Goal: Task Accomplishment & Management: Manage account settings

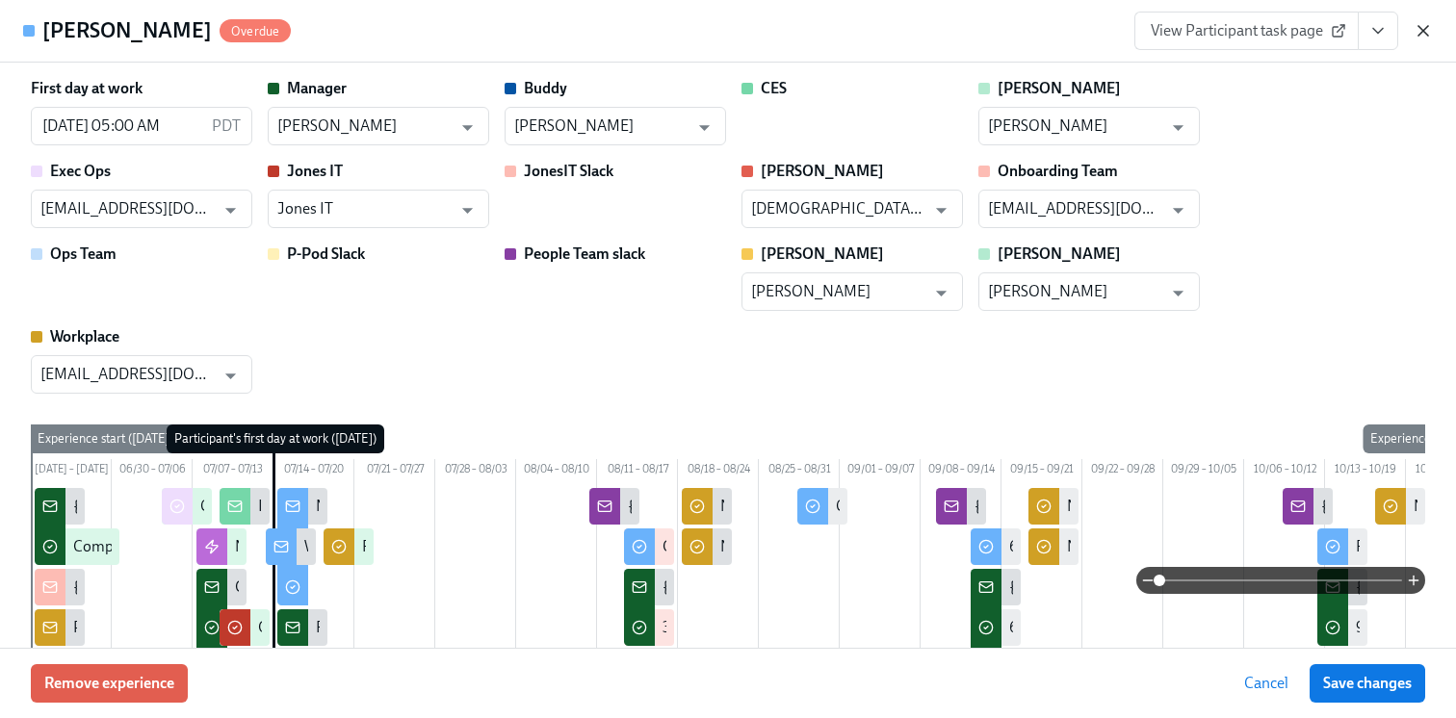
scroll to position [0, 52759]
click at [1421, 25] on icon "button" at bounding box center [1423, 30] width 19 height 19
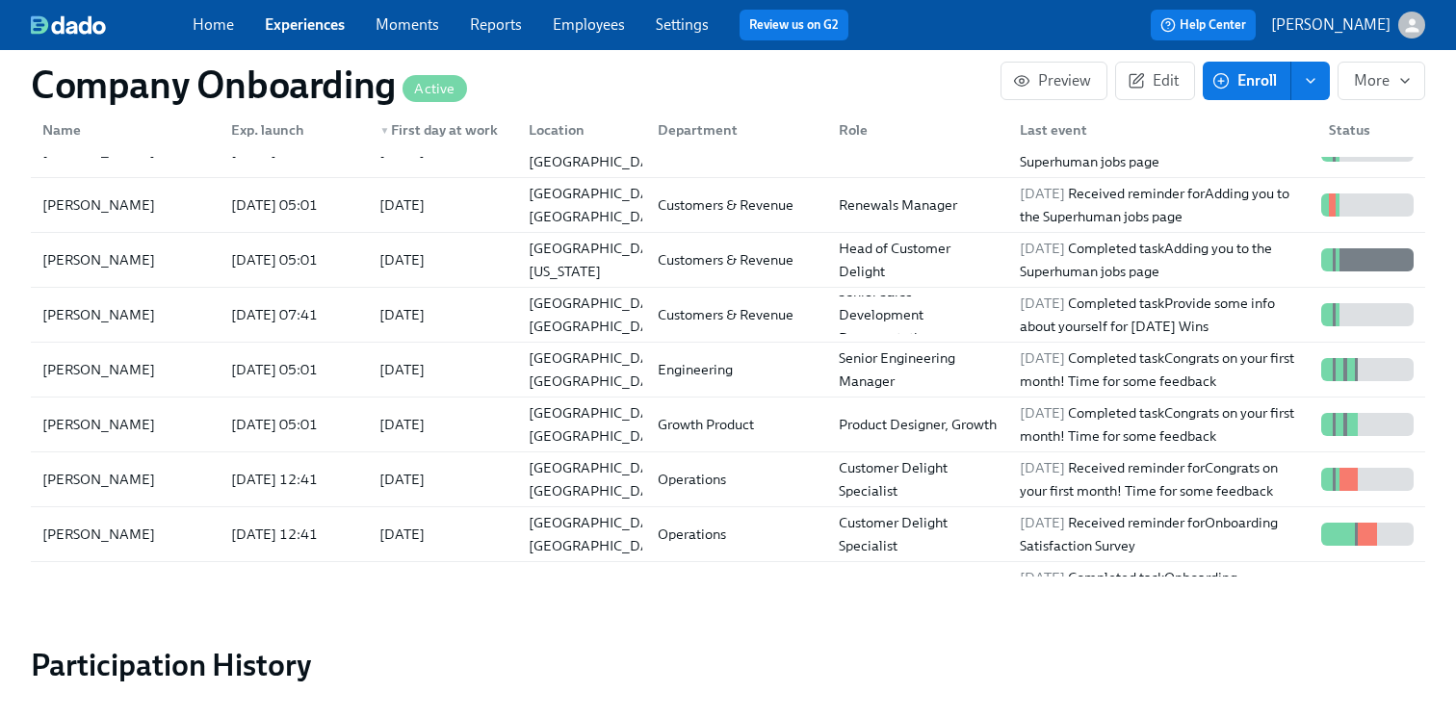
click at [280, 17] on link "Experiences" at bounding box center [305, 24] width 80 height 18
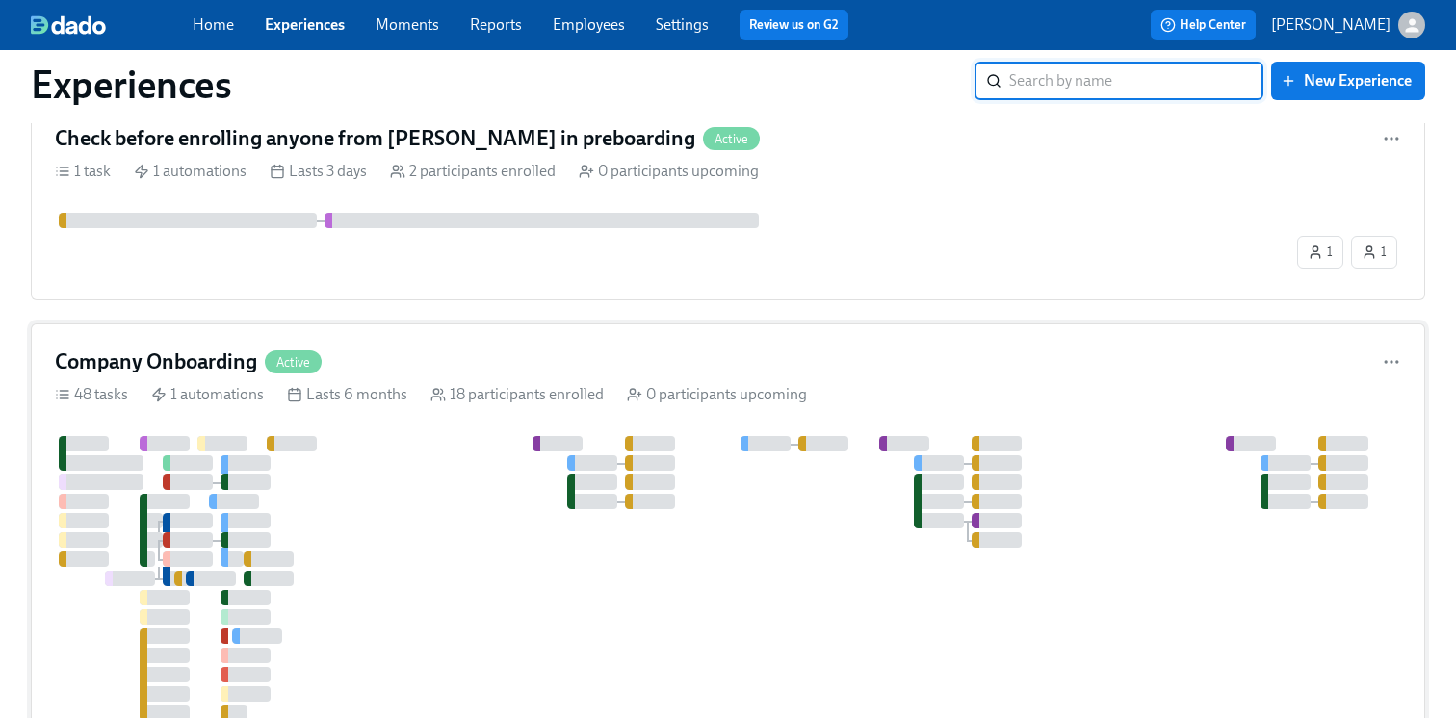
scroll to position [79, 0]
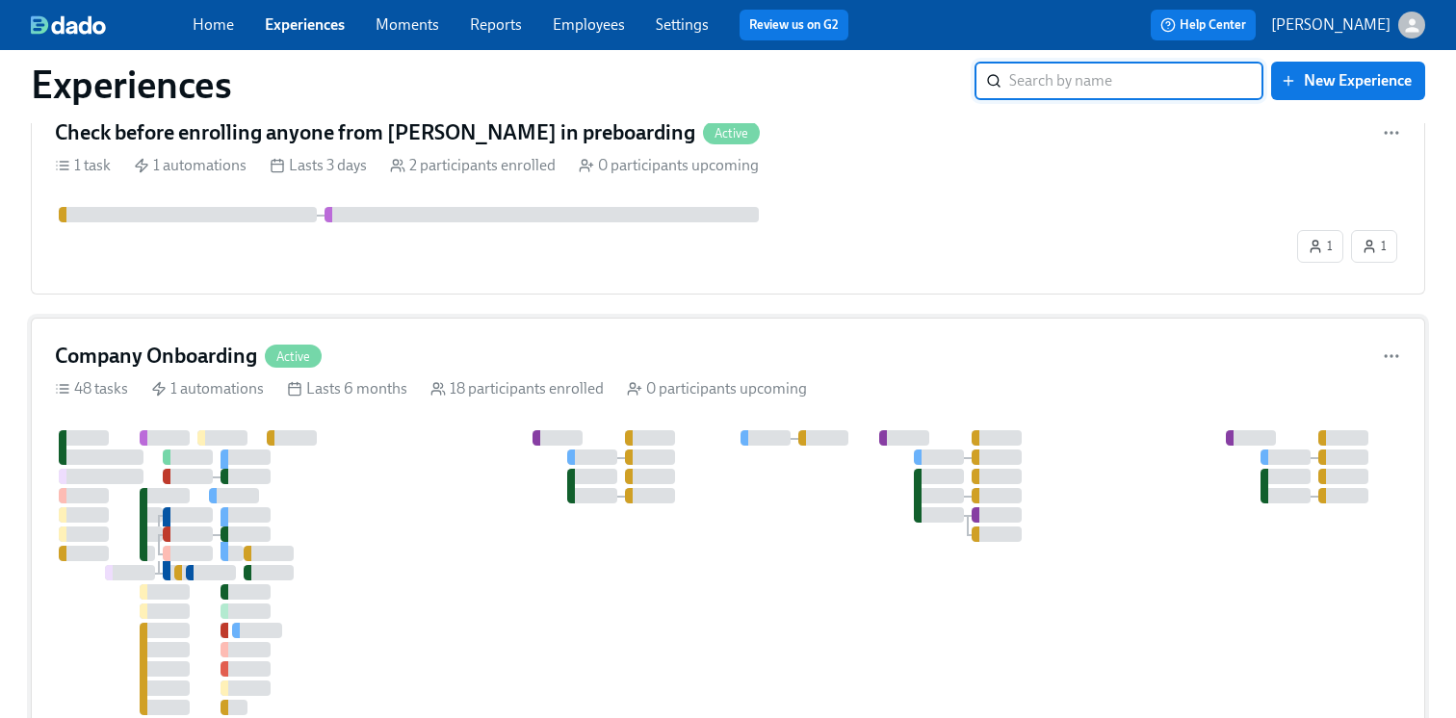
click at [450, 523] on div at bounding box center [1066, 659] width 2022 height 458
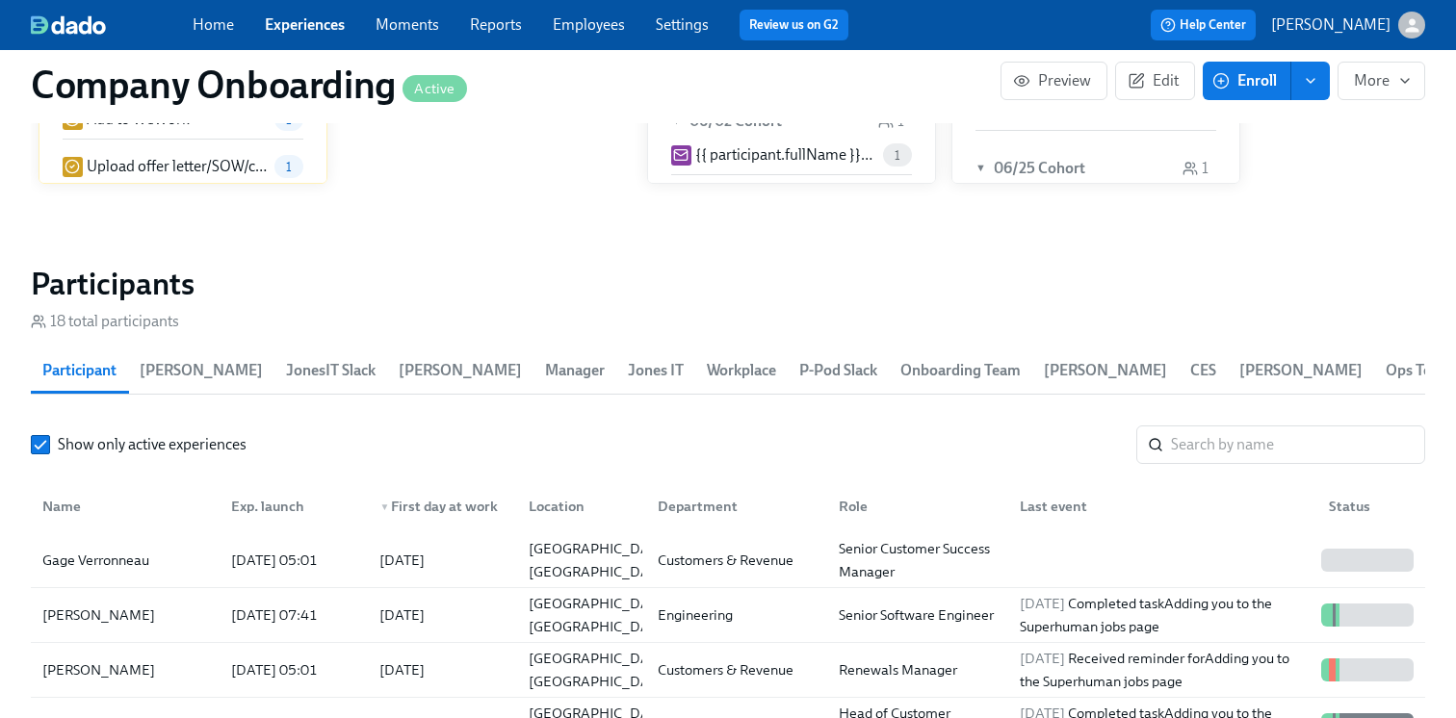
scroll to position [2533, 0]
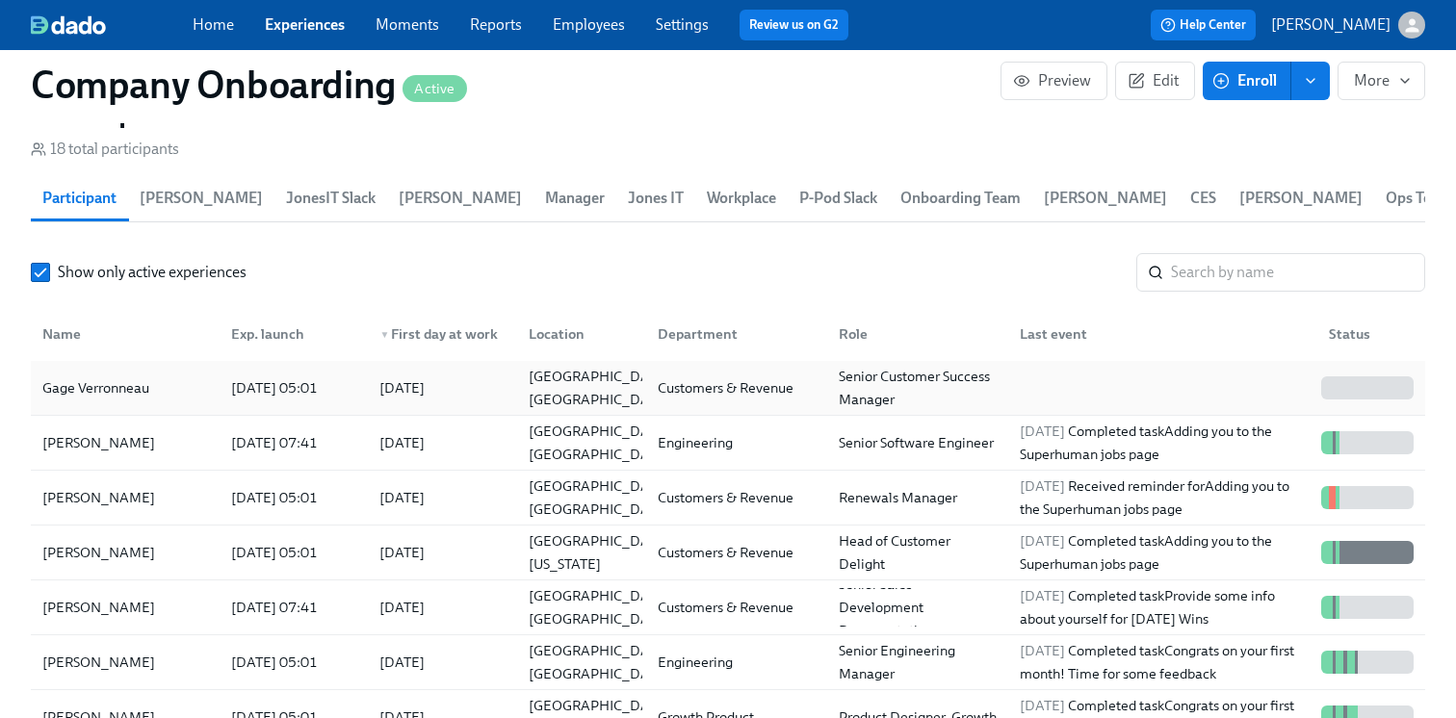
click at [117, 407] on div "Gage Verronneau" at bounding box center [125, 388] width 181 height 39
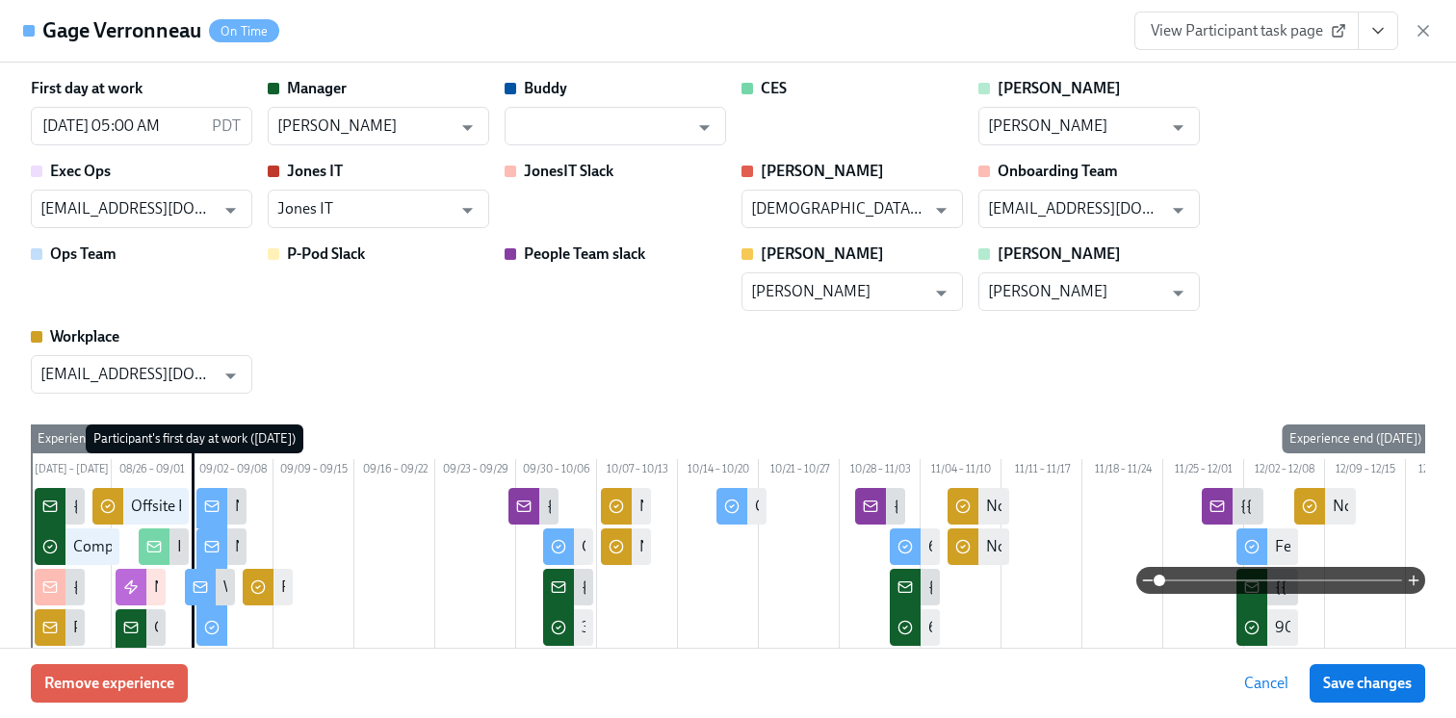
click at [1392, 28] on button "View task page" at bounding box center [1378, 31] width 40 height 39
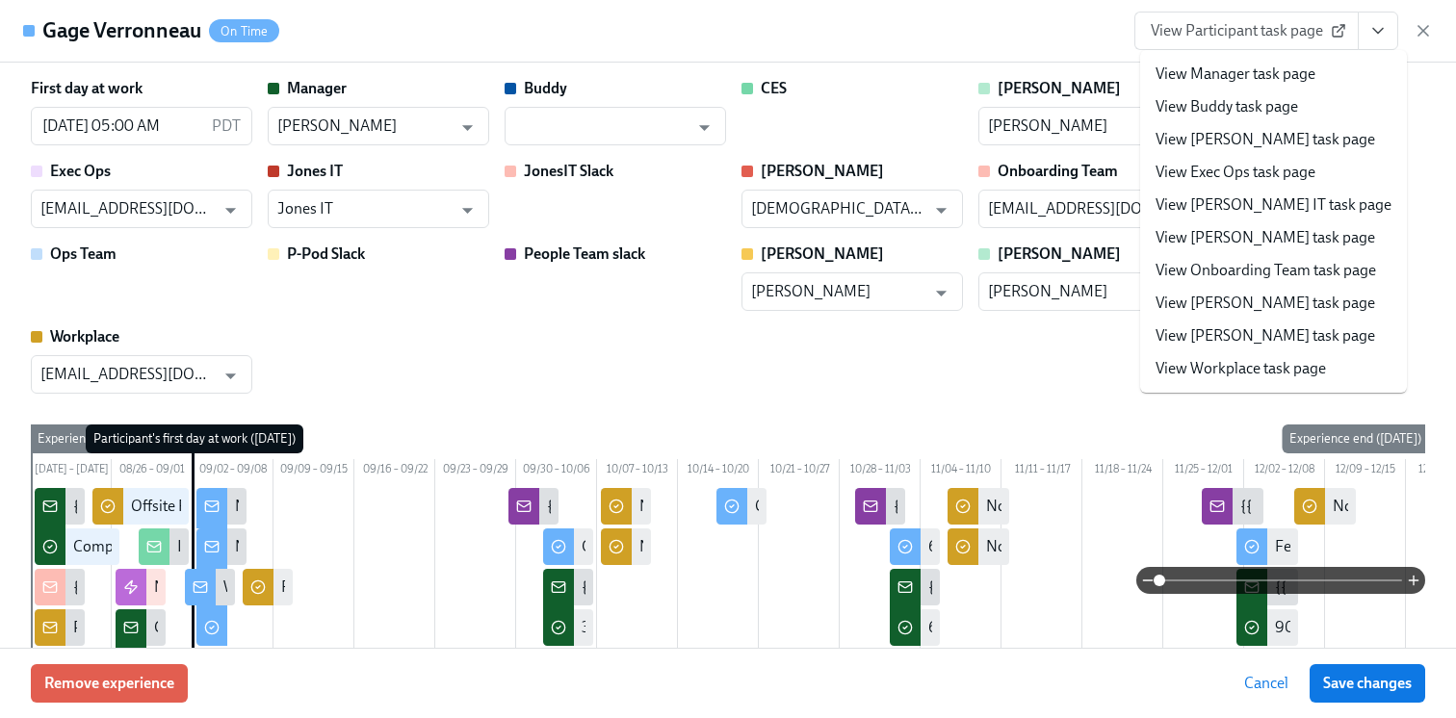
click at [1249, 367] on link "View Workplace task page" at bounding box center [1241, 368] width 170 height 21
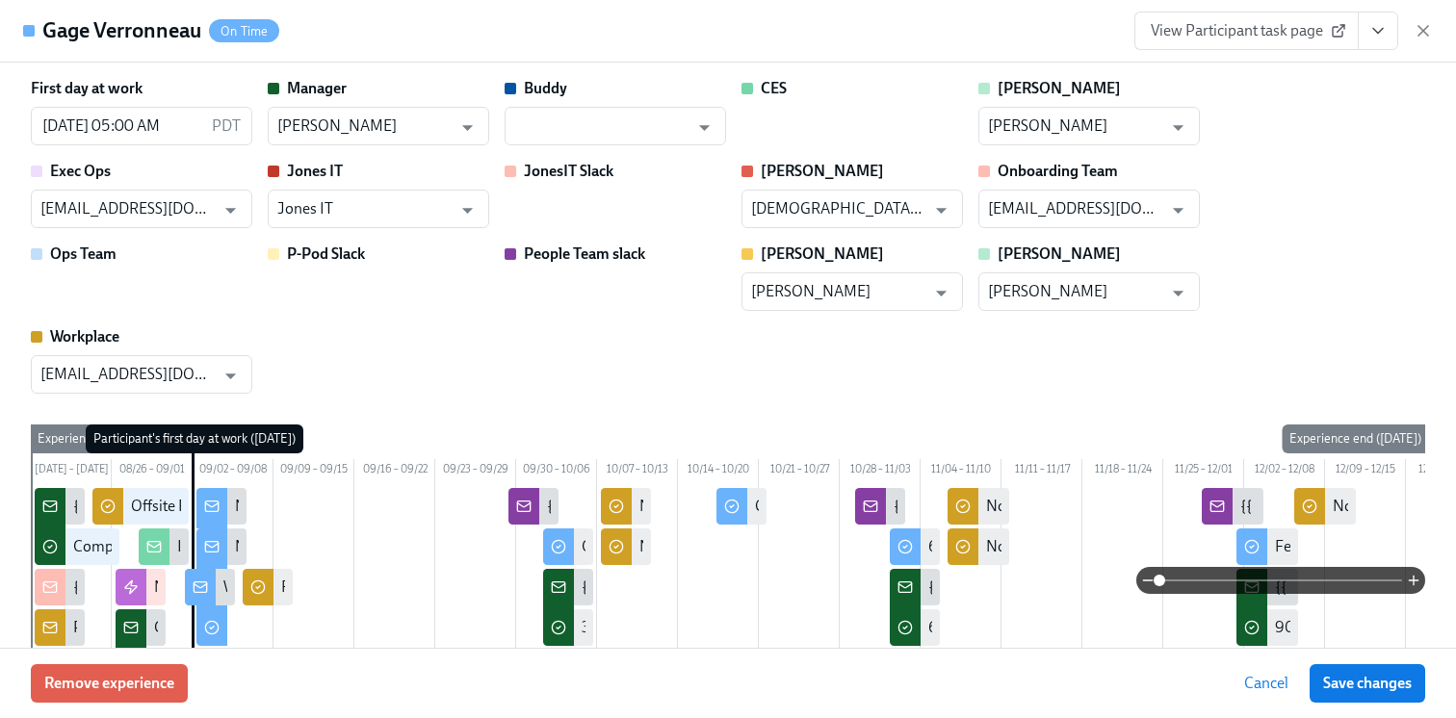
scroll to position [0, 52759]
click at [1356, 669] on button "Save changes" at bounding box center [1368, 683] width 116 height 39
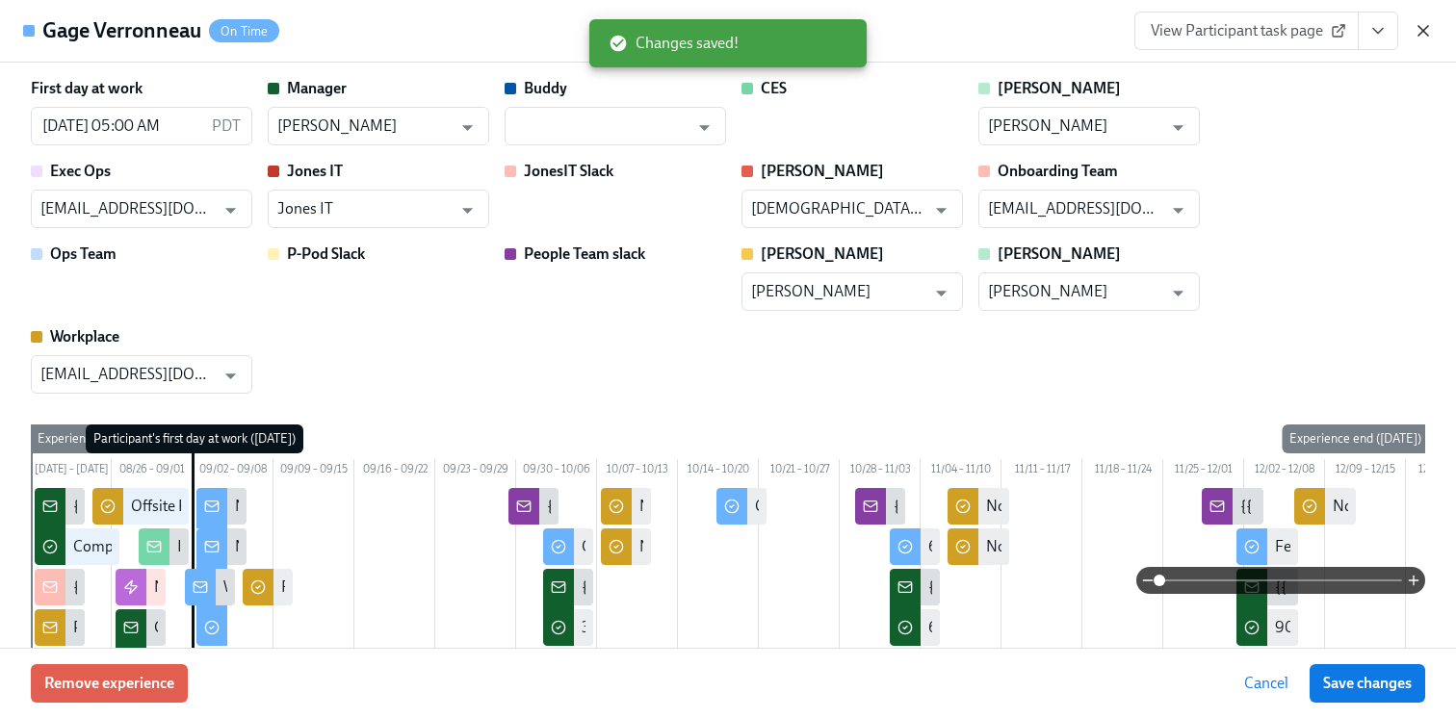
click at [1422, 32] on icon "button" at bounding box center [1424, 31] width 10 height 10
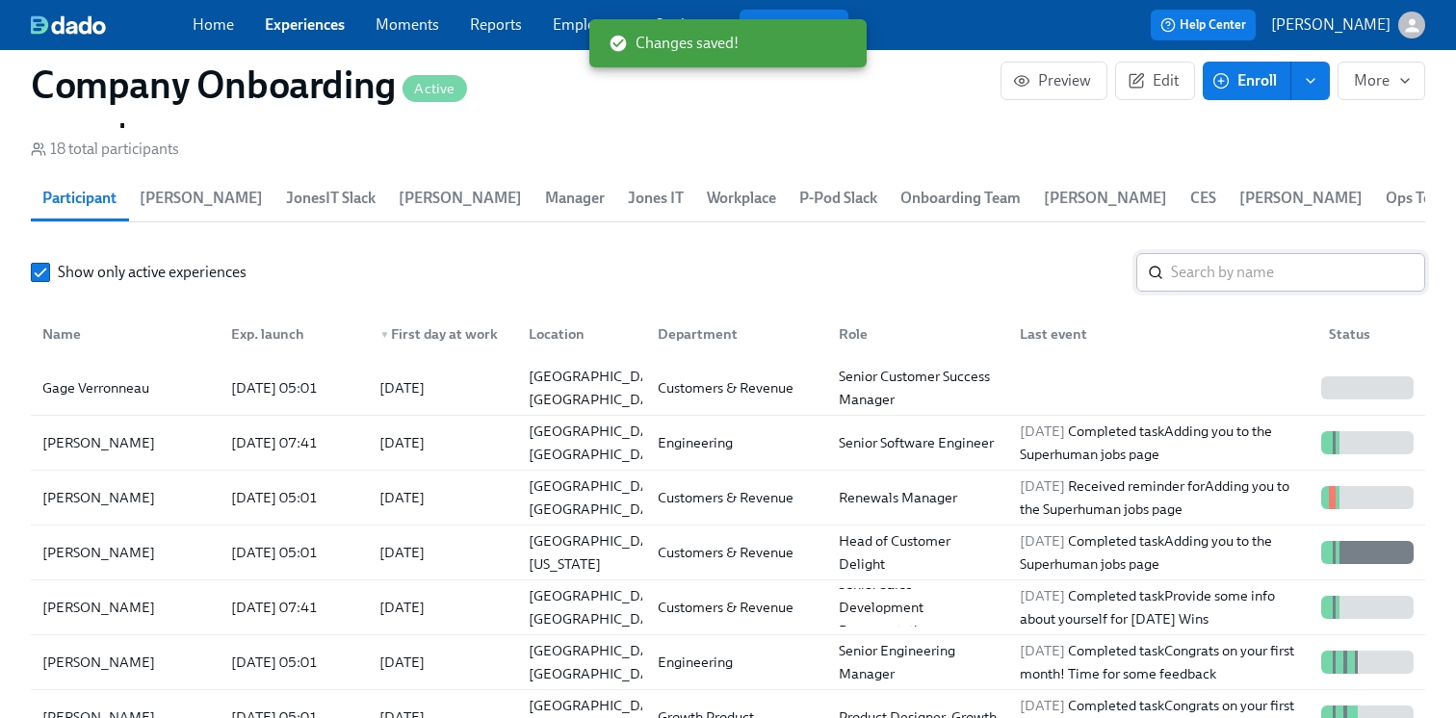
click at [1191, 281] on input "search" at bounding box center [1298, 272] width 254 height 39
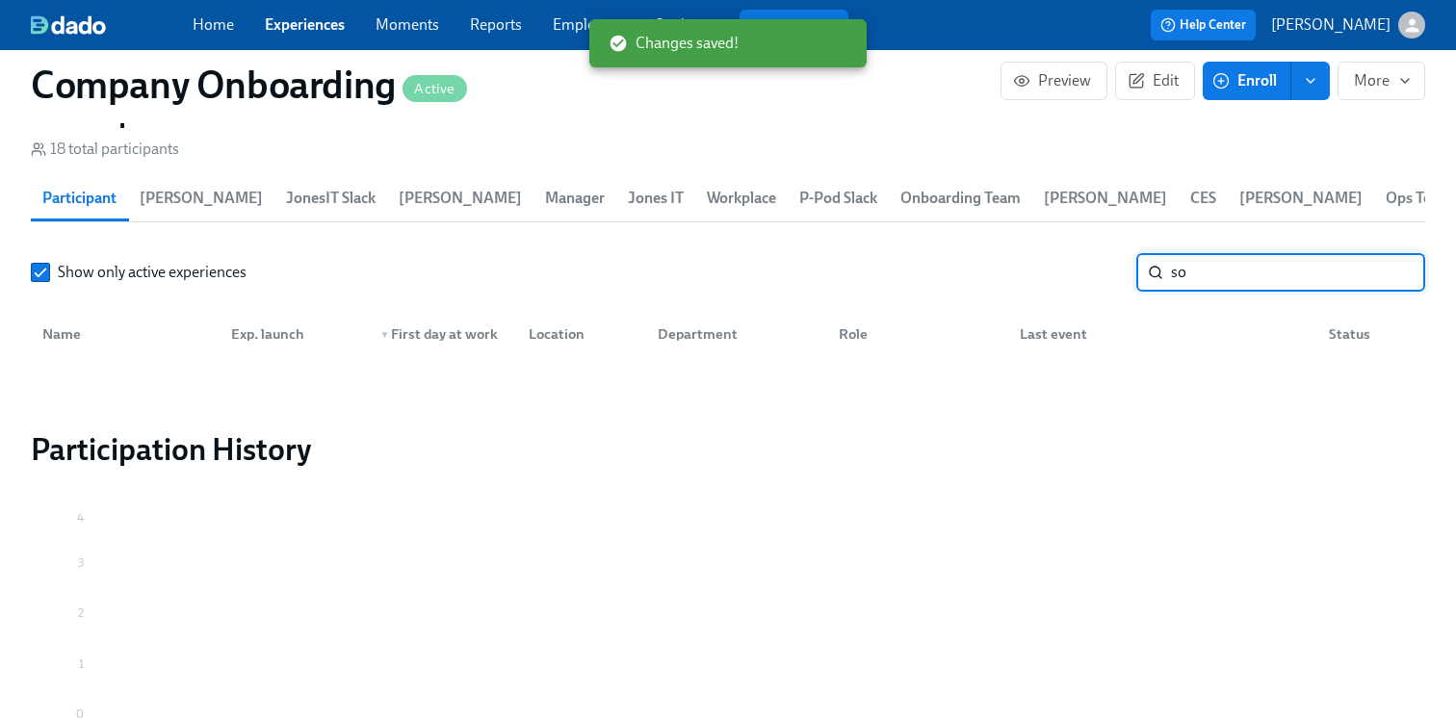
type input "s"
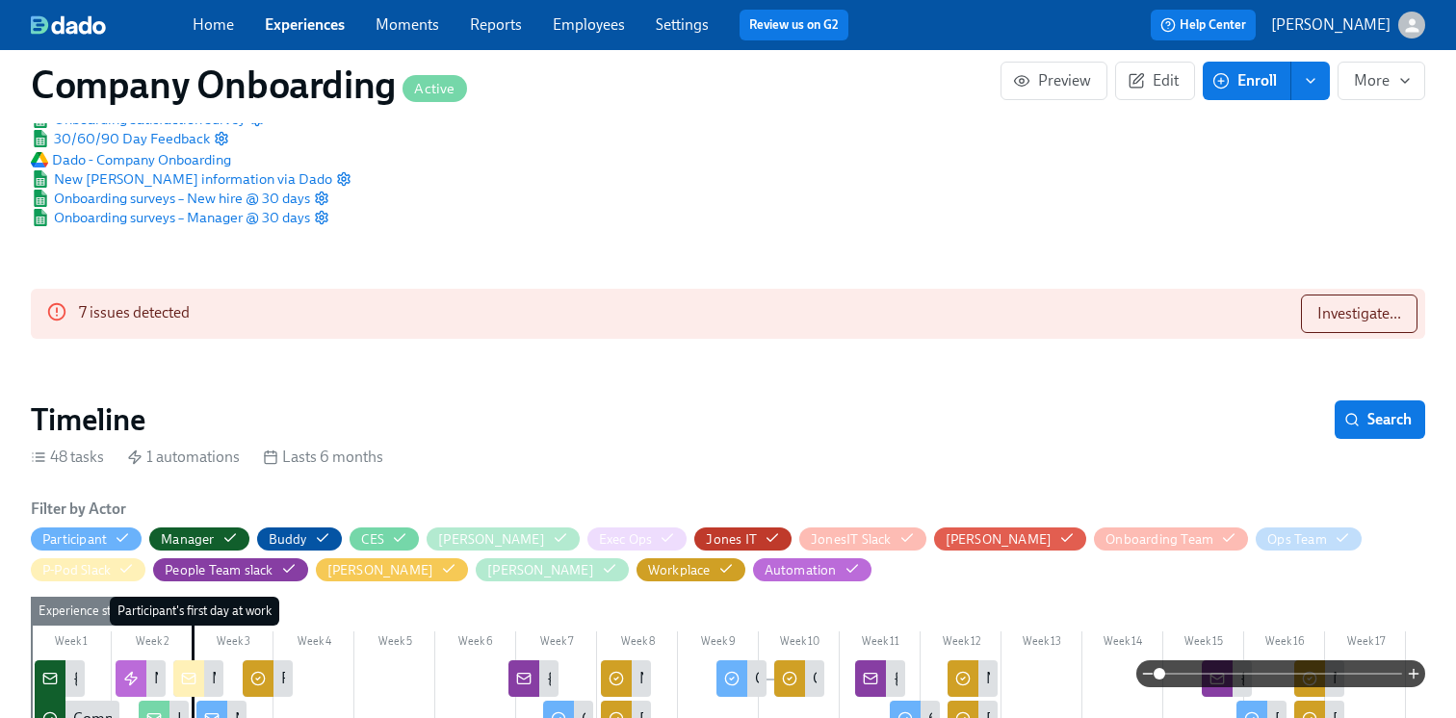
scroll to position [333, 0]
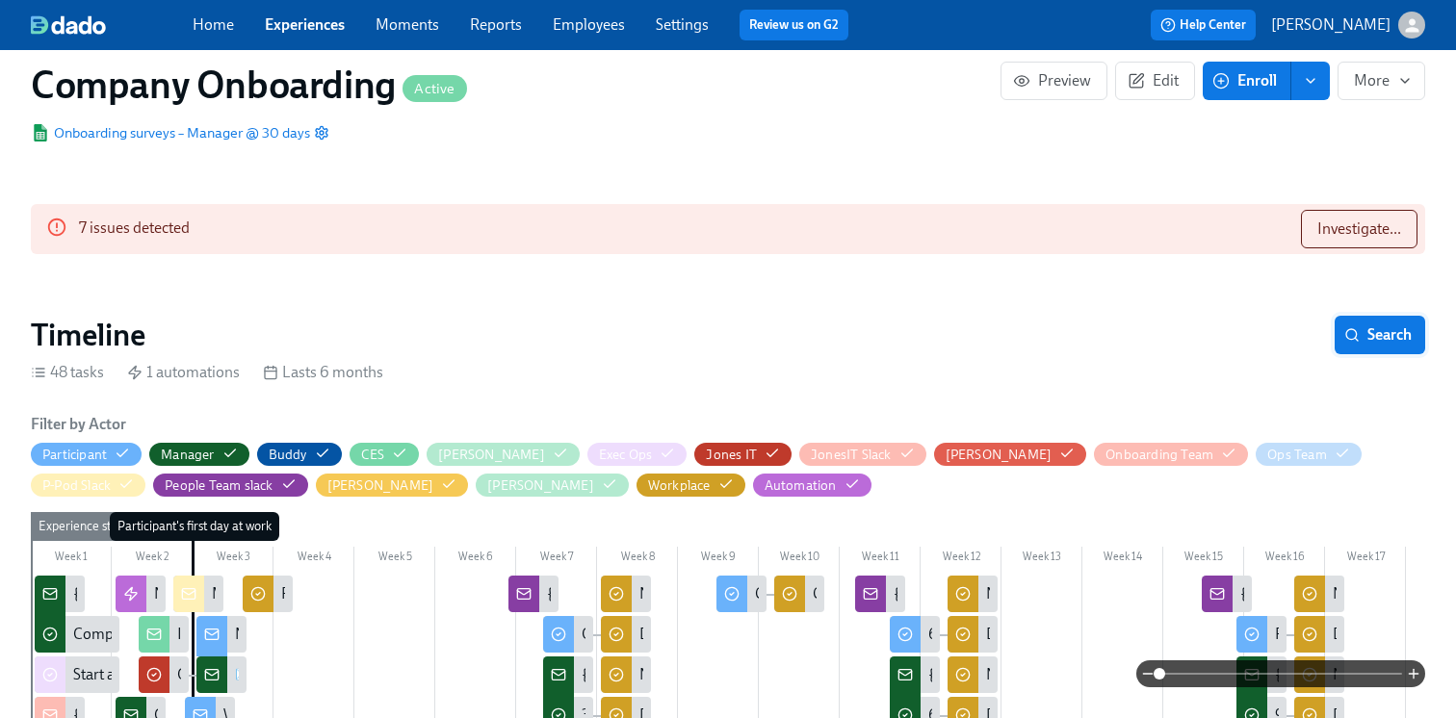
click at [1368, 343] on span "Search" at bounding box center [1380, 335] width 64 height 19
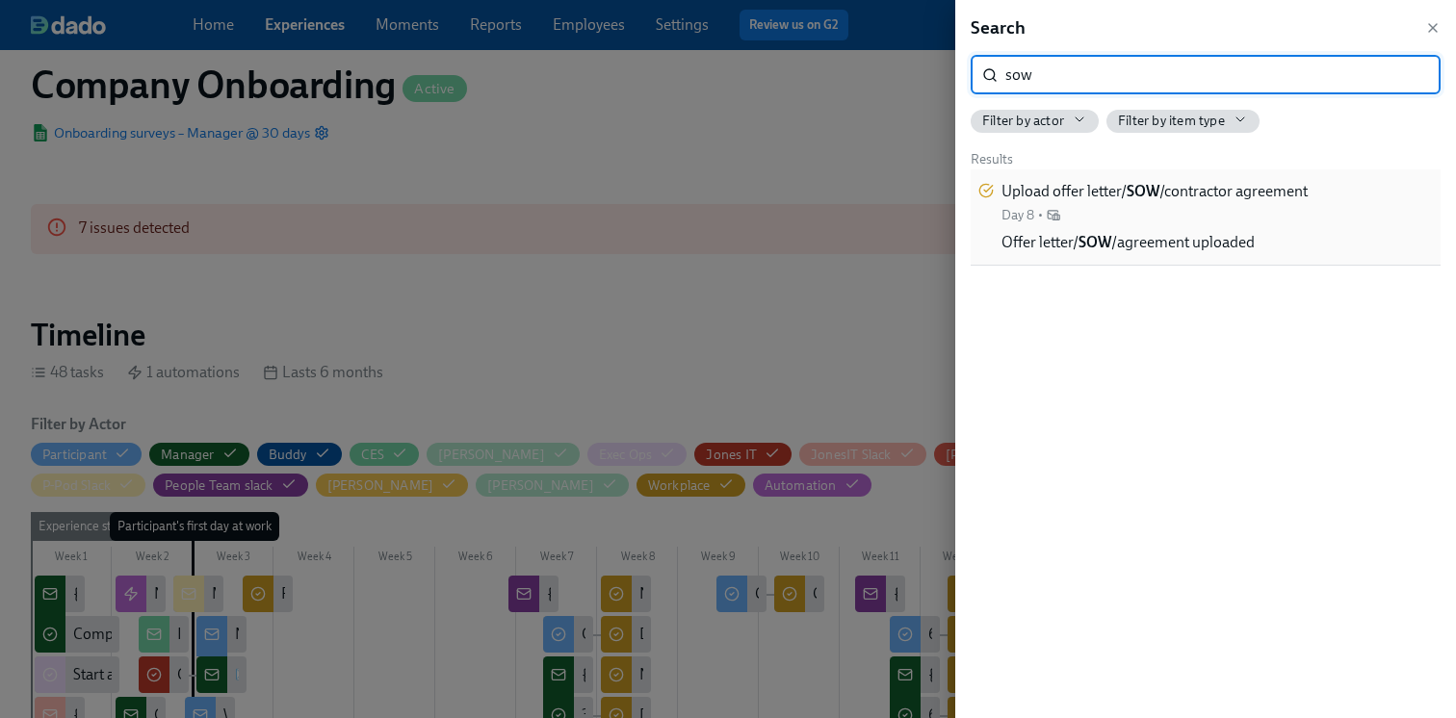
type input "sow"
click at [1302, 213] on div "Upload offer letter/ SOW /contractor agreement Day 8 •" at bounding box center [1155, 202] width 306 height 43
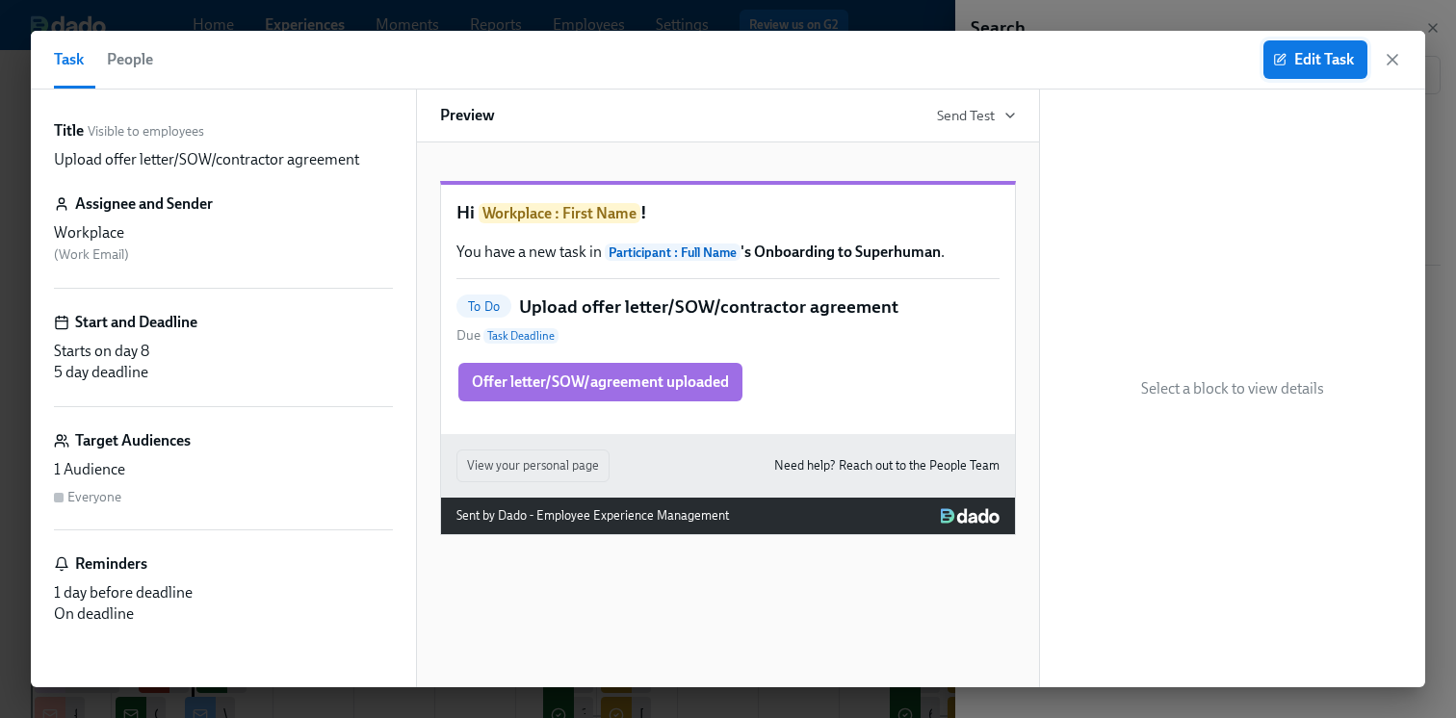
click at [1315, 62] on span "Edit Task" at bounding box center [1315, 59] width 77 height 19
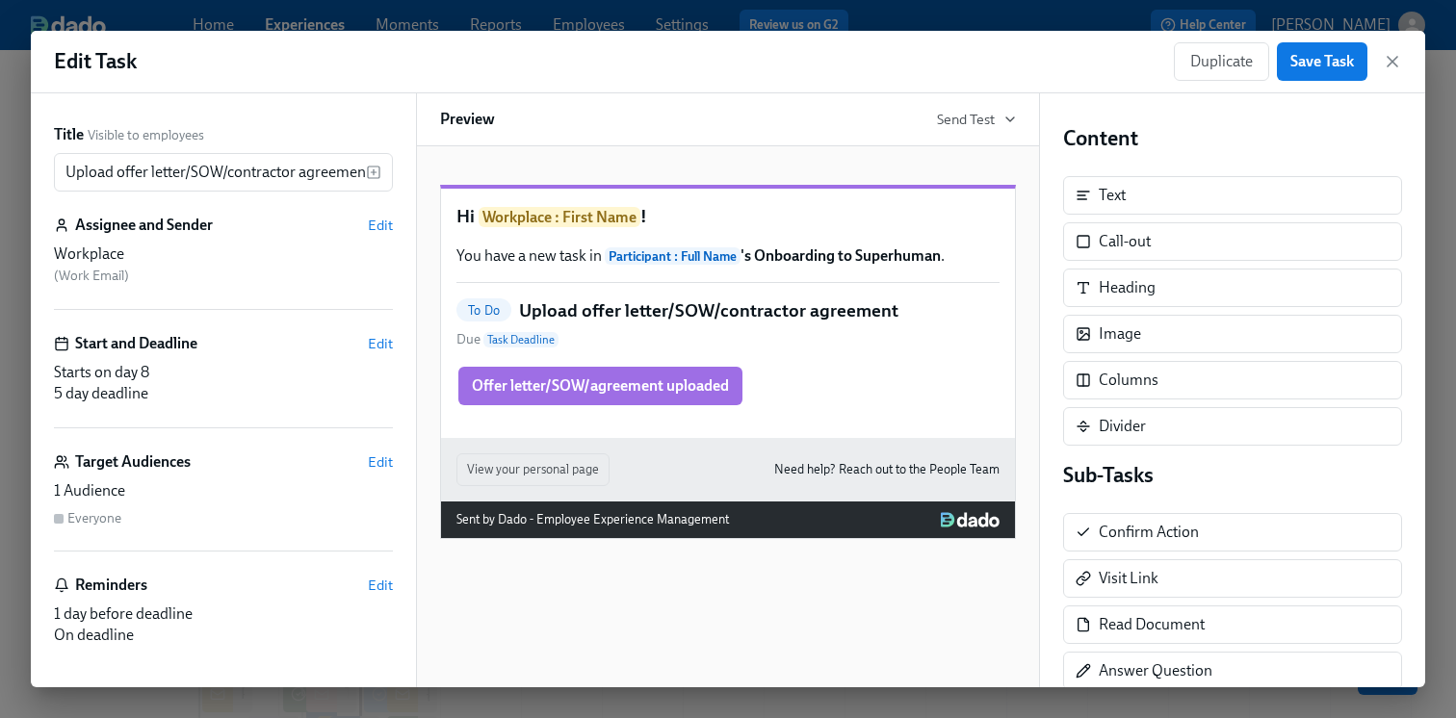
scroll to position [97, 0]
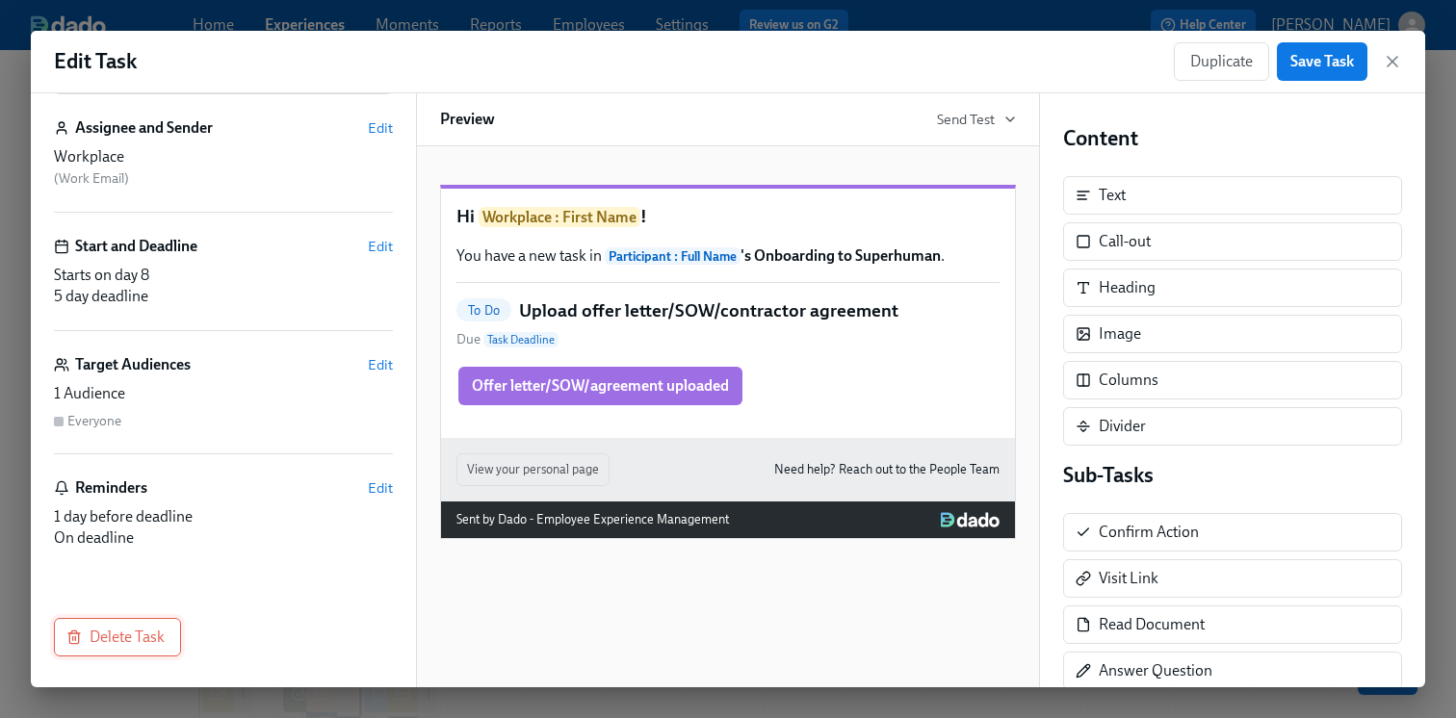
click at [139, 634] on span "Delete Task" at bounding box center [117, 637] width 94 height 19
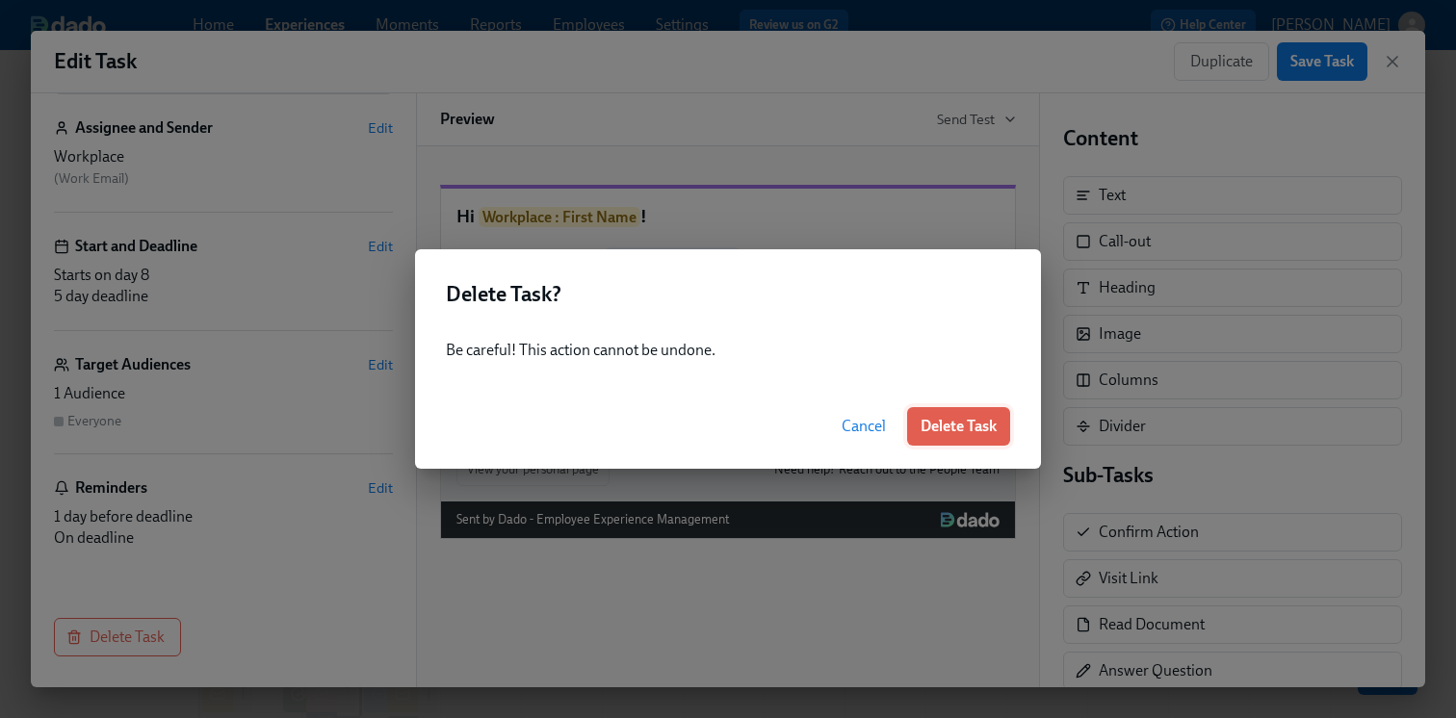
click at [928, 430] on span "Delete Task" at bounding box center [959, 426] width 76 height 19
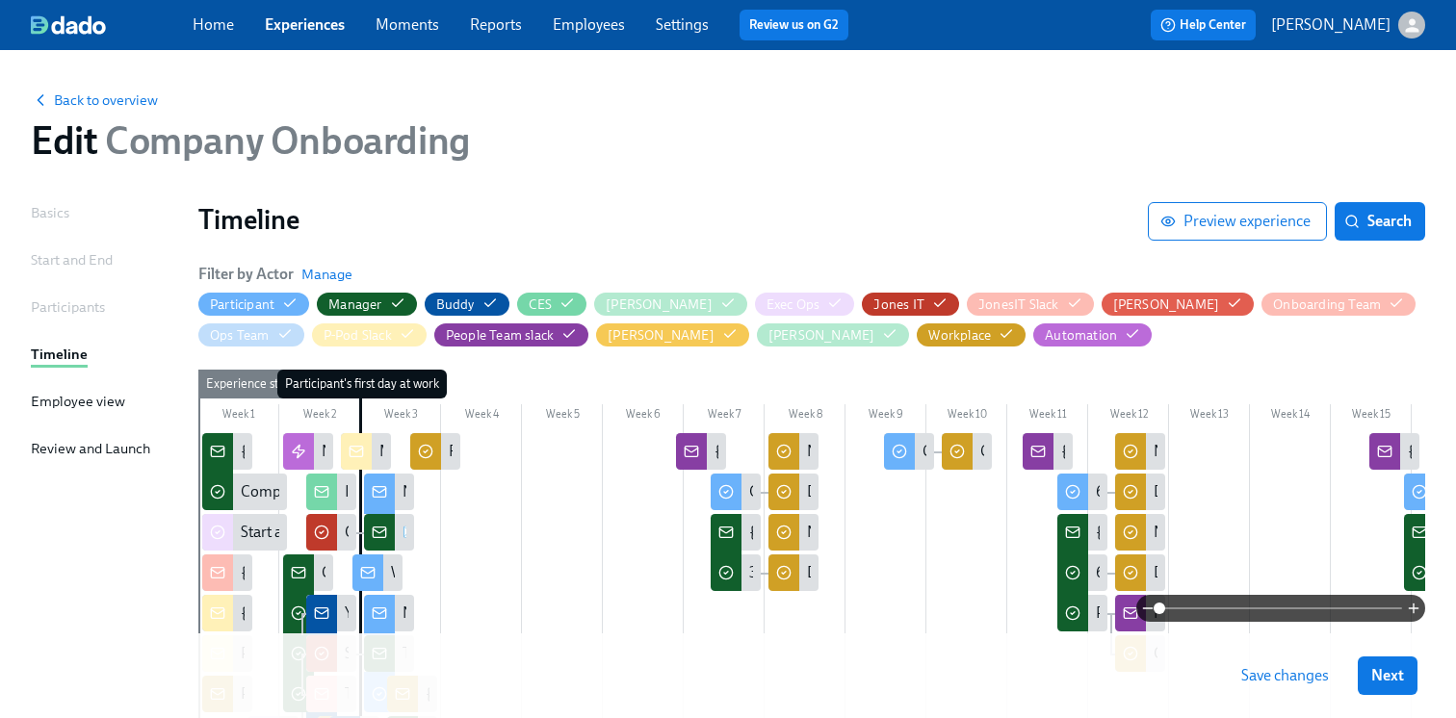
click at [1315, 681] on span "Save changes" at bounding box center [1285, 675] width 88 height 19
click at [1361, 223] on span "Search" at bounding box center [1380, 221] width 64 height 19
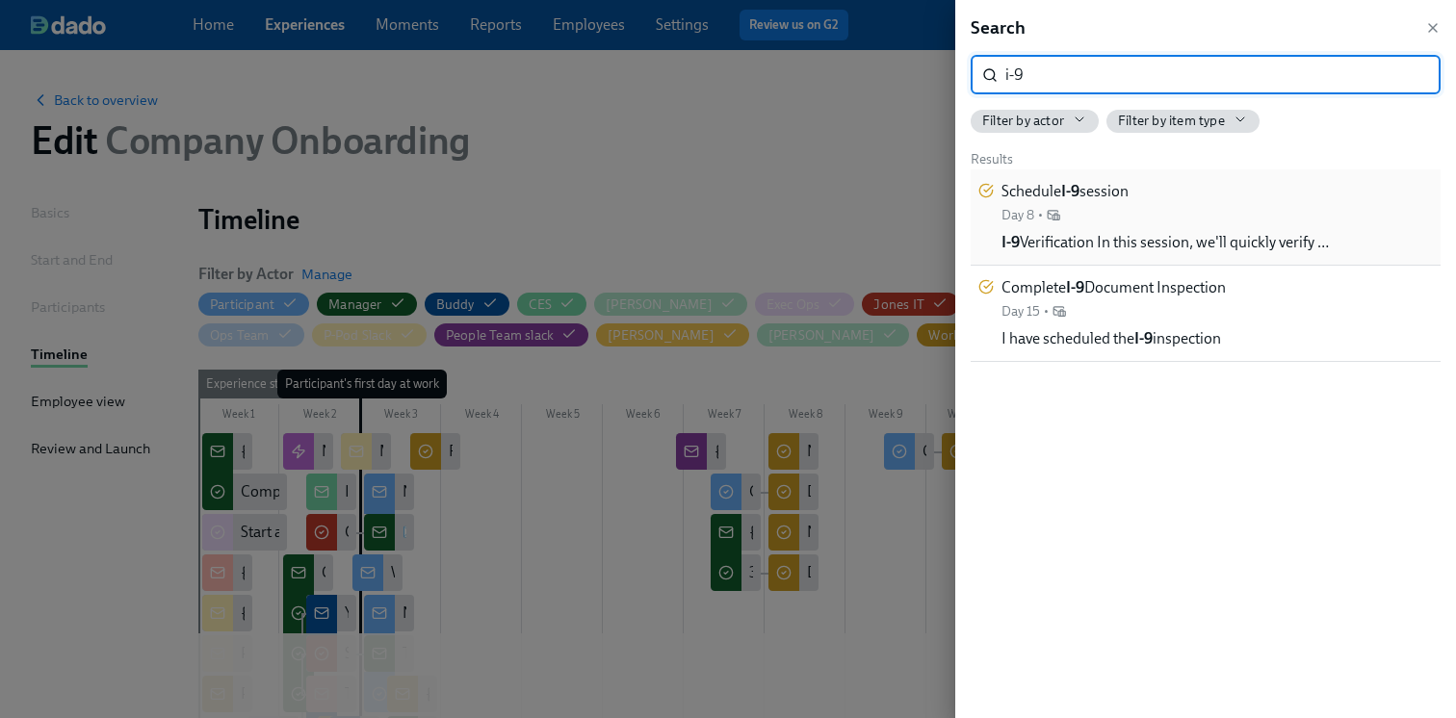
type input "i-9"
click at [1216, 210] on div "Schedule I-9 session Day 8 • I-9 Verification In this session, we'll quickly ve…" at bounding box center [1165, 217] width 327 height 72
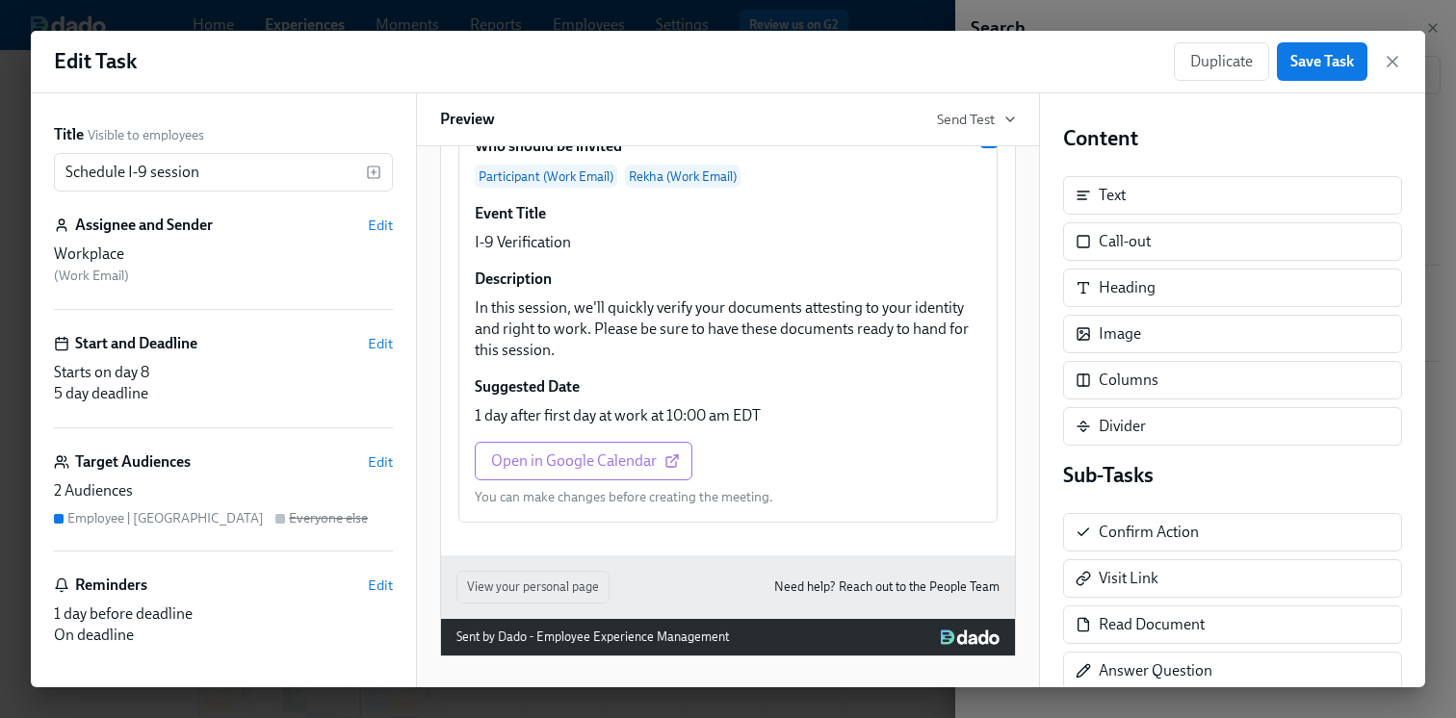
scroll to position [97, 0]
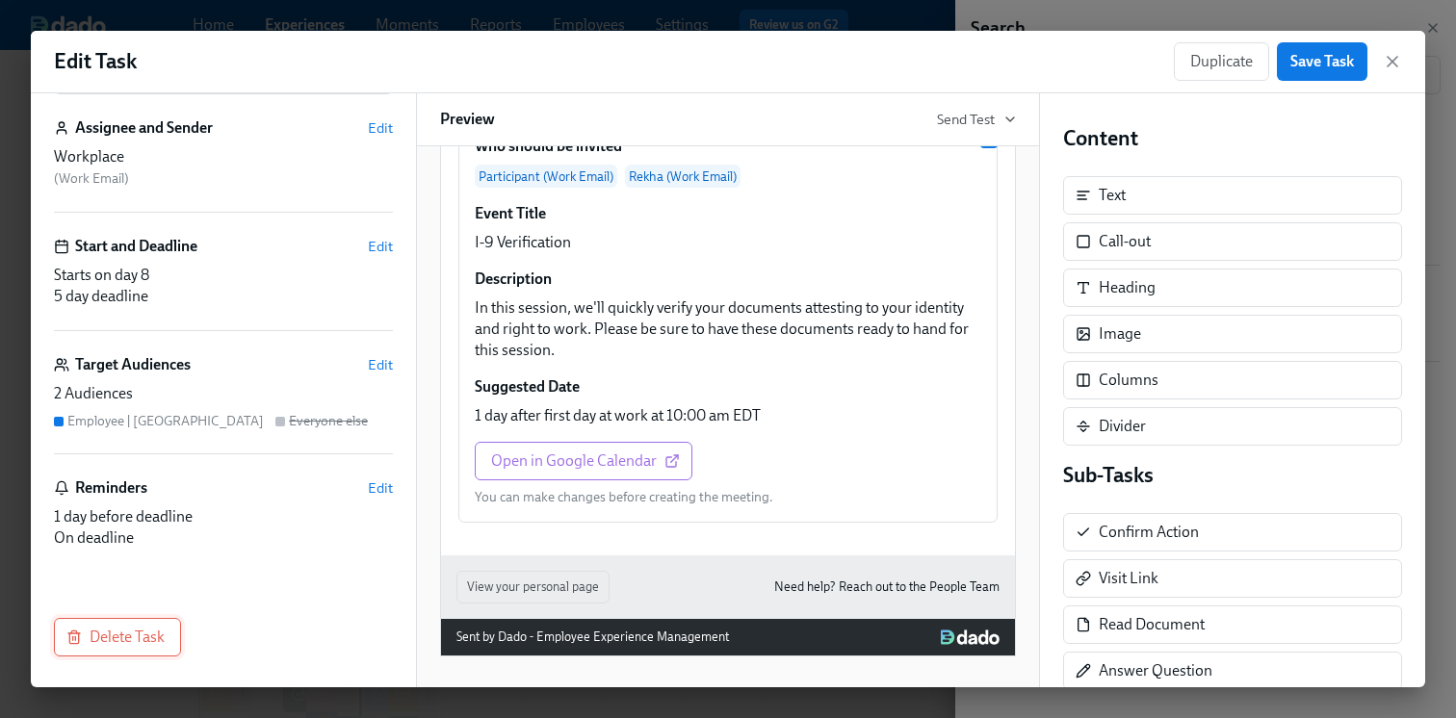
click at [135, 630] on span "Delete Task" at bounding box center [117, 637] width 94 height 19
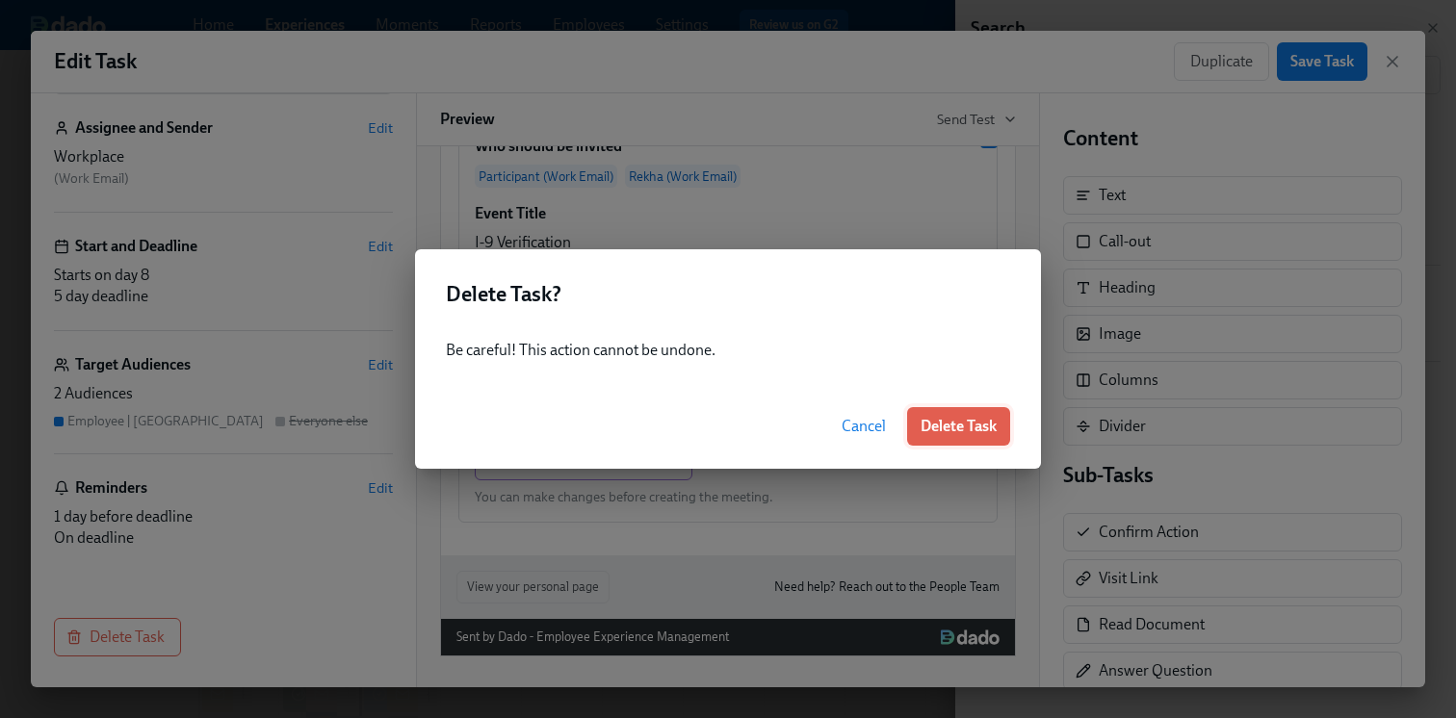
click at [949, 424] on span "Delete Task" at bounding box center [959, 426] width 76 height 19
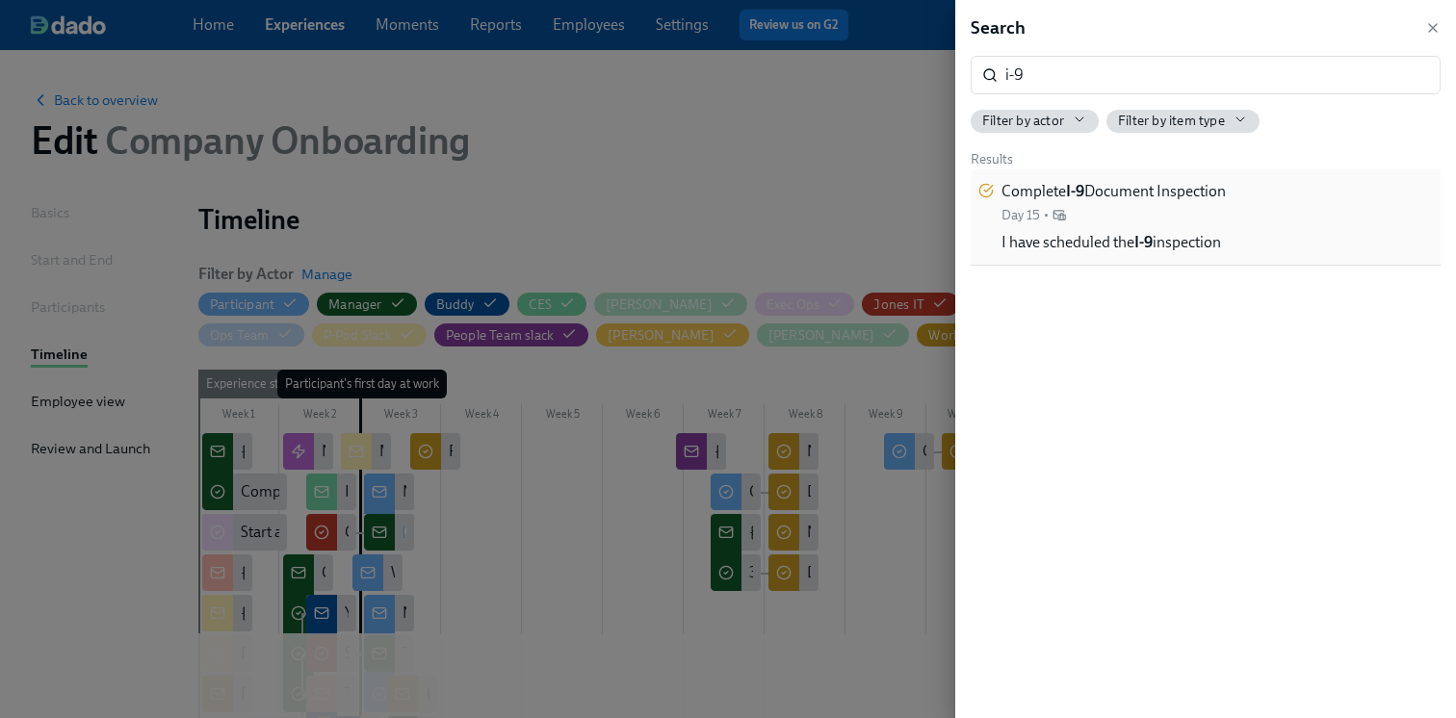
click at [1226, 199] on span "Complete I-9 Document Inspection" at bounding box center [1114, 191] width 224 height 21
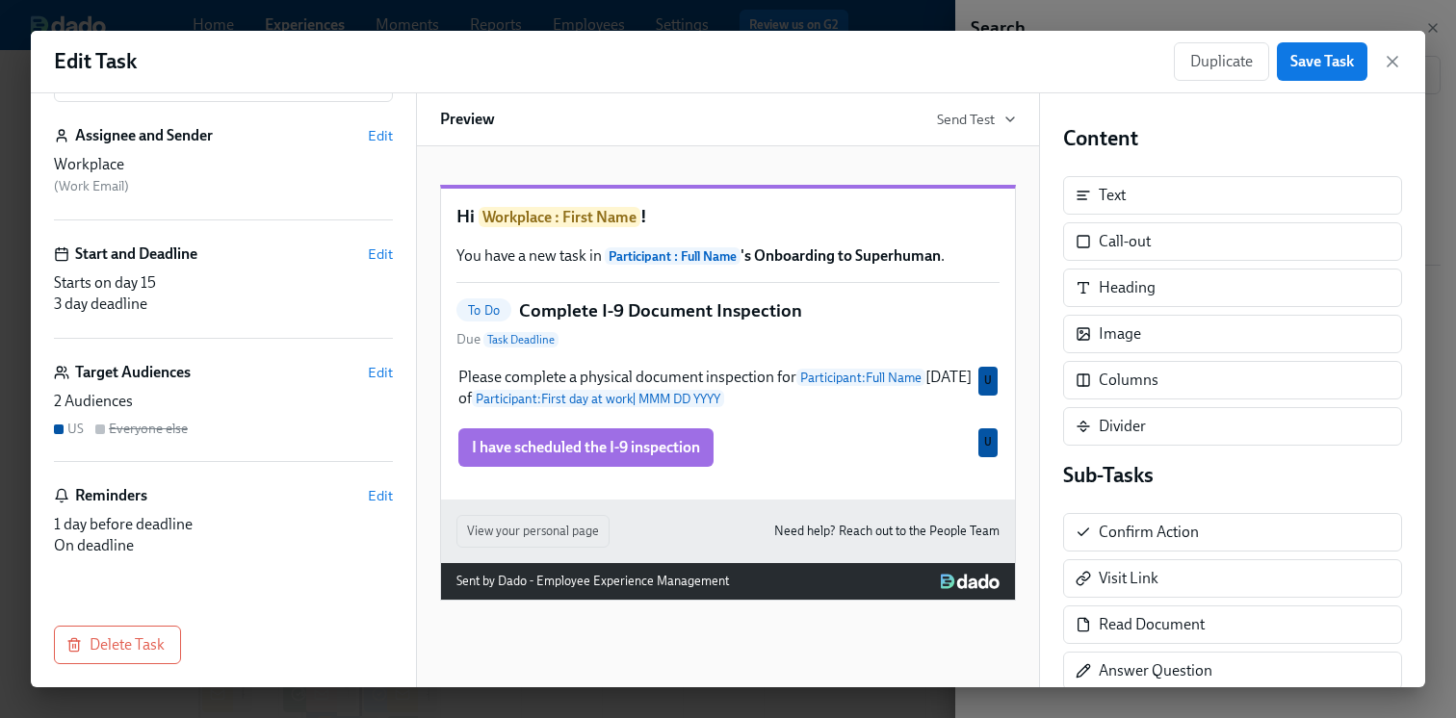
scroll to position [97, 0]
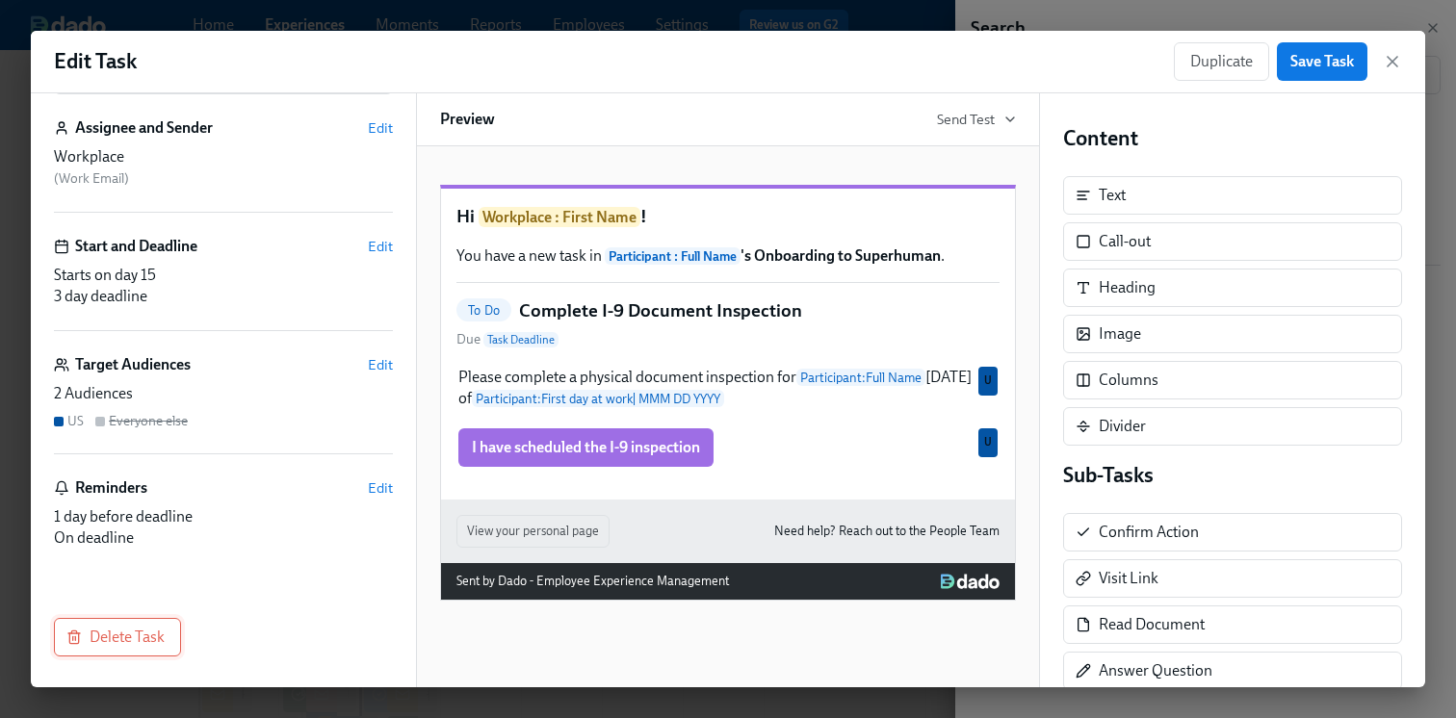
click at [113, 641] on span "Delete Task" at bounding box center [117, 637] width 94 height 19
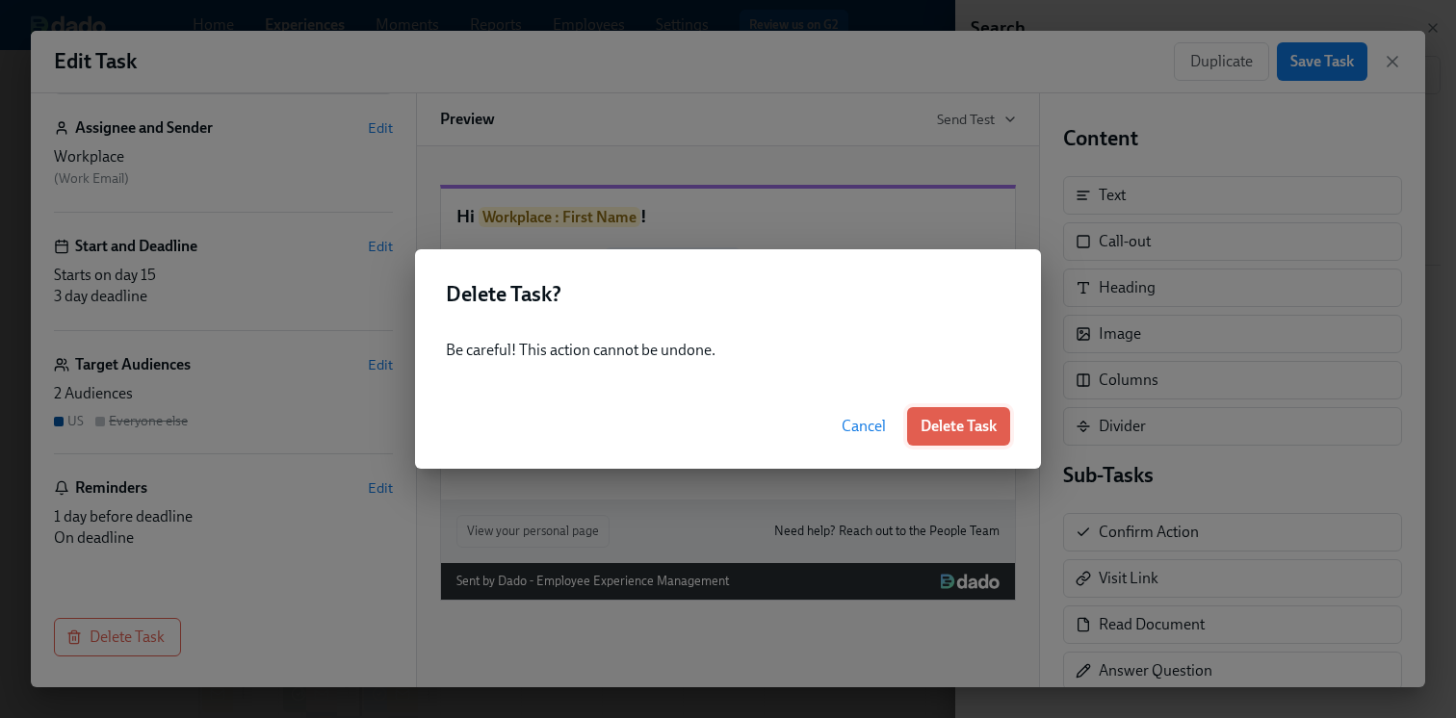
click at [953, 425] on span "Delete Task" at bounding box center [959, 426] width 76 height 19
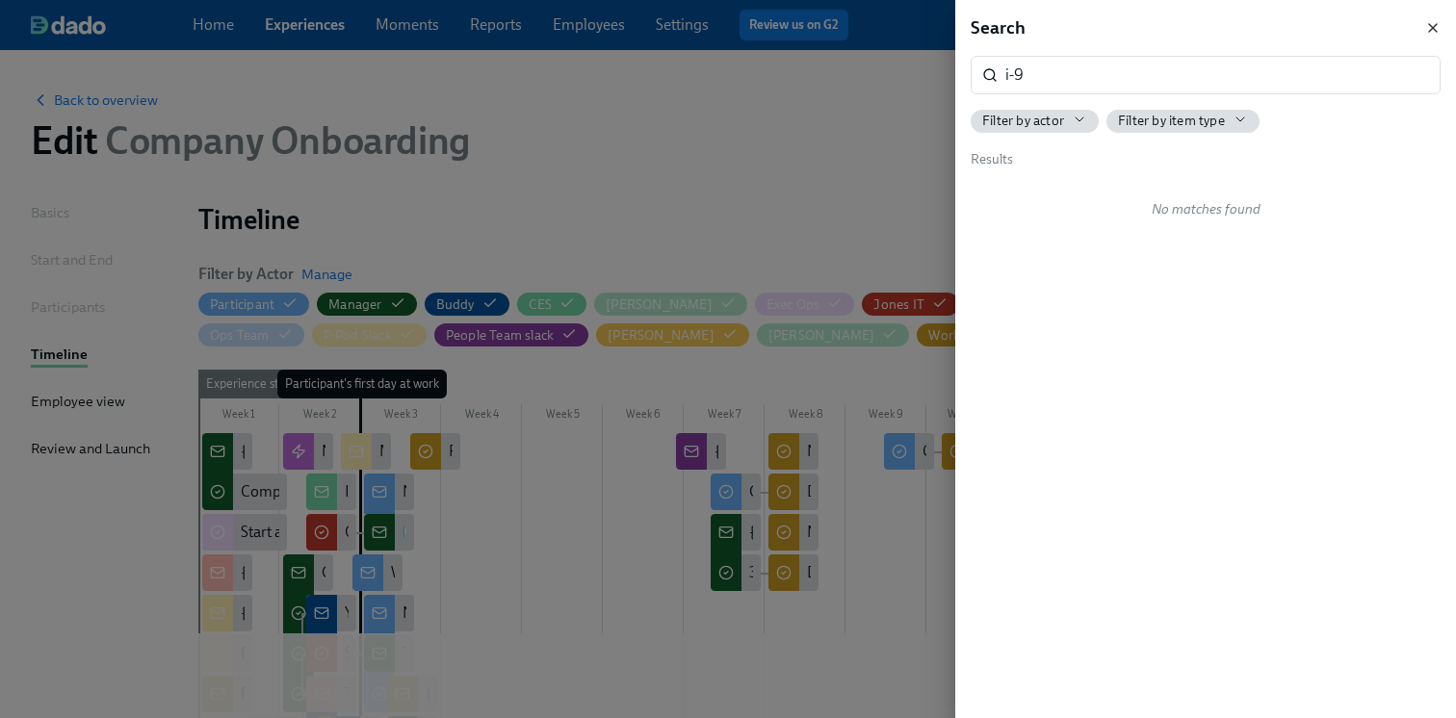
click at [1432, 26] on icon "button" at bounding box center [1432, 27] width 15 height 15
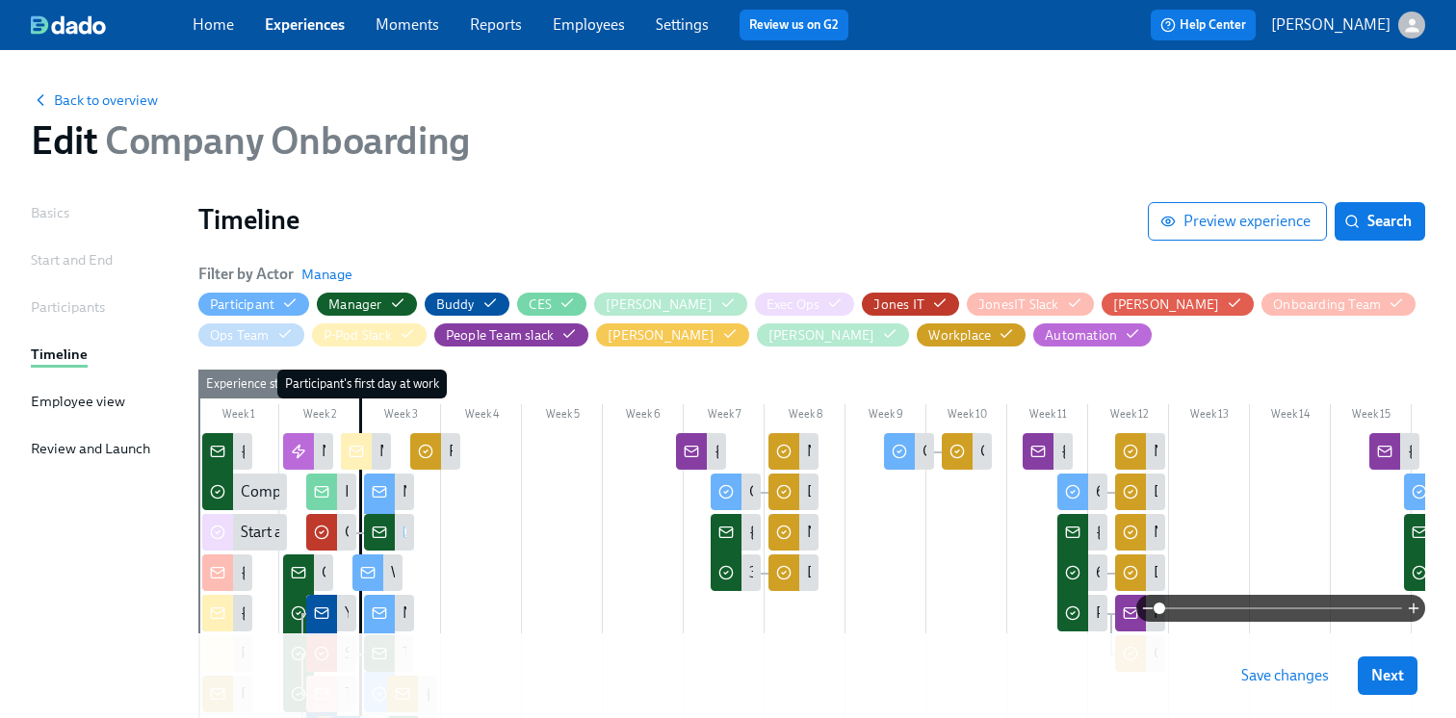
click at [1257, 667] on span "Save changes" at bounding box center [1285, 675] width 88 height 19
click at [1250, 674] on span "Save changes" at bounding box center [1285, 675] width 88 height 19
click at [70, 100] on span "Back to overview" at bounding box center [94, 100] width 127 height 19
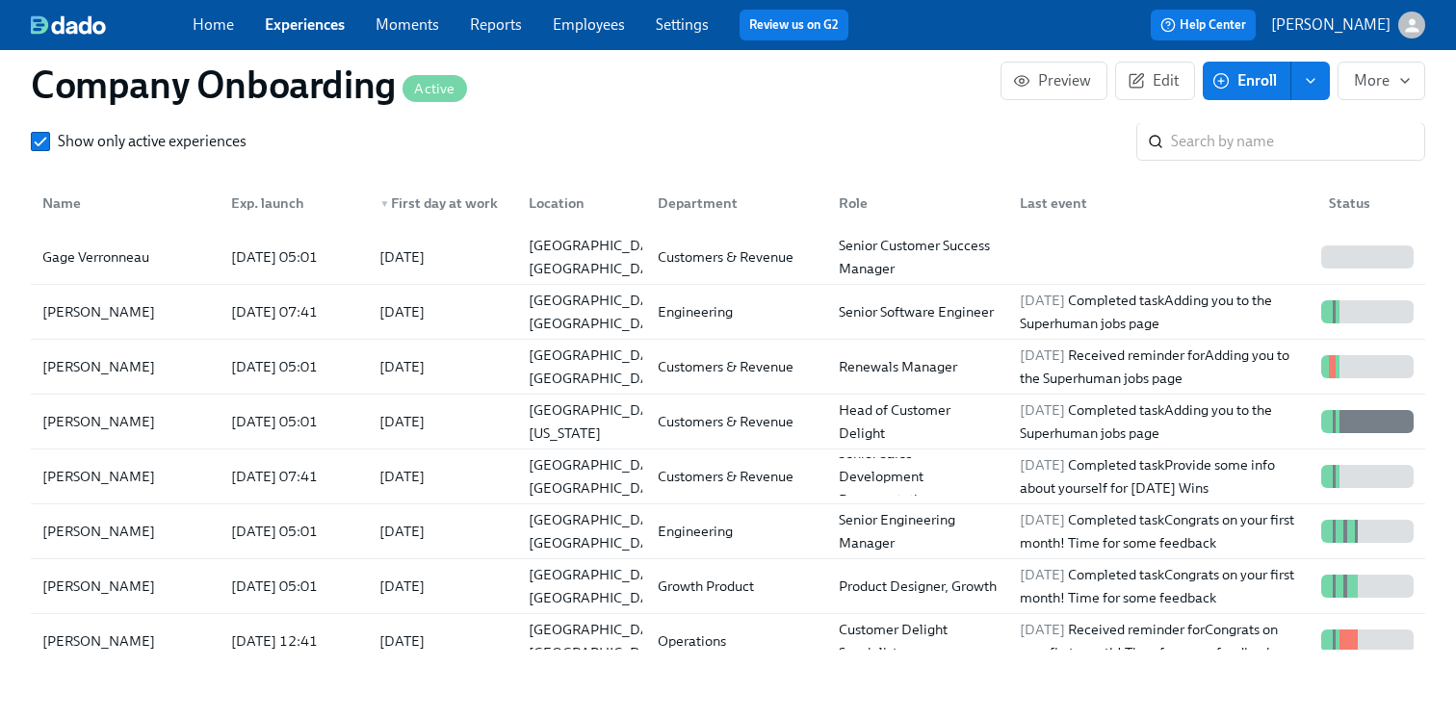
scroll to position [2593, 0]
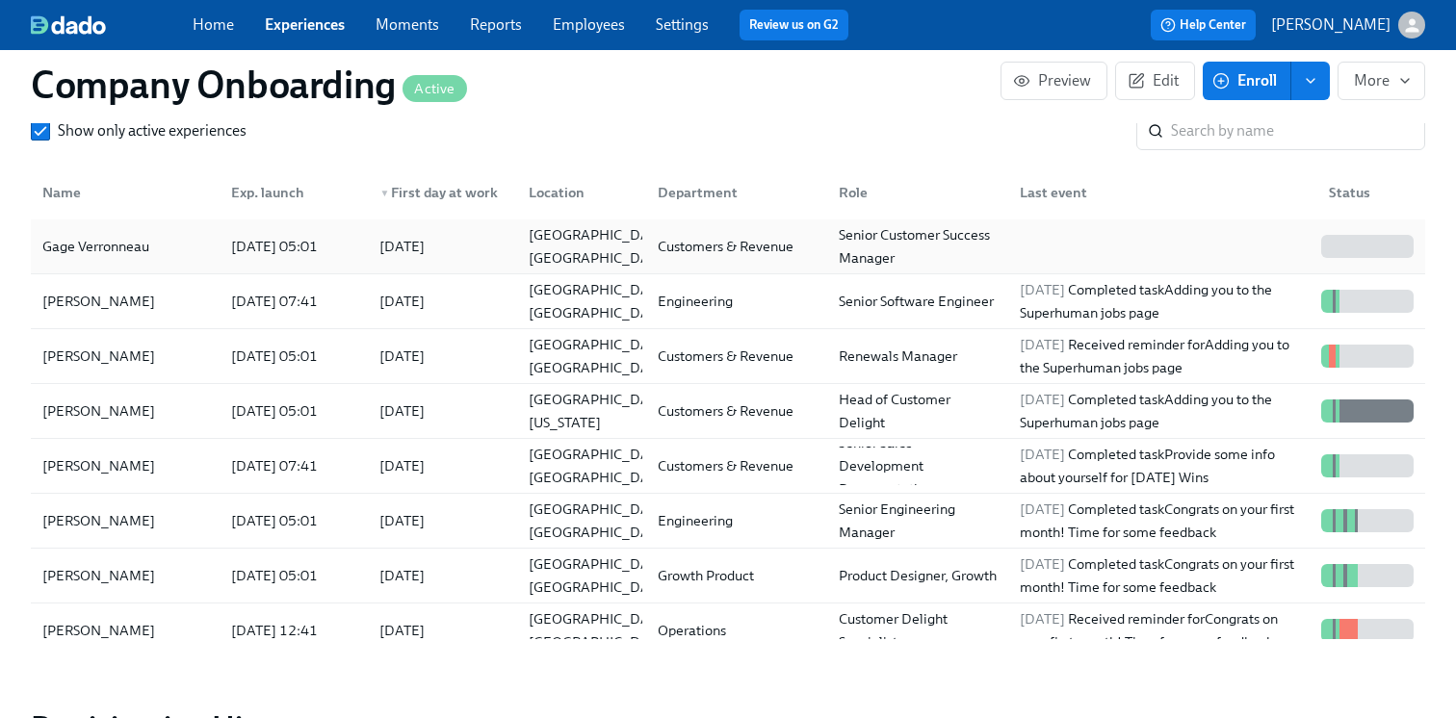
click at [125, 258] on div "Gage Verronneau" at bounding box center [96, 246] width 122 height 23
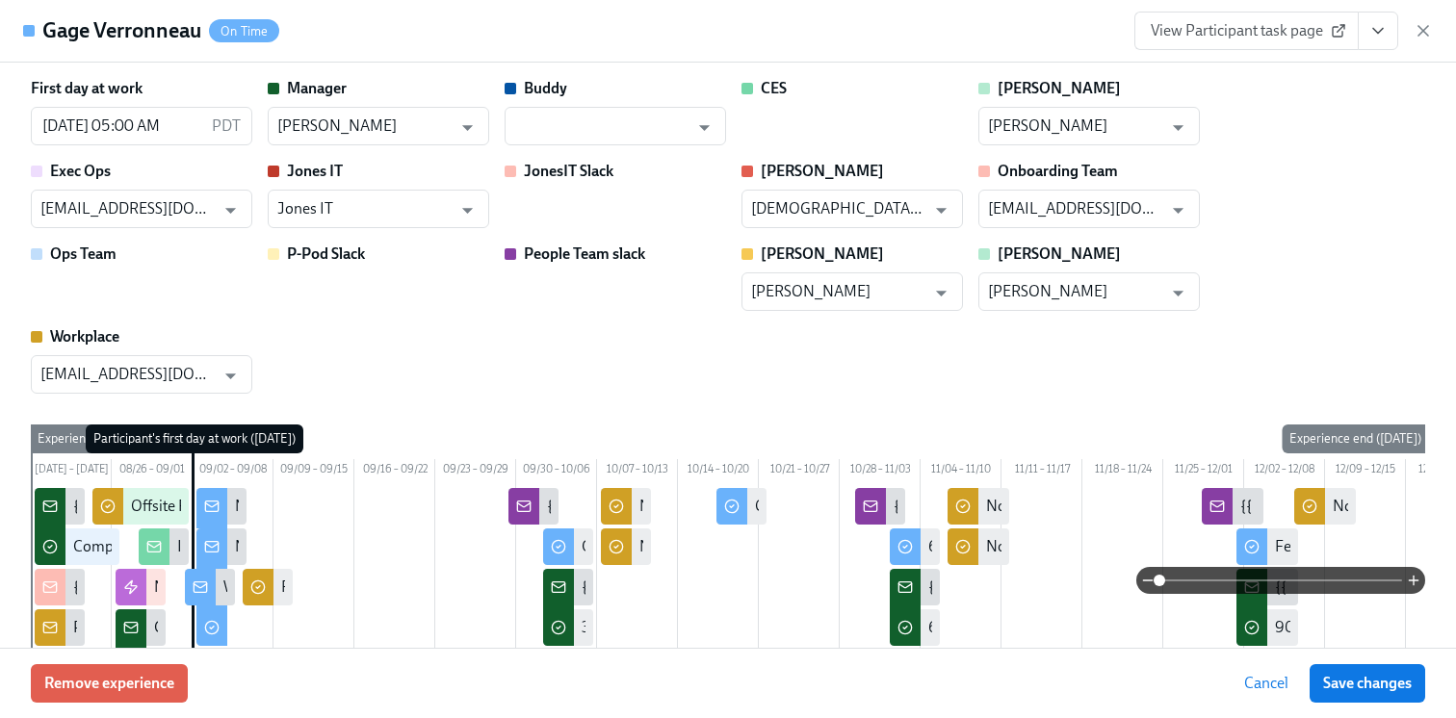
click at [1367, 19] on button "View task page" at bounding box center [1378, 31] width 40 height 39
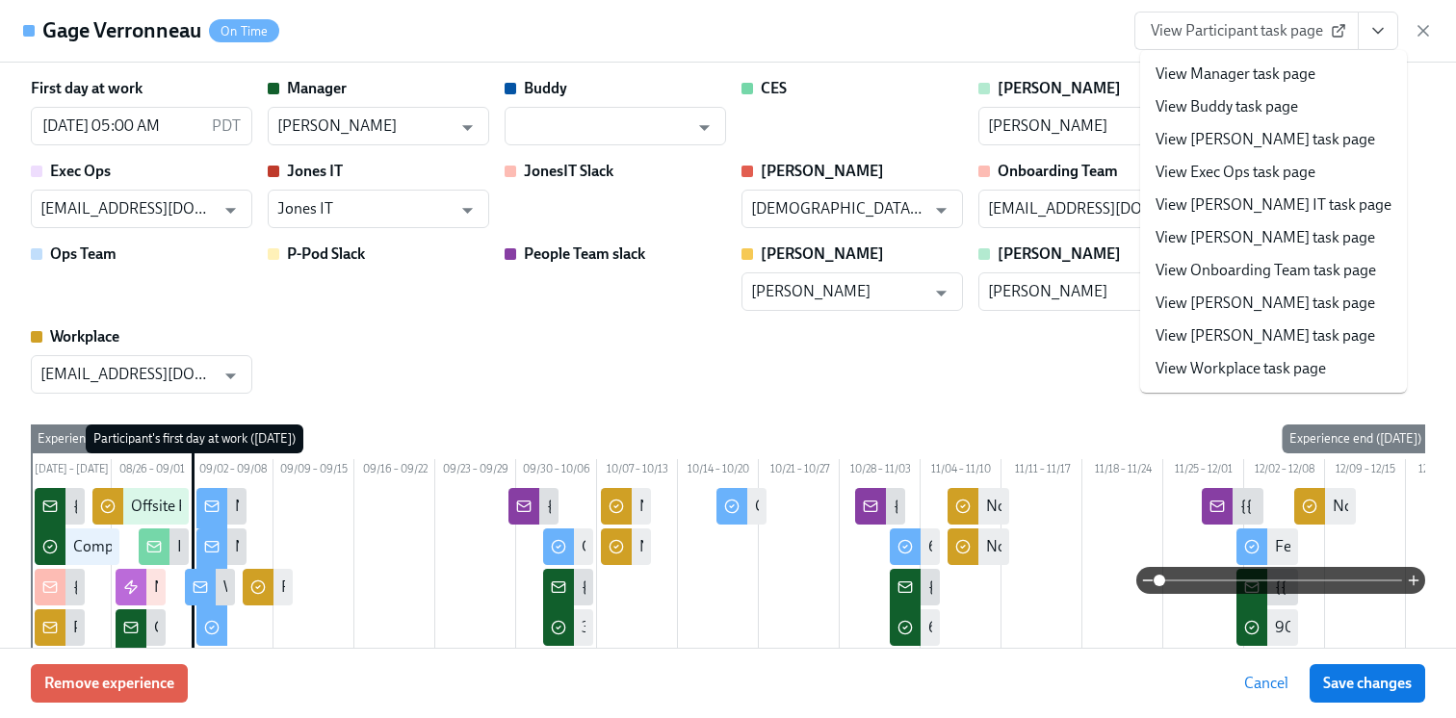
click at [1198, 206] on link "View Jones IT task page" at bounding box center [1274, 205] width 236 height 21
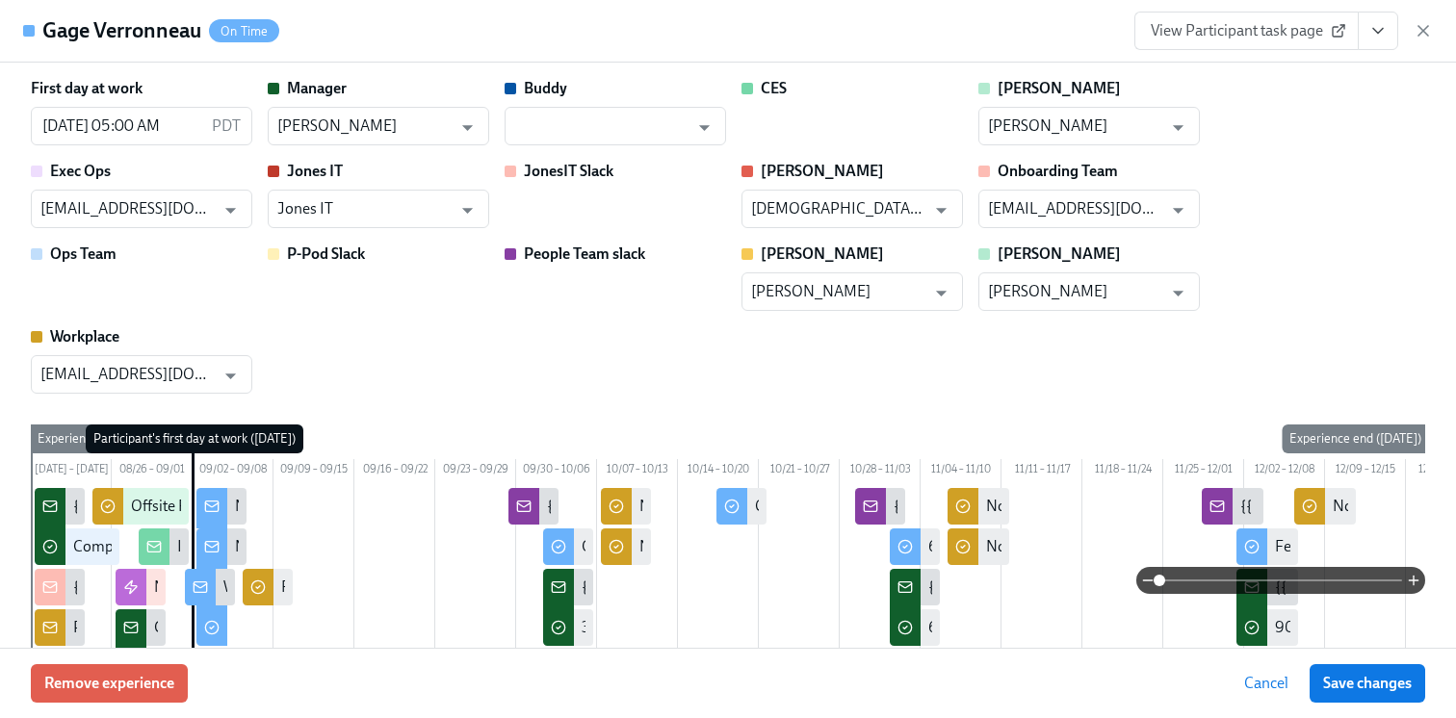
click at [1288, 27] on span "View Participant task page" at bounding box center [1247, 30] width 192 height 19
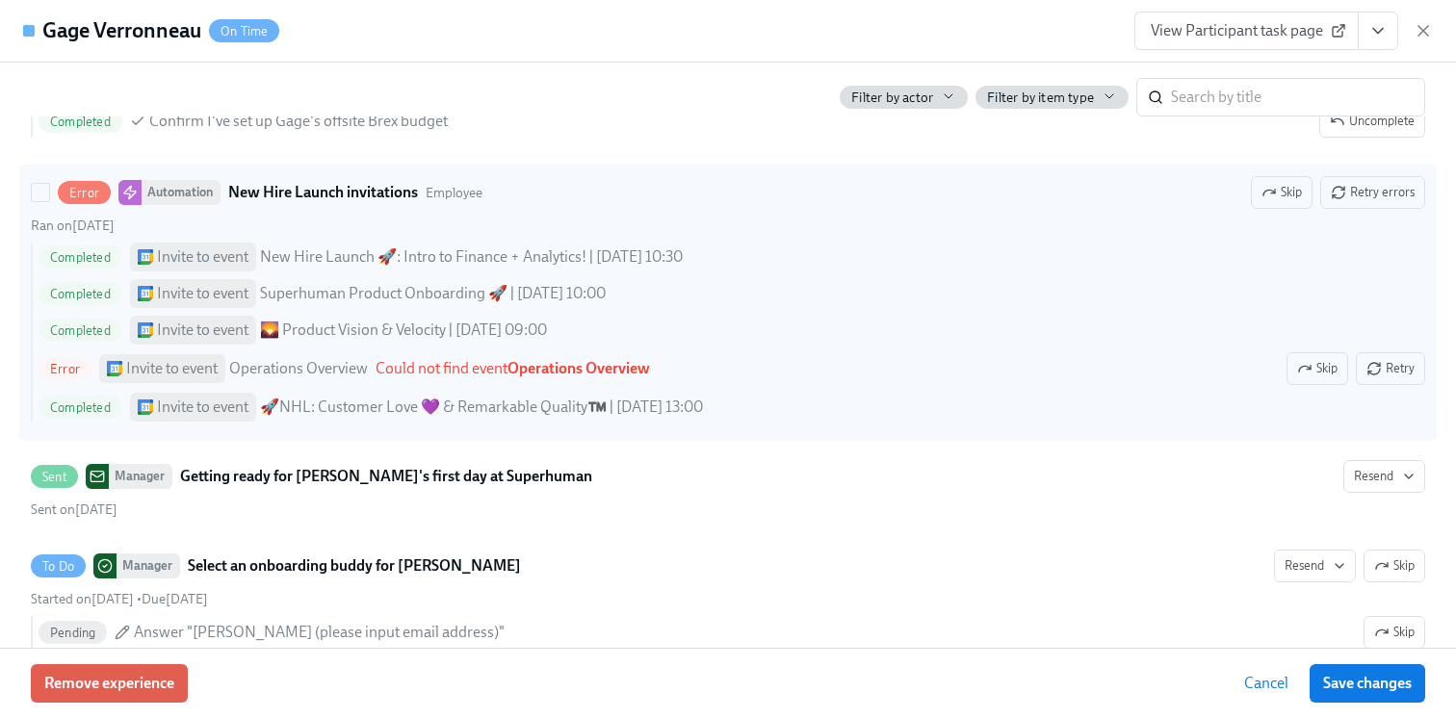
scroll to position [1941, 0]
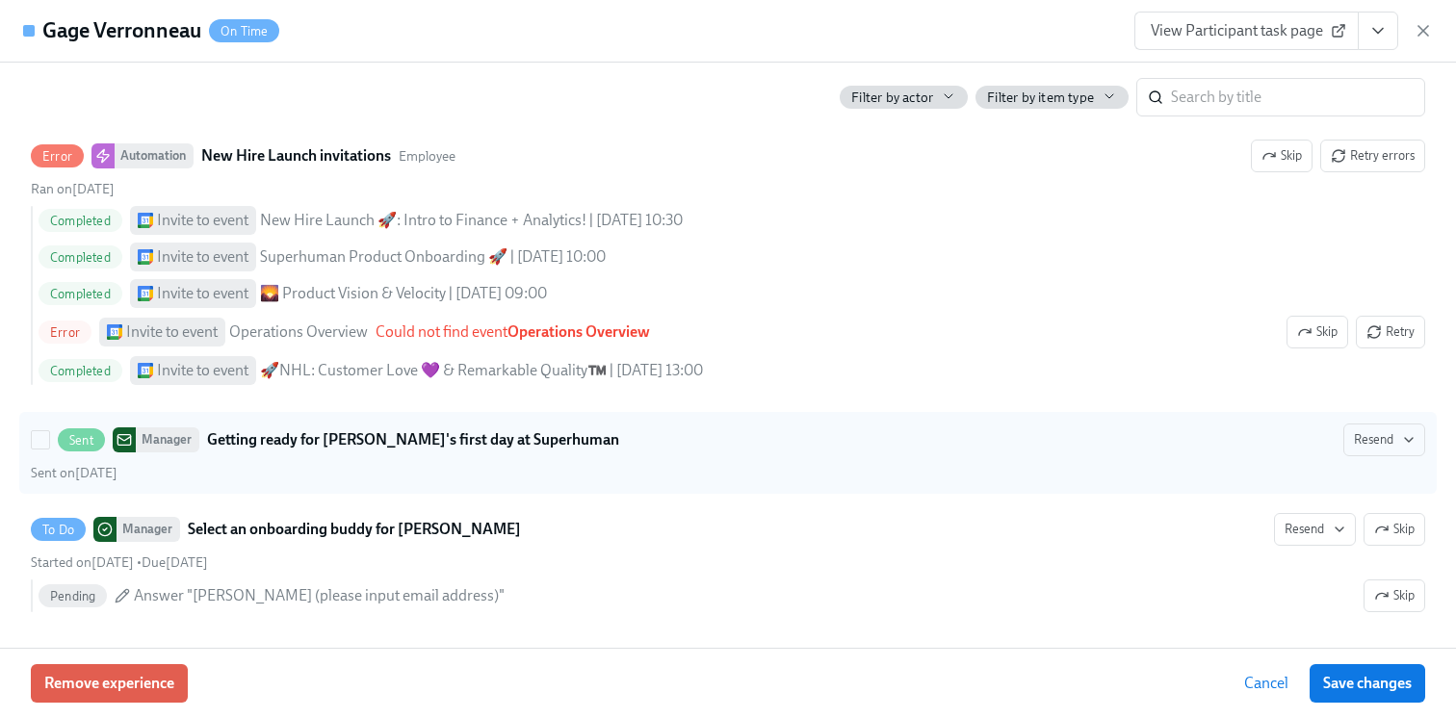
click at [779, 456] on div "Sent Manager Getting ready for Gage Verronneau's first day at Superhuman Resend" at bounding box center [728, 440] width 1394 height 33
click at [49, 449] on input "Sent Manager Getting ready for Gage Verronneau's first day at Superhuman Resend…" at bounding box center [40, 439] width 17 height 17
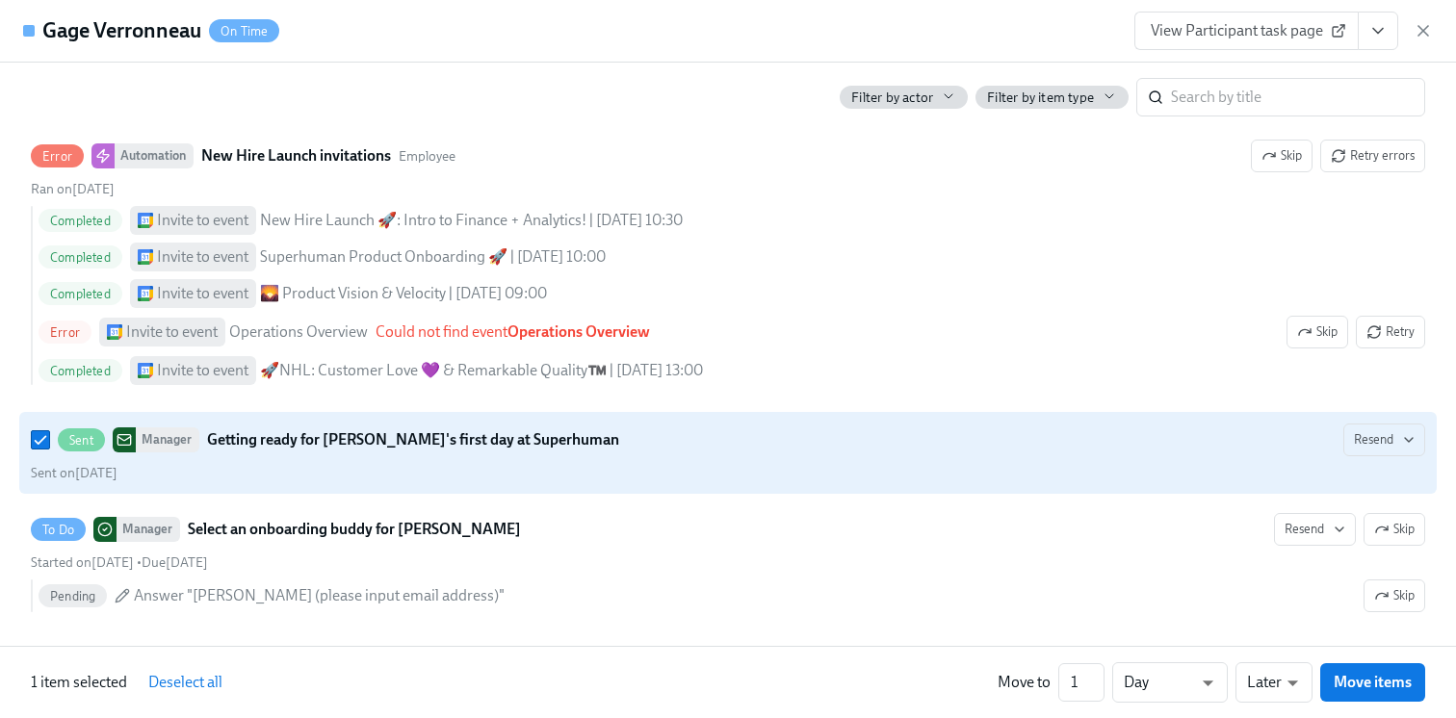
click at [779, 456] on div "Sent Manager Getting ready for Gage Verronneau's first day at Superhuman Resend" at bounding box center [728, 440] width 1394 height 33
click at [49, 449] on input "Sent Manager Getting ready for Gage Verronneau's first day at Superhuman Resend…" at bounding box center [40, 439] width 17 height 17
checkbox input "false"
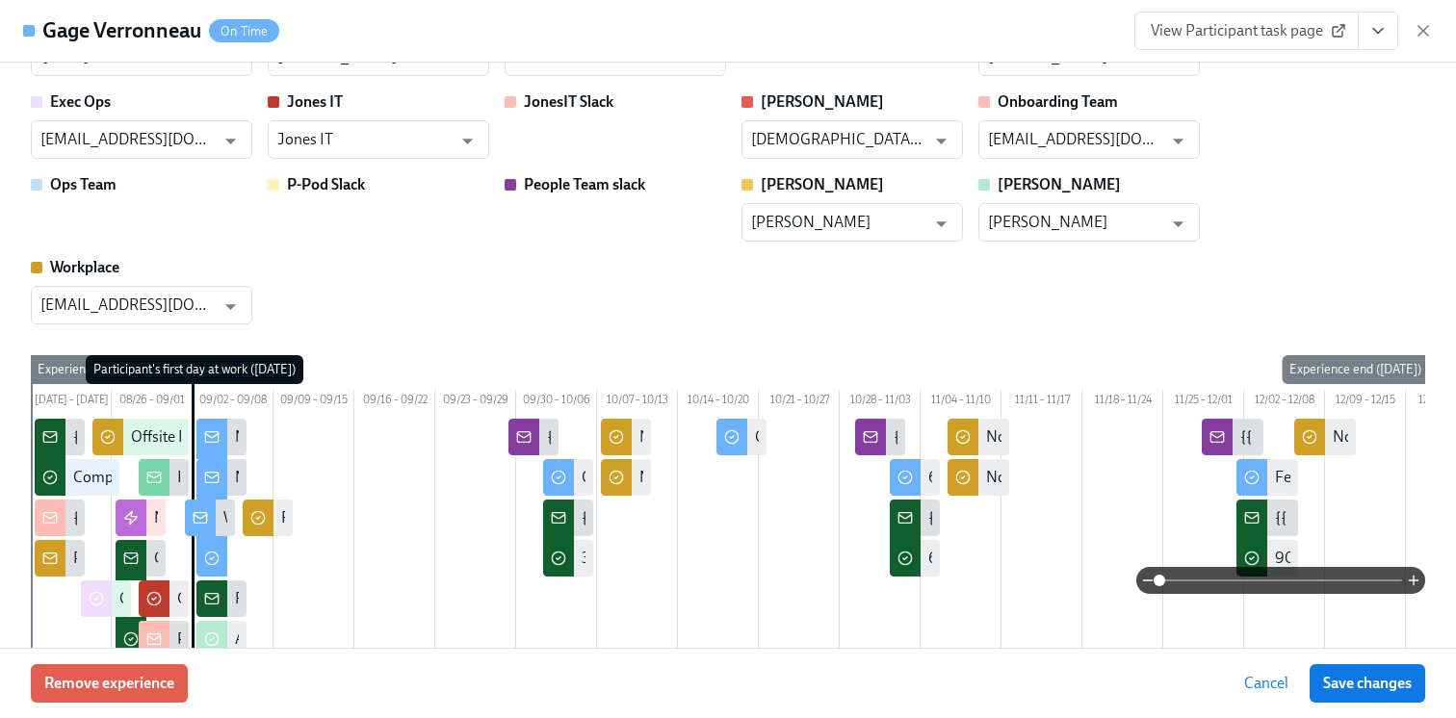
scroll to position [0, 0]
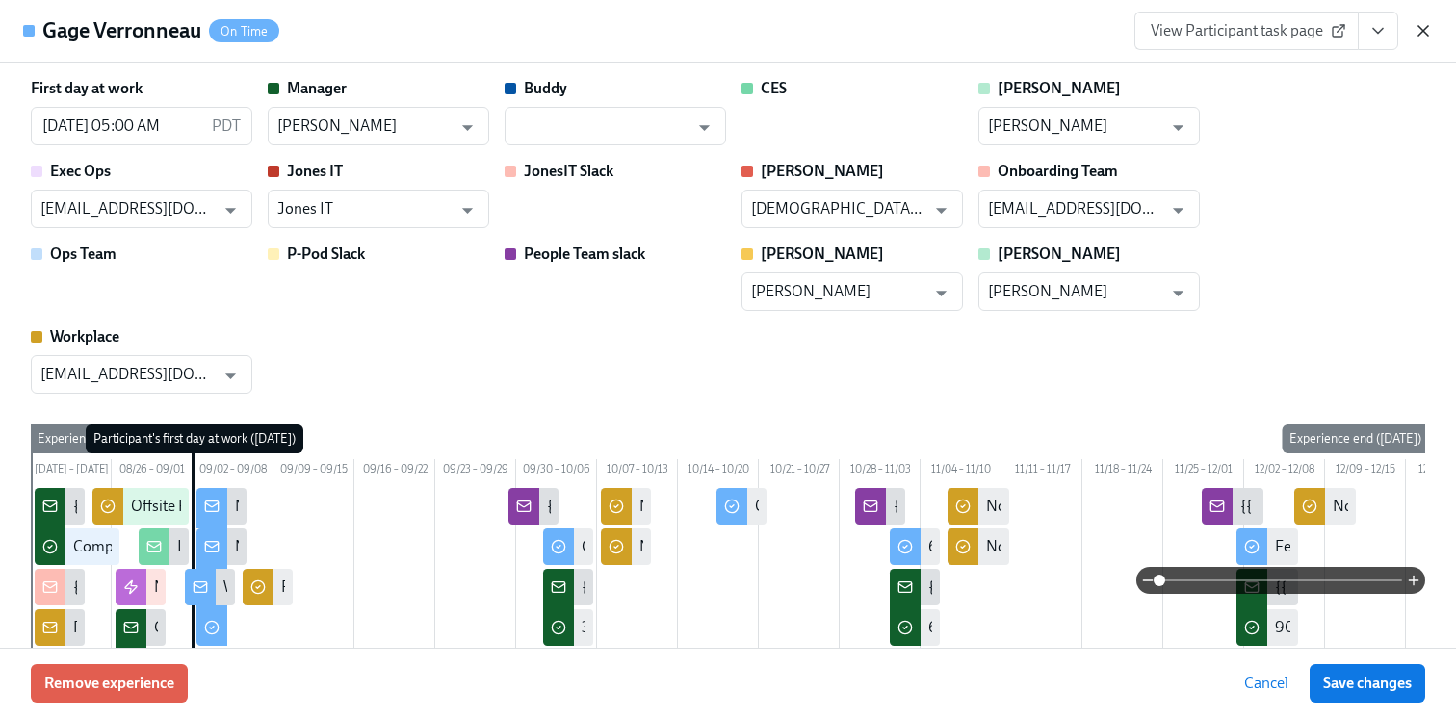
click at [1429, 33] on icon "button" at bounding box center [1423, 30] width 19 height 19
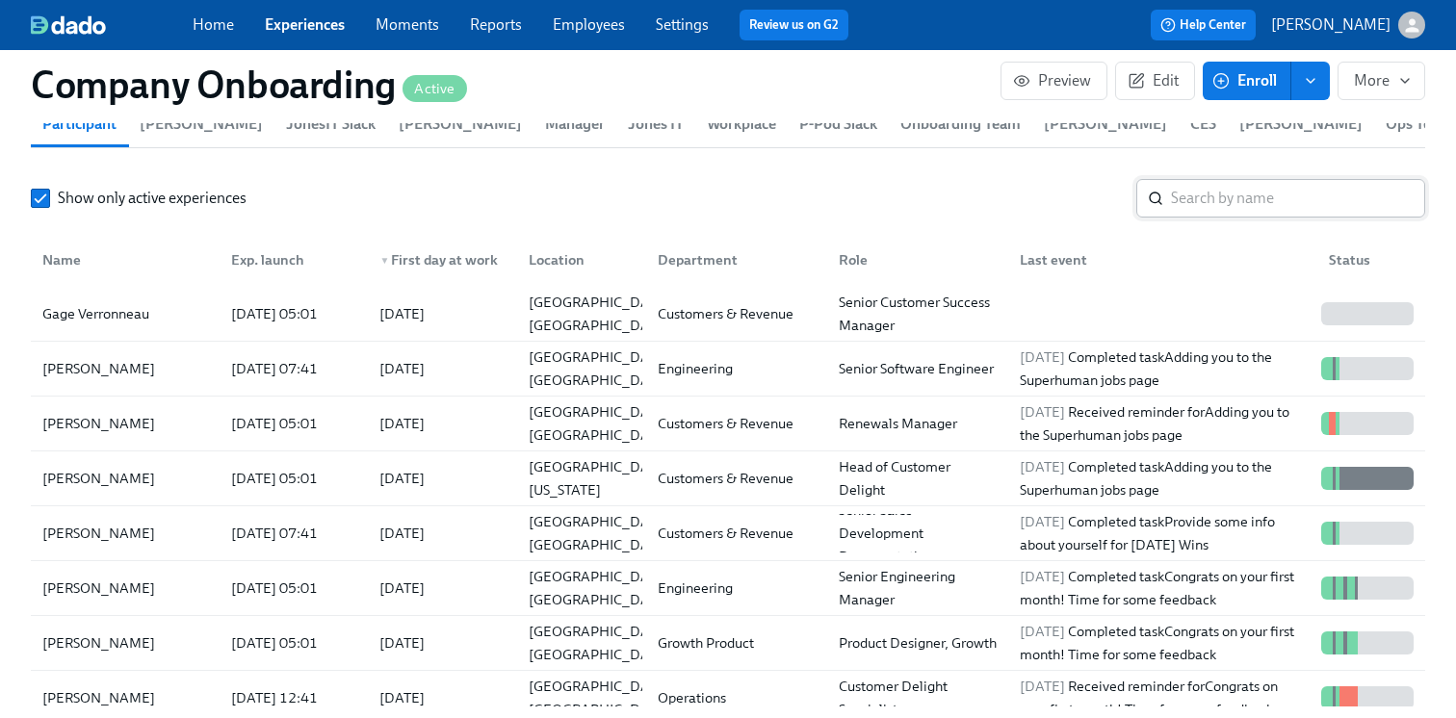
scroll to position [2527, 0]
click at [1231, 195] on input "search" at bounding box center [1298, 197] width 254 height 39
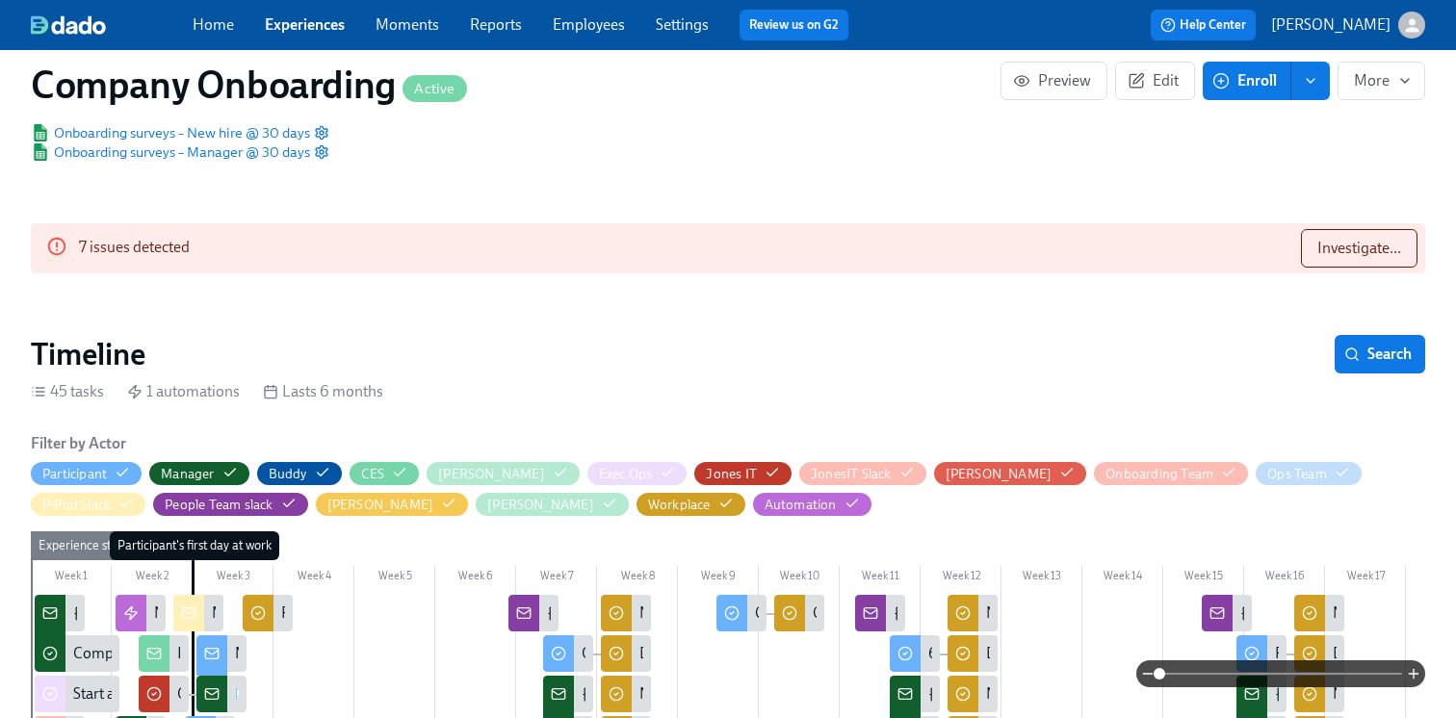
scroll to position [337, 0]
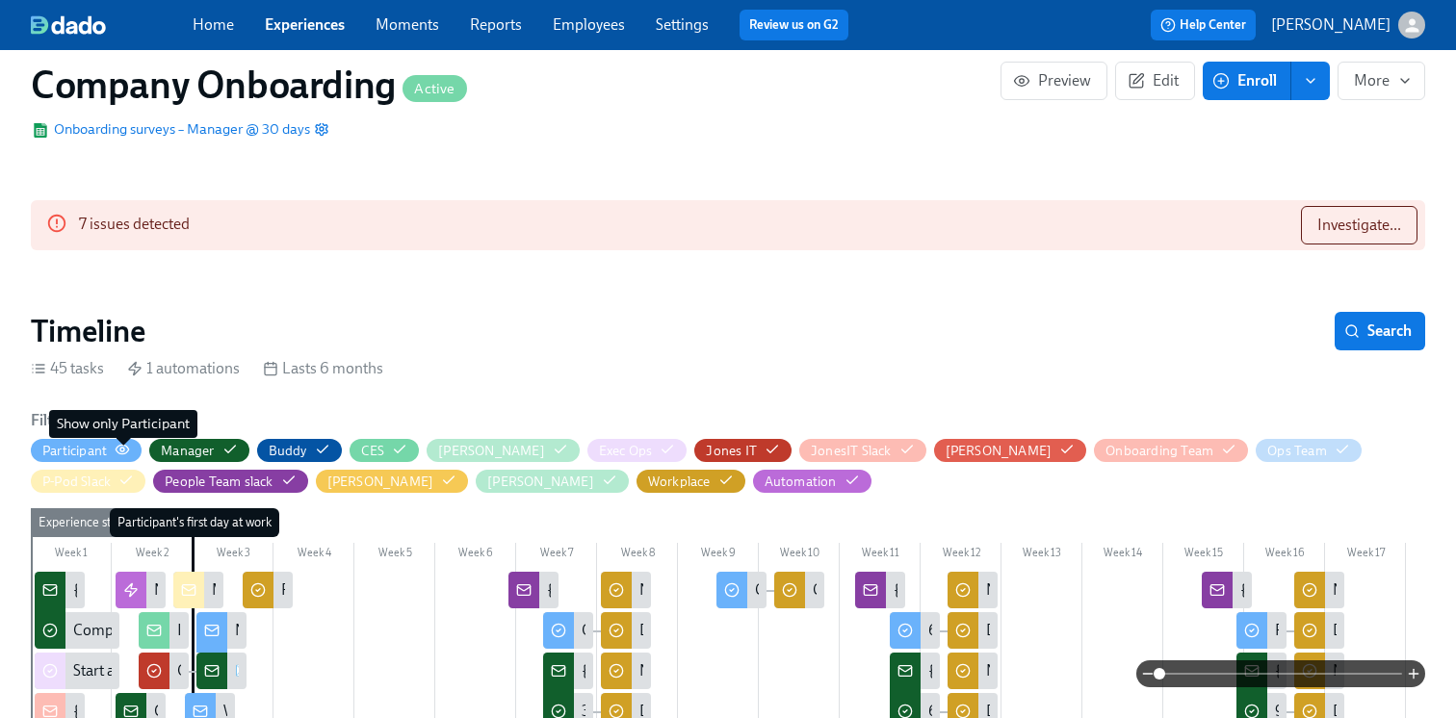
click at [123, 452] on circle "button" at bounding box center [122, 450] width 4 height 4
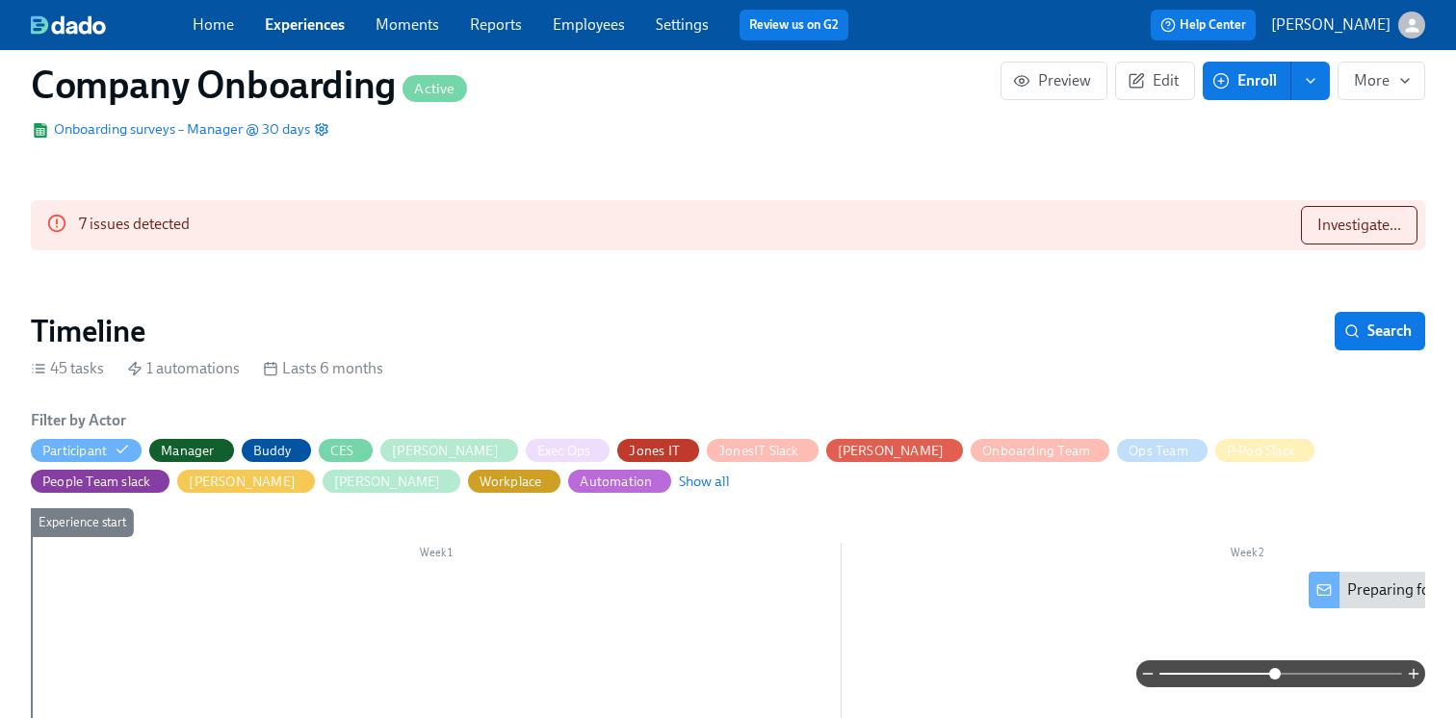
drag, startPoint x: 1160, startPoint y: 672, endPoint x: 1273, endPoint y: 669, distance: 112.7
click at [1275, 669] on span at bounding box center [1275, 674] width 12 height 12
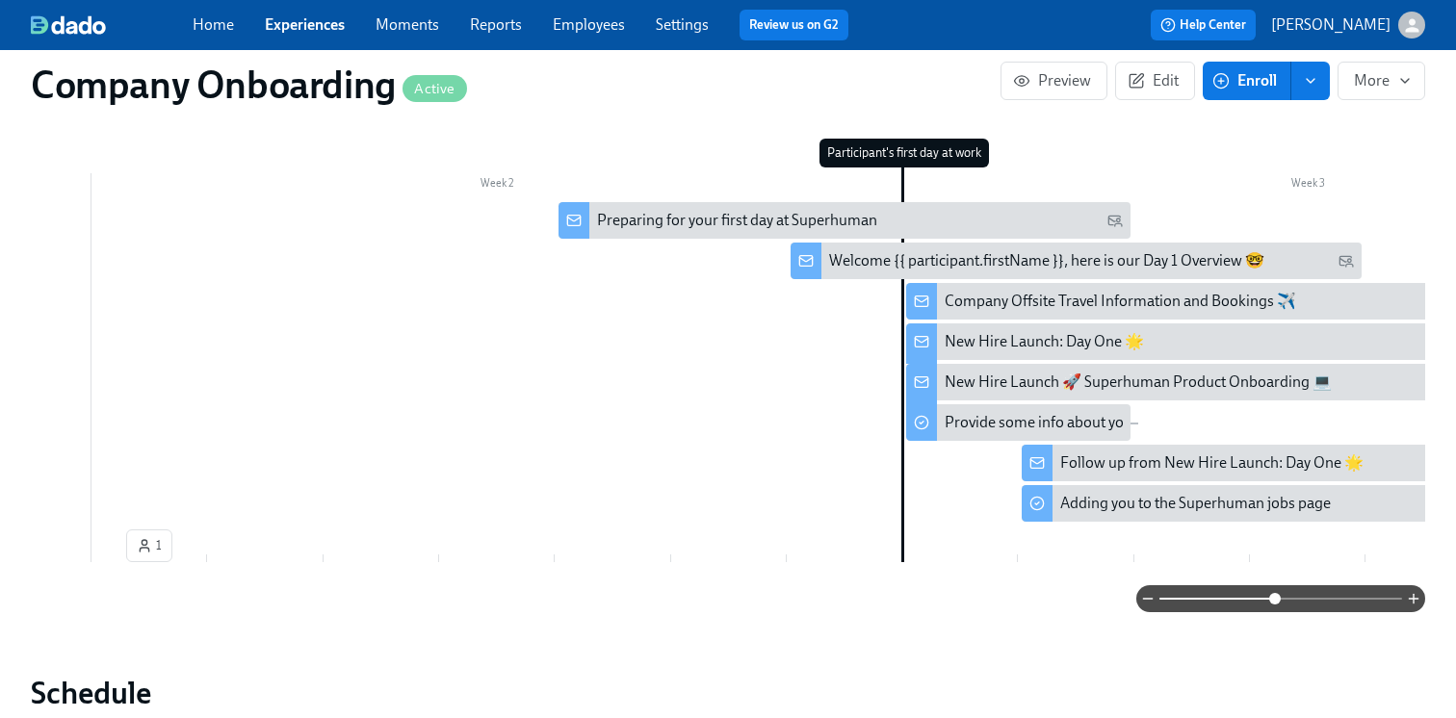
scroll to position [0, 764]
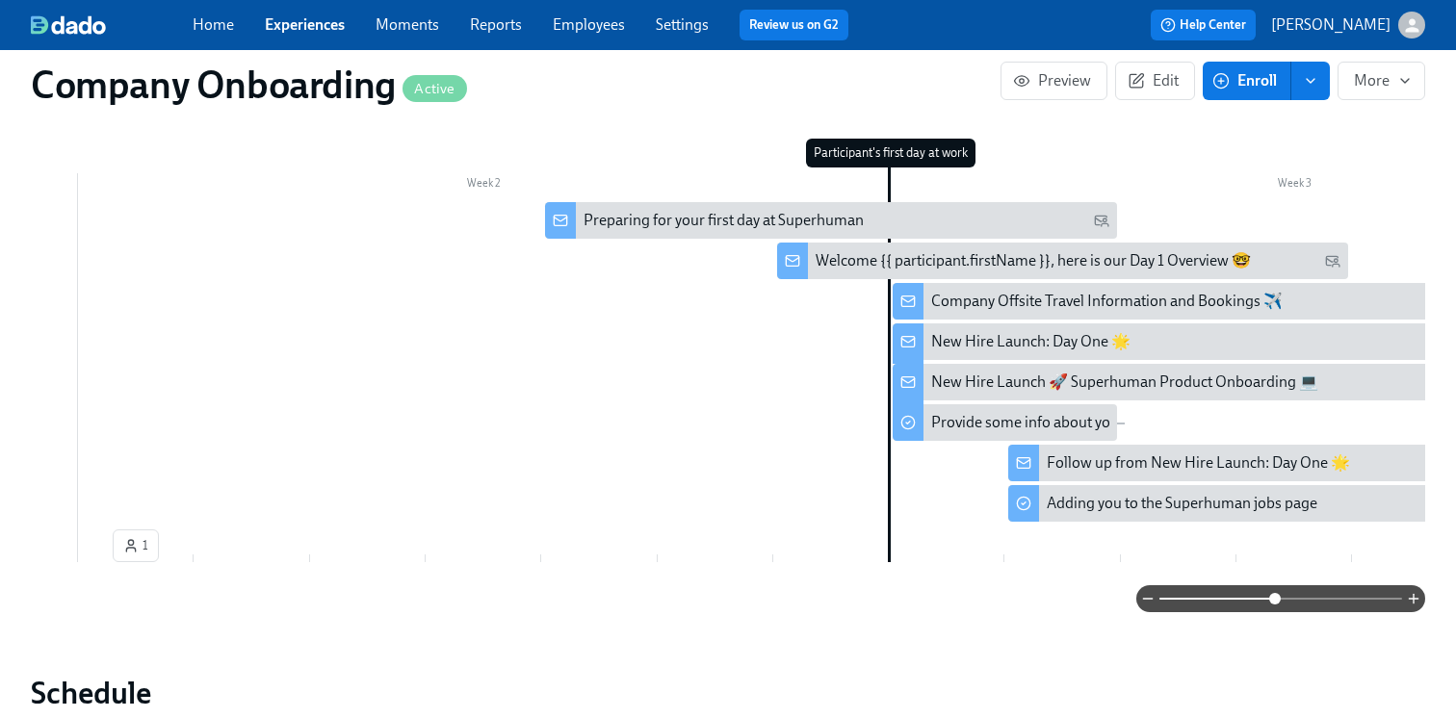
click at [664, 221] on div "Preparing for your first day at Superhuman" at bounding box center [724, 220] width 280 height 21
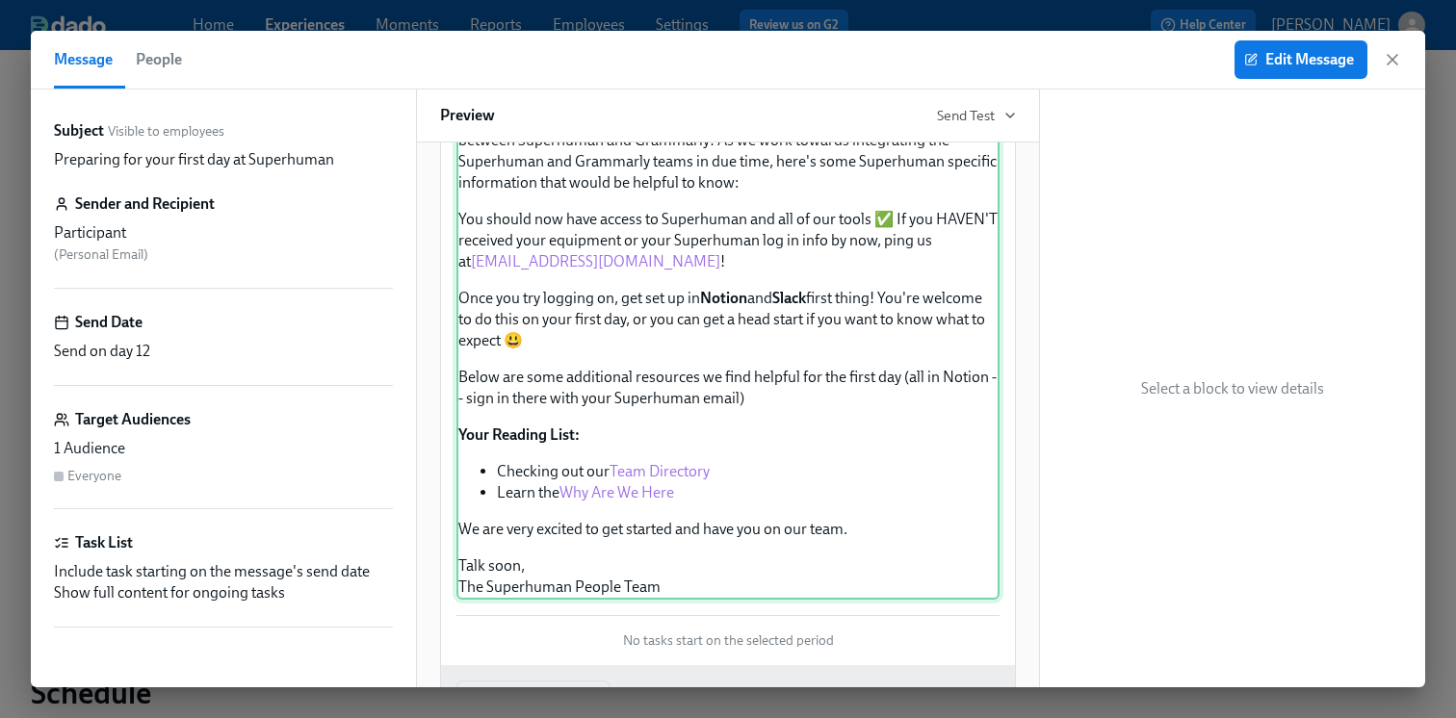
scroll to position [152, 0]
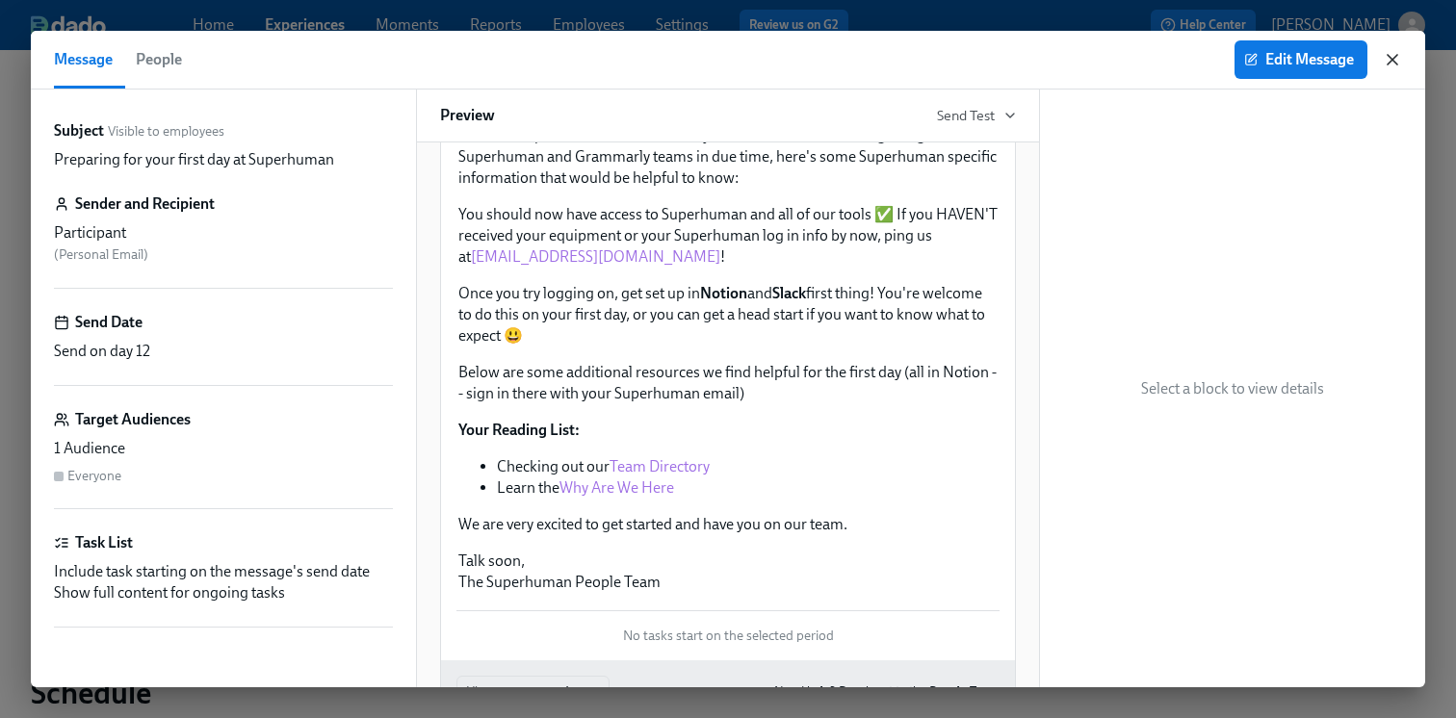
click at [1391, 55] on icon "button" at bounding box center [1392, 59] width 19 height 19
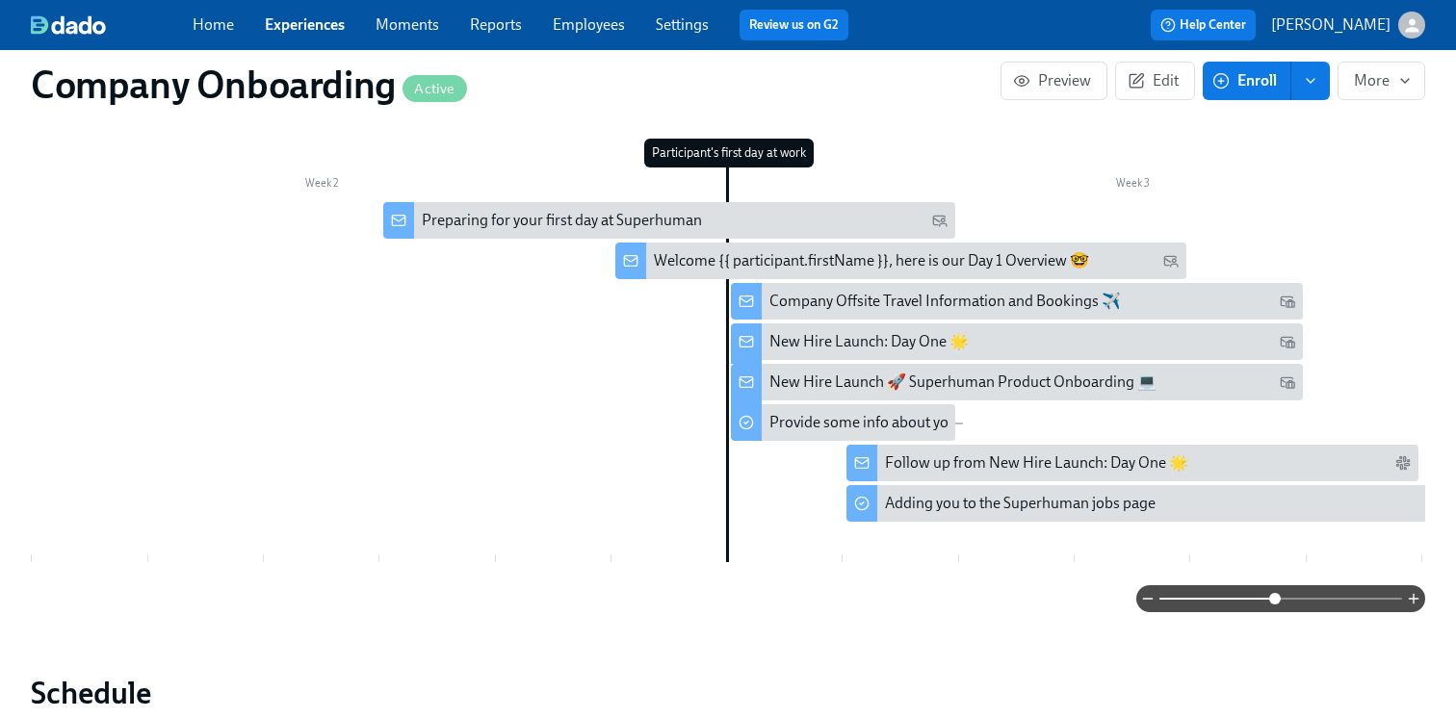
scroll to position [0, 1003]
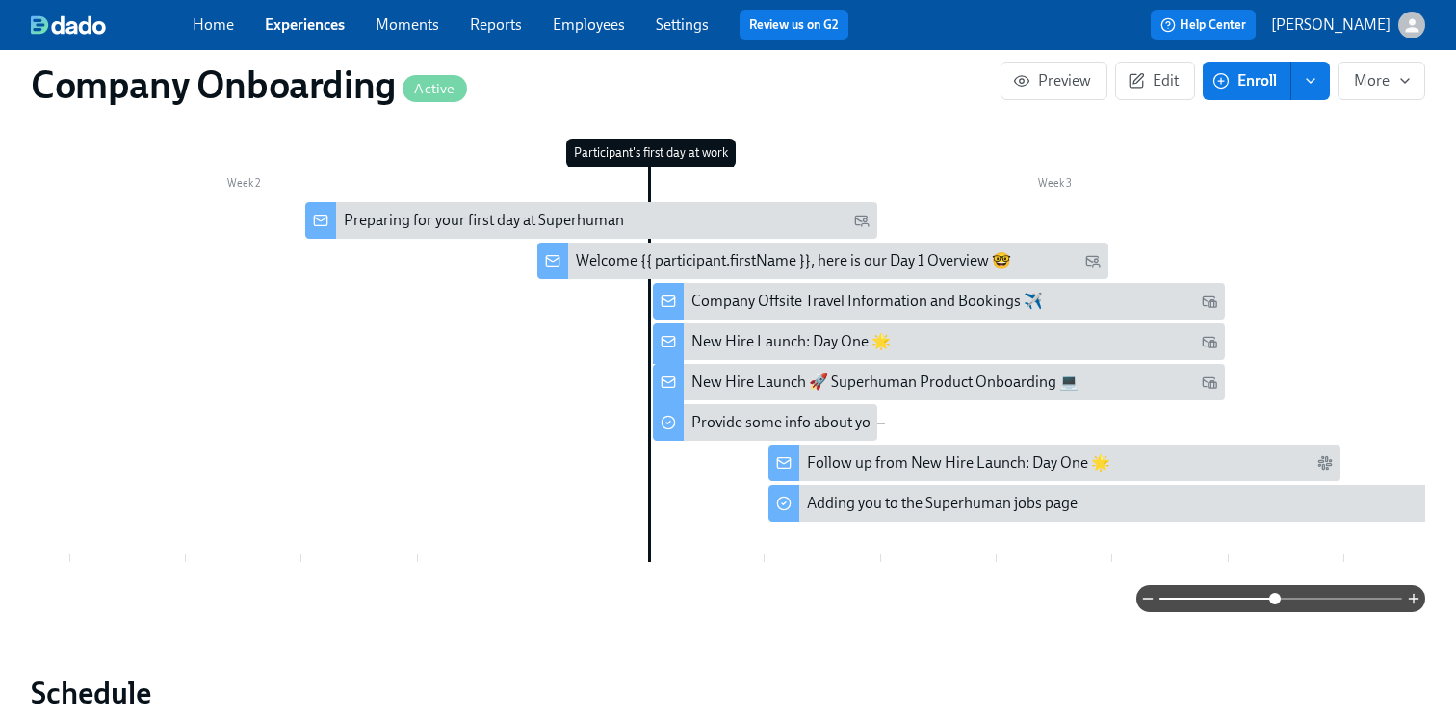
click at [838, 266] on div "Welcome {{ participant.firstName }}, here is our Day 1 Overview 🤓" at bounding box center [793, 260] width 435 height 21
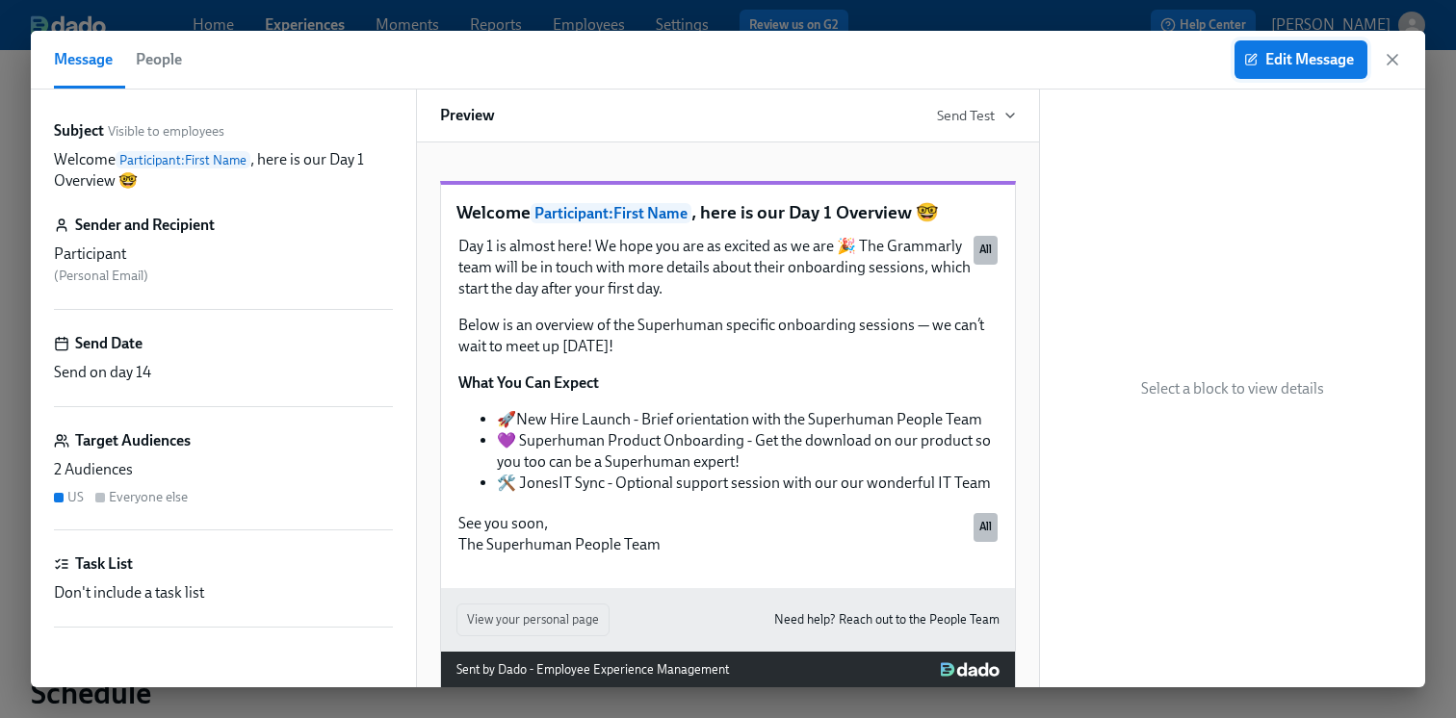
click at [1266, 53] on span "Edit Message" at bounding box center [1301, 59] width 106 height 19
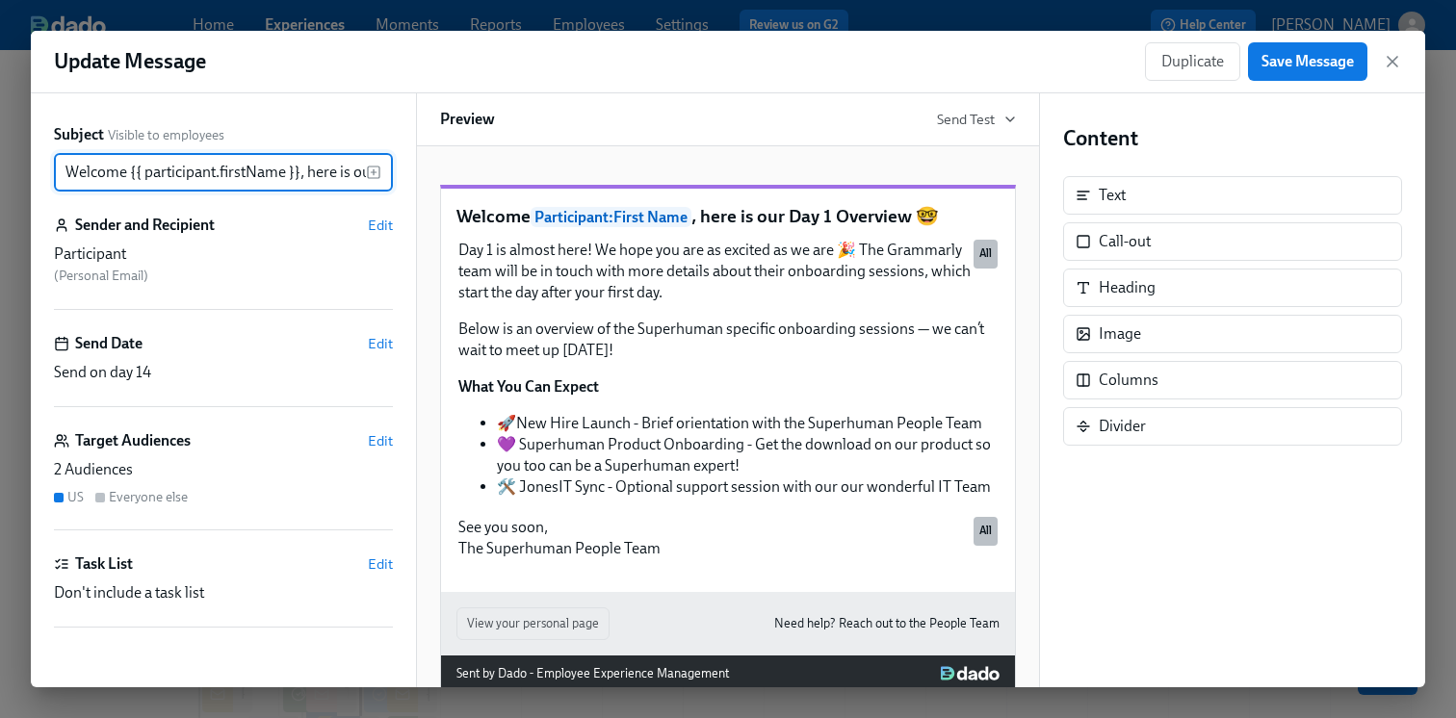
scroll to position [0, 134]
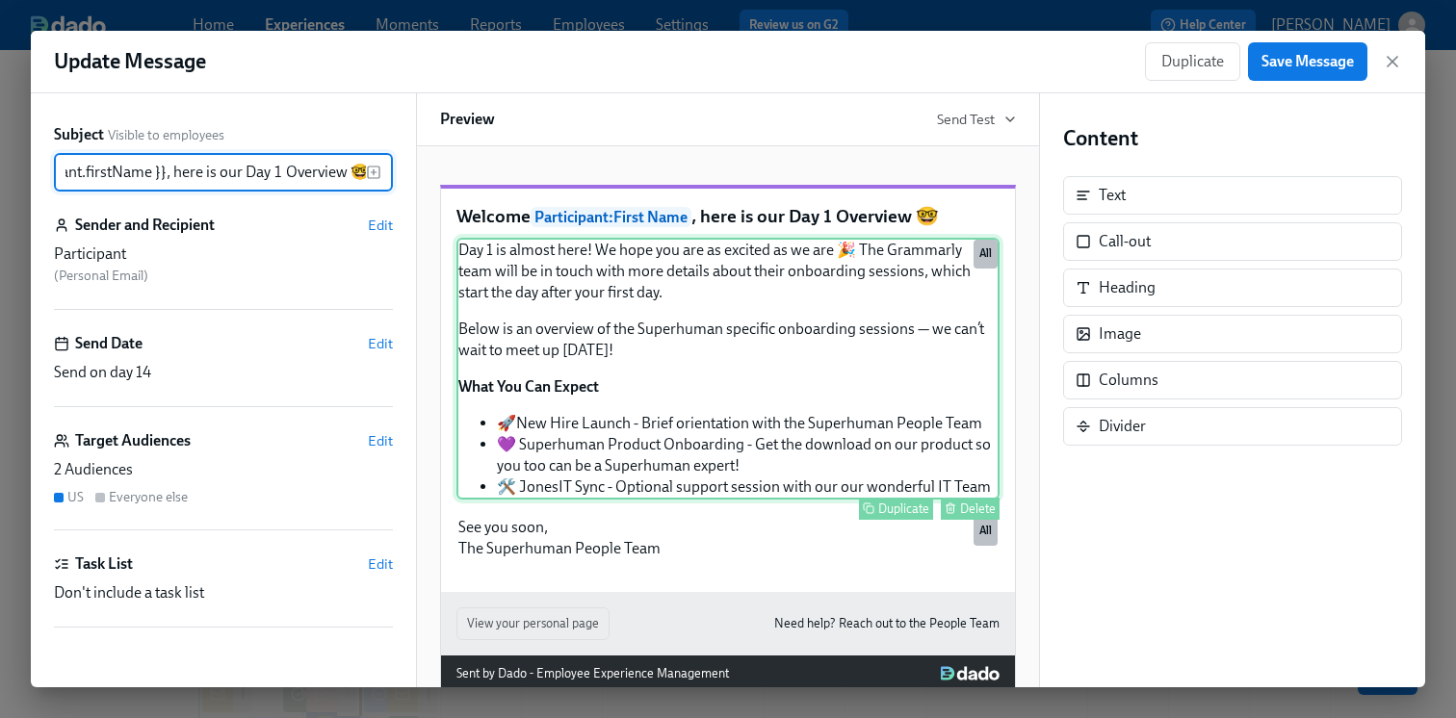
click at [717, 305] on div "Day 1 is almost here! We hope you are as excited as we are 🎉 The Grammarly team…" at bounding box center [727, 369] width 543 height 262
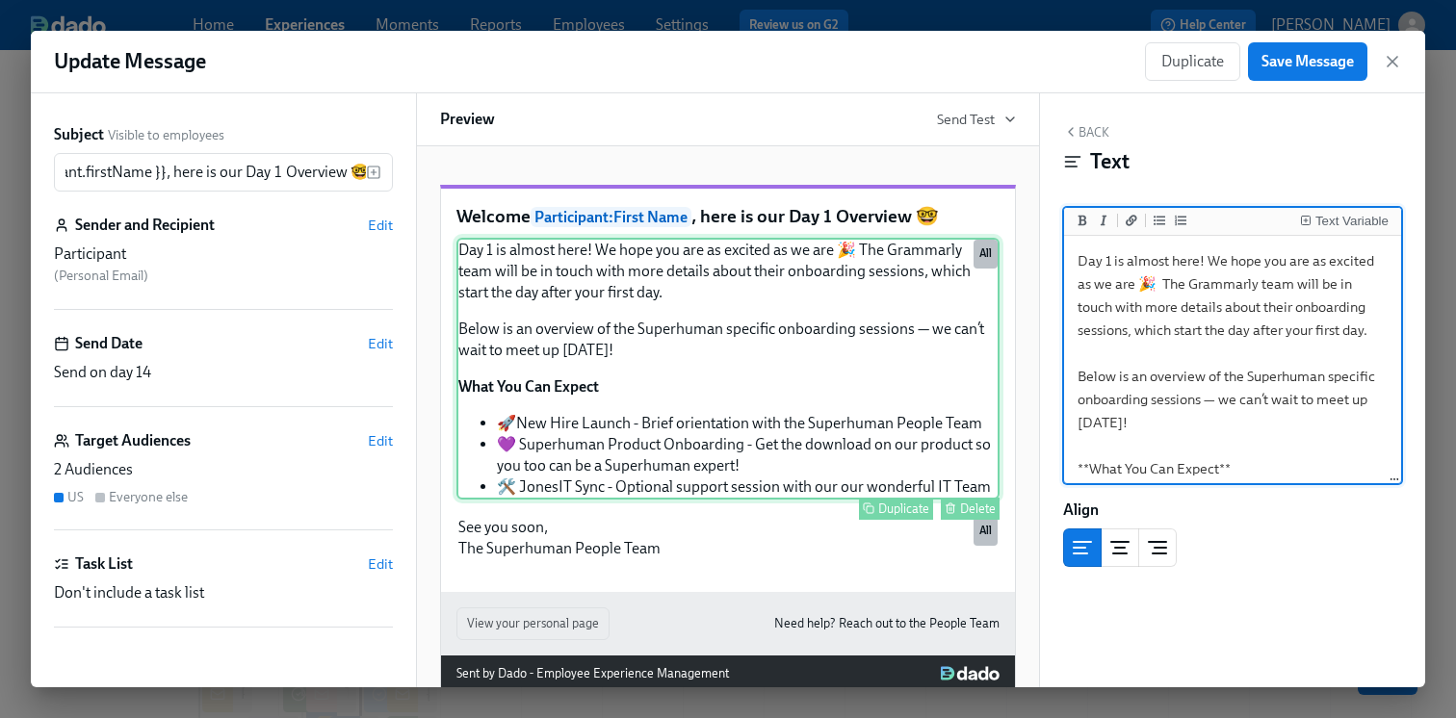
scroll to position [0, 0]
click at [1394, 54] on icon "button" at bounding box center [1392, 61] width 19 height 19
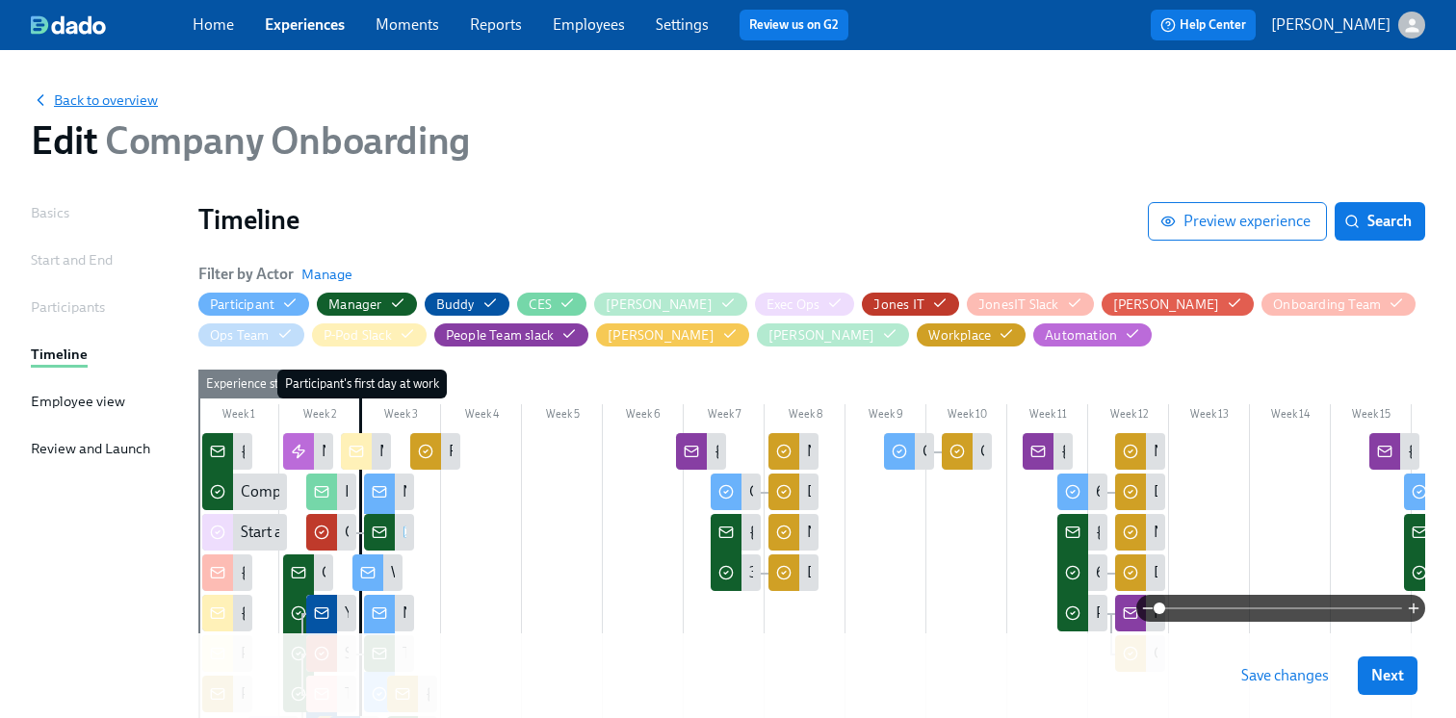
click at [100, 101] on span "Back to overview" at bounding box center [94, 100] width 127 height 19
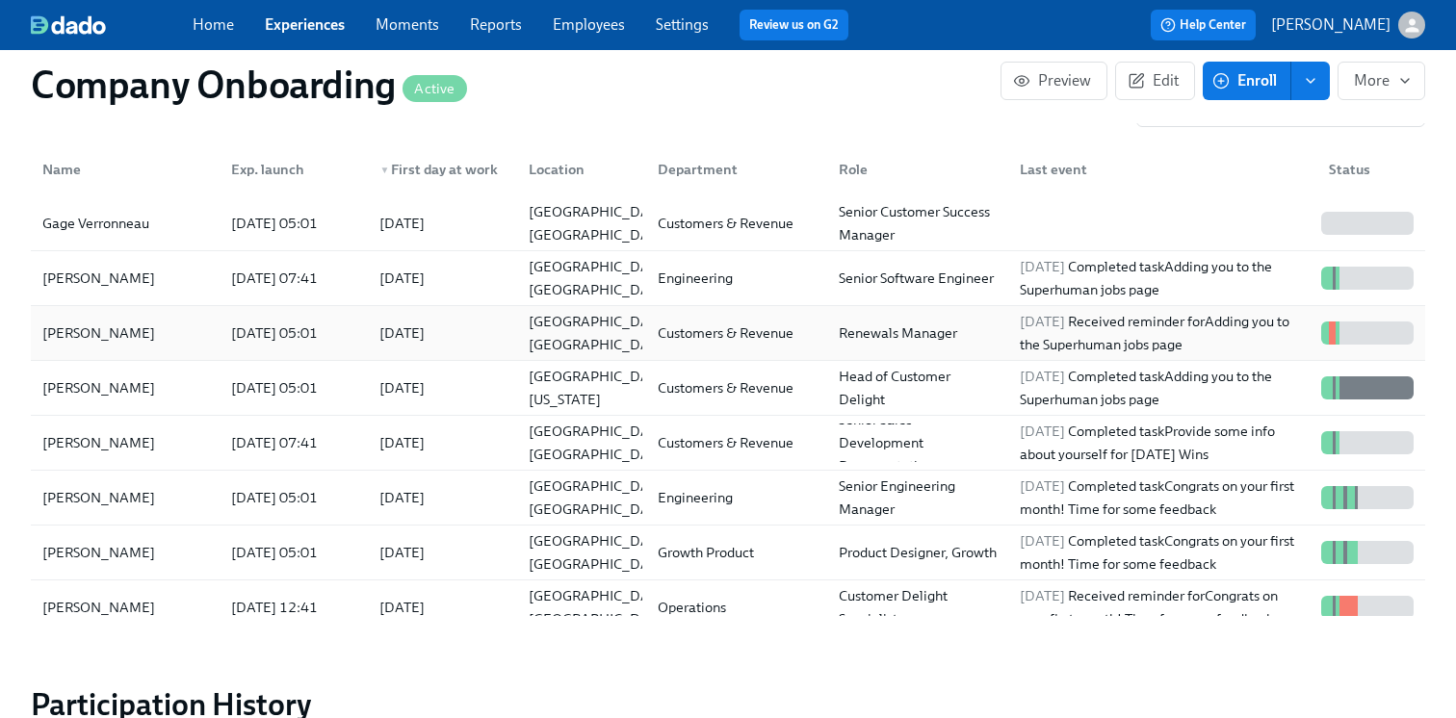
scroll to position [2614, 0]
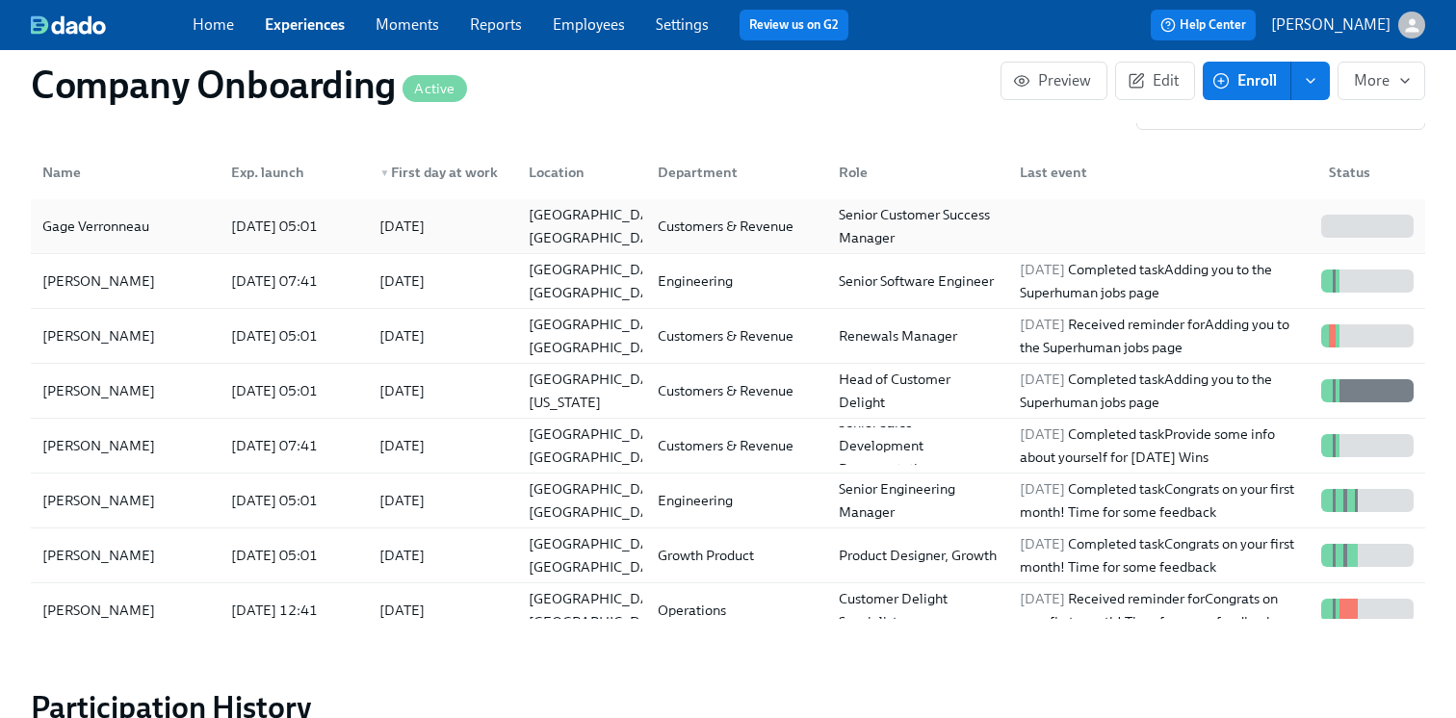
click at [162, 232] on div "Gage Verronneau" at bounding box center [125, 226] width 181 height 39
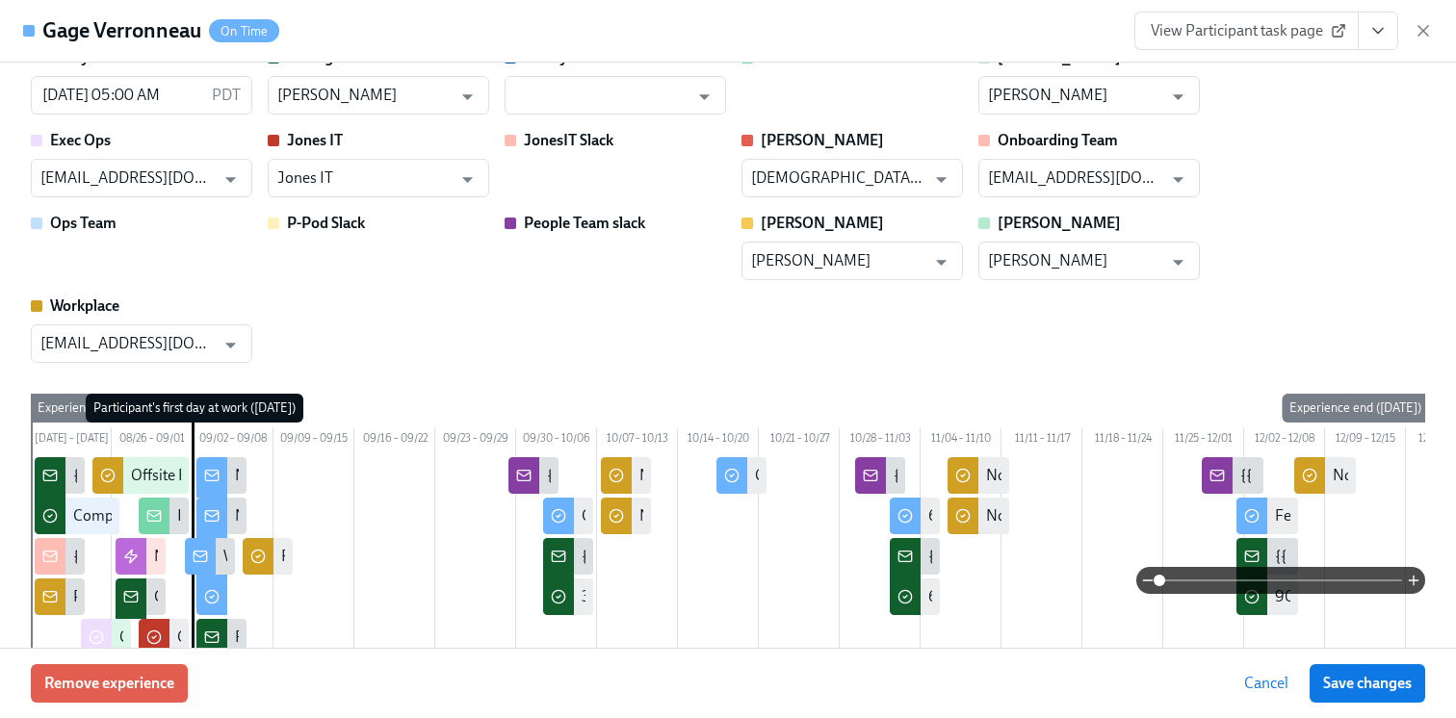
scroll to position [32, 0]
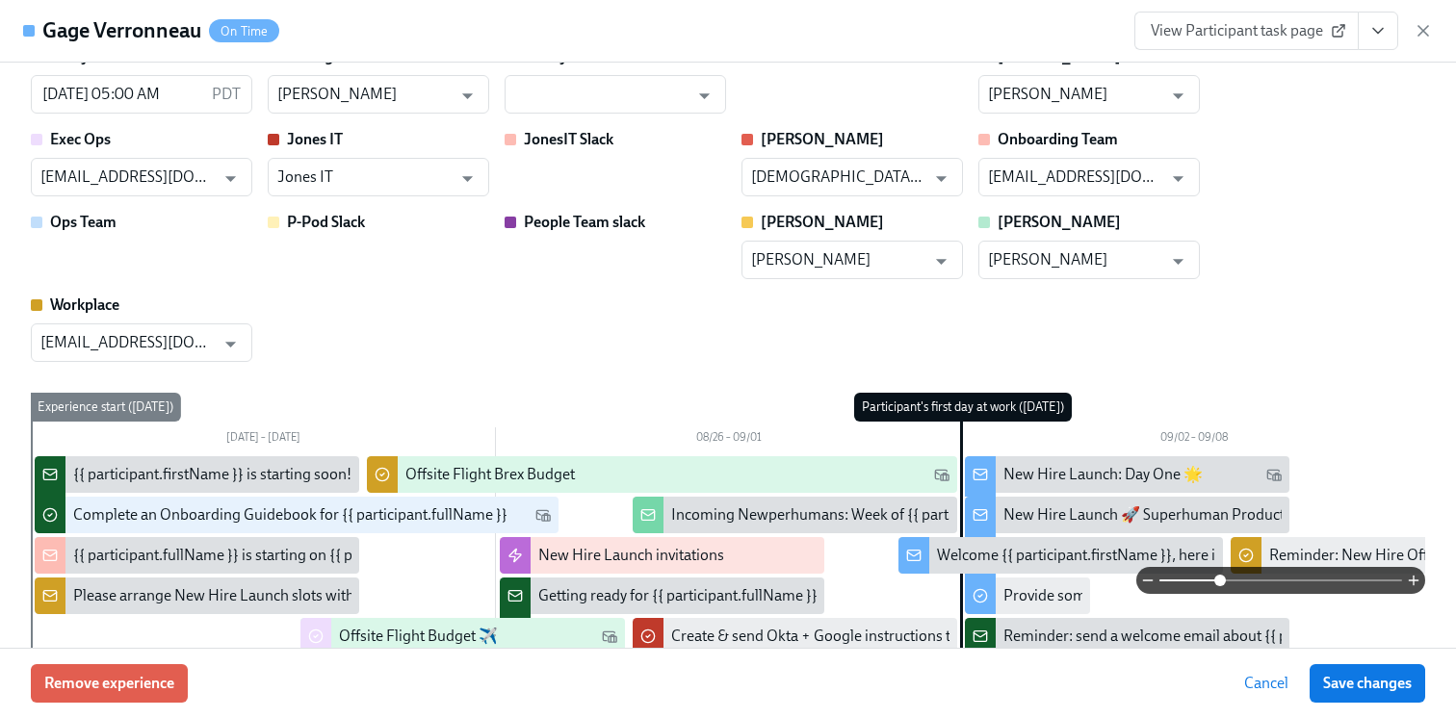
drag, startPoint x: 1162, startPoint y: 579, endPoint x: 1225, endPoint y: 579, distance: 62.6
click at [1225, 579] on span at bounding box center [1220, 581] width 12 height 12
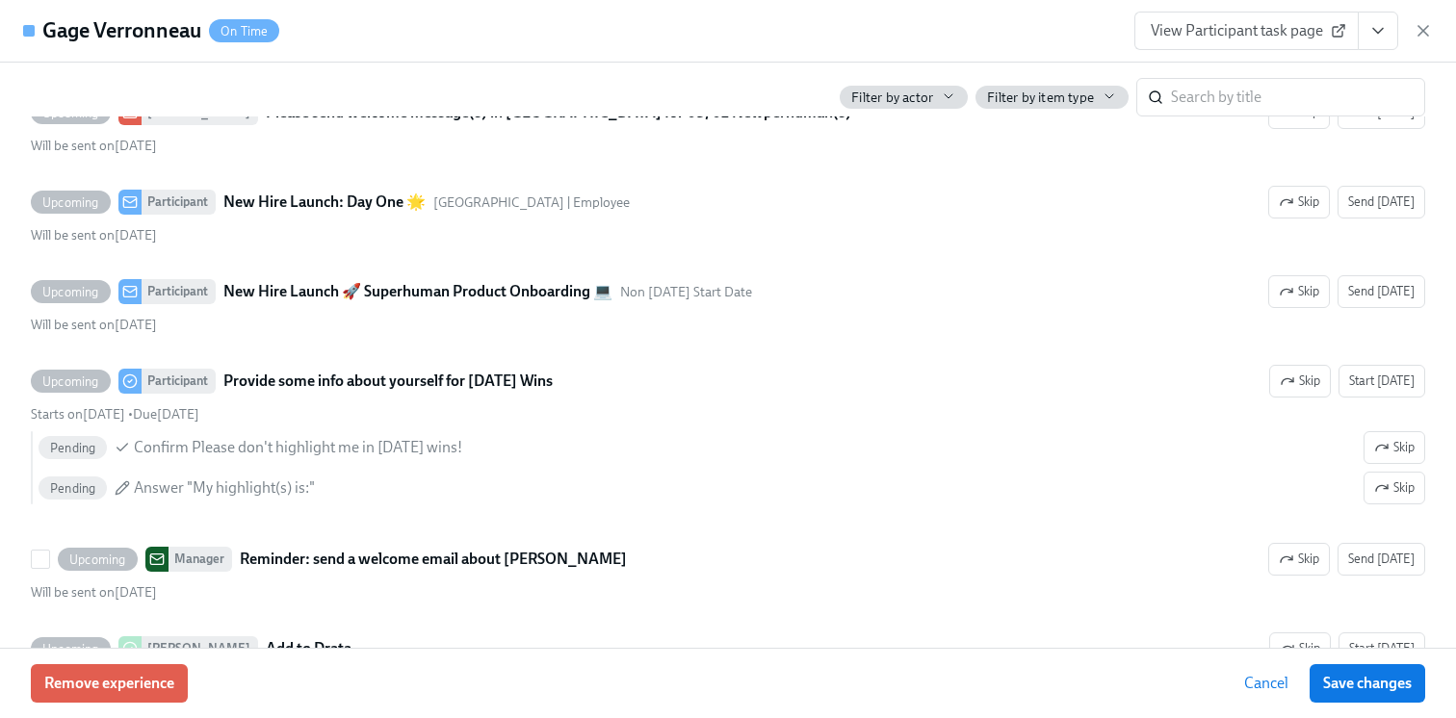
scroll to position [5141, 0]
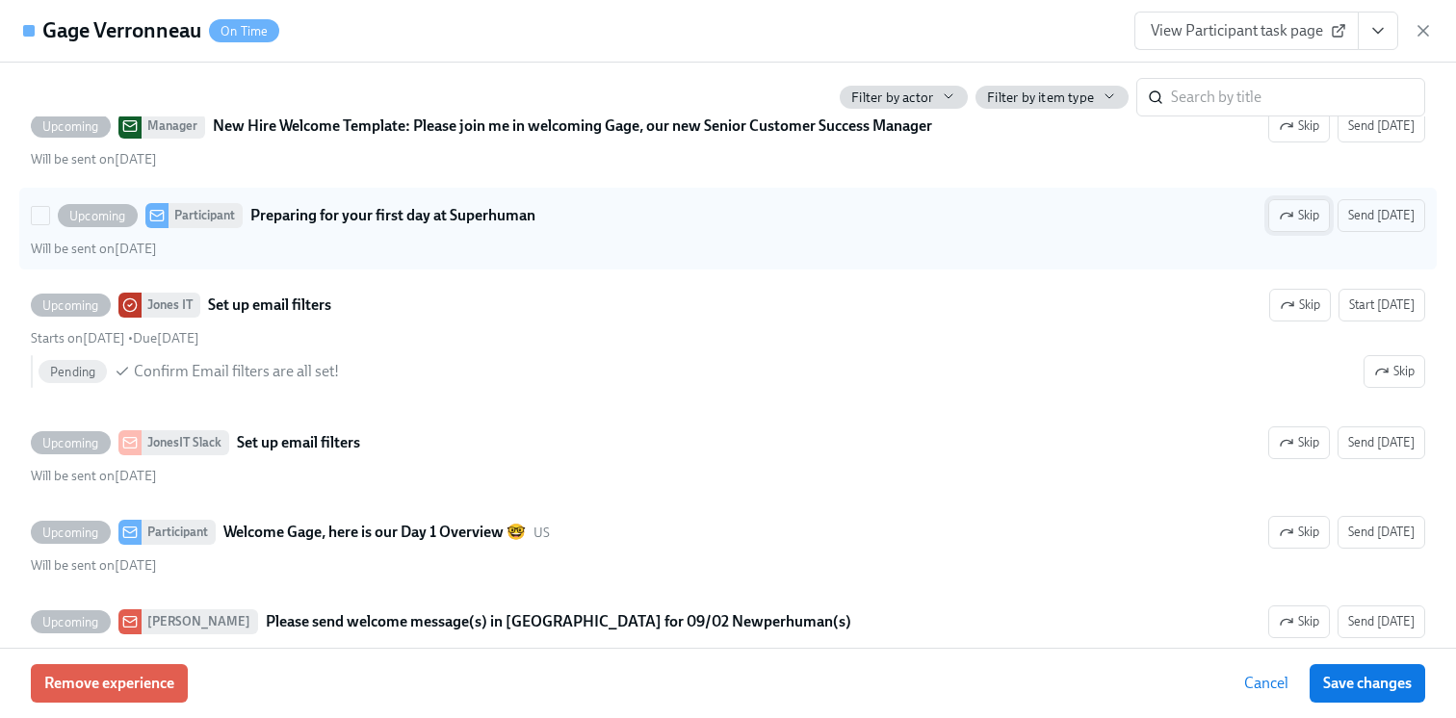
click at [1277, 232] on button "Skip" at bounding box center [1299, 215] width 62 height 33
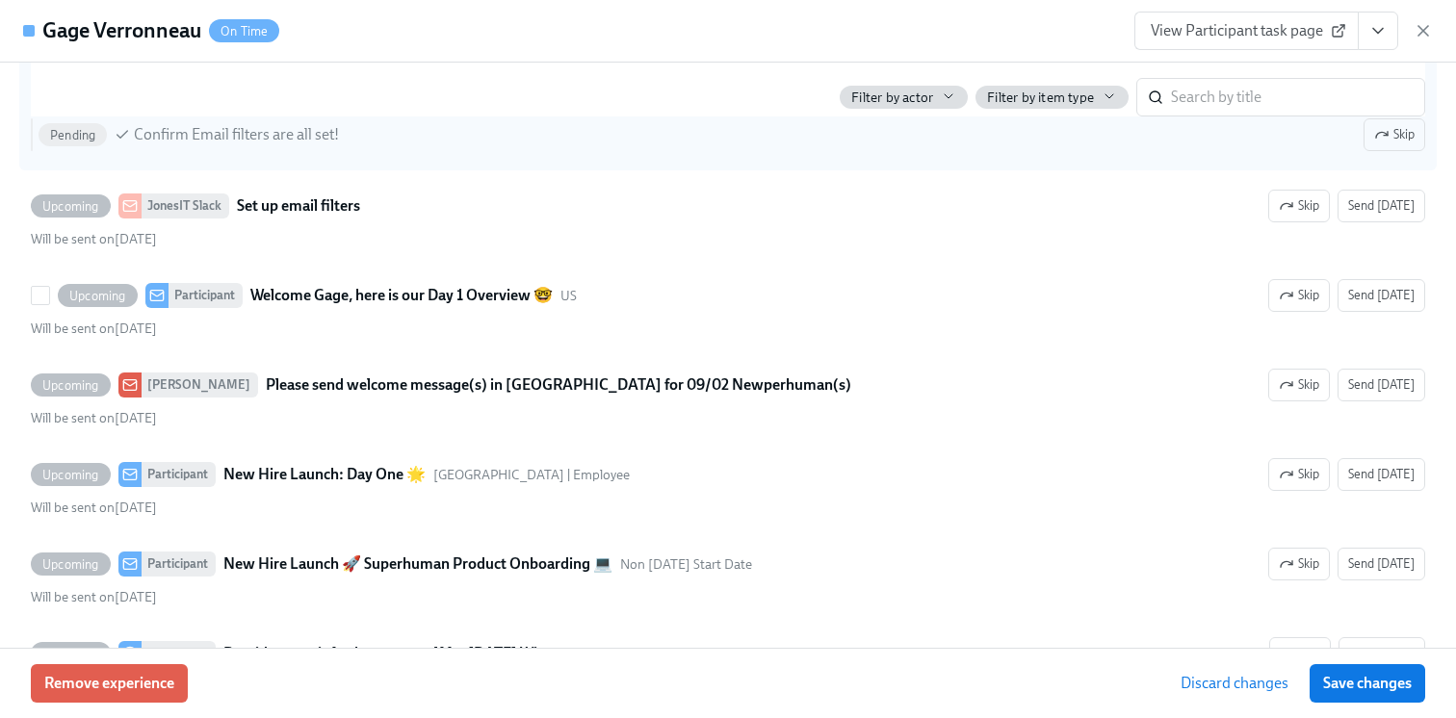
scroll to position [4886, 0]
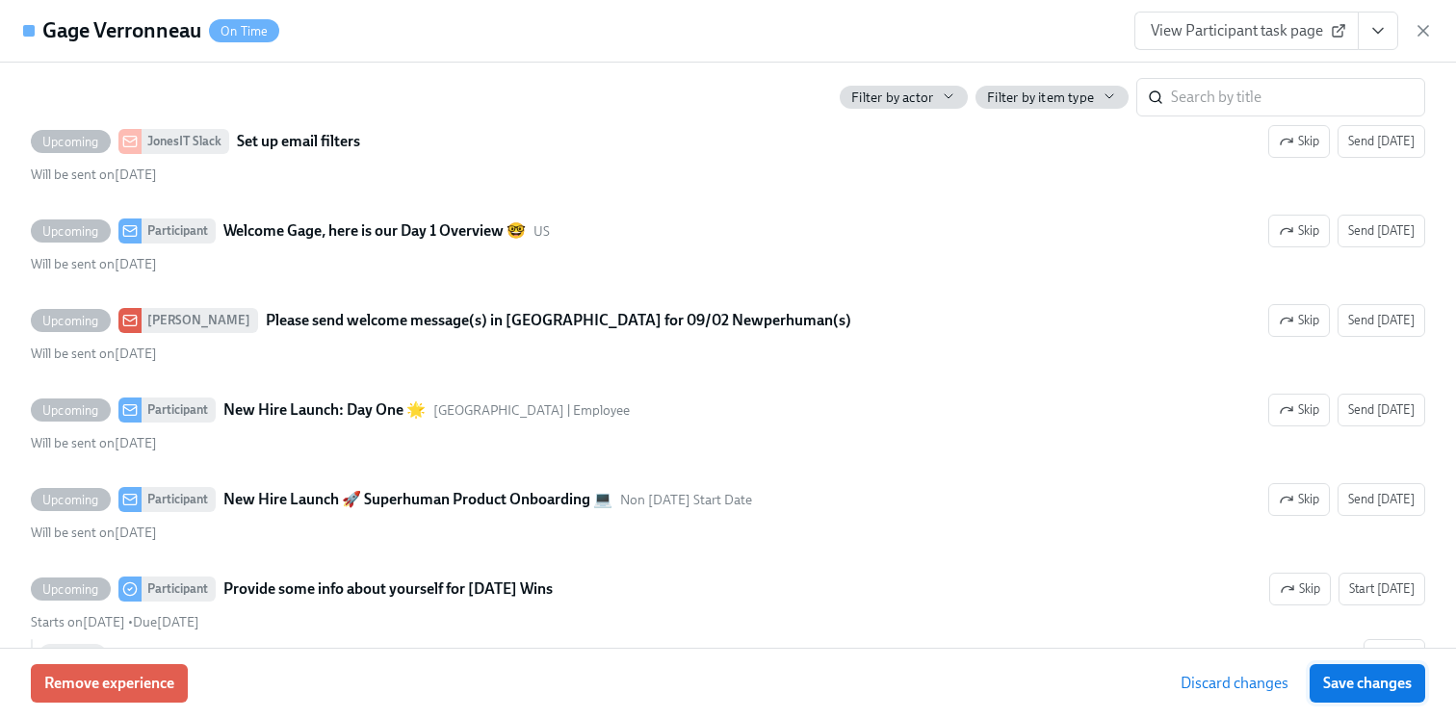
click at [1339, 681] on span "Save changes" at bounding box center [1367, 683] width 89 height 19
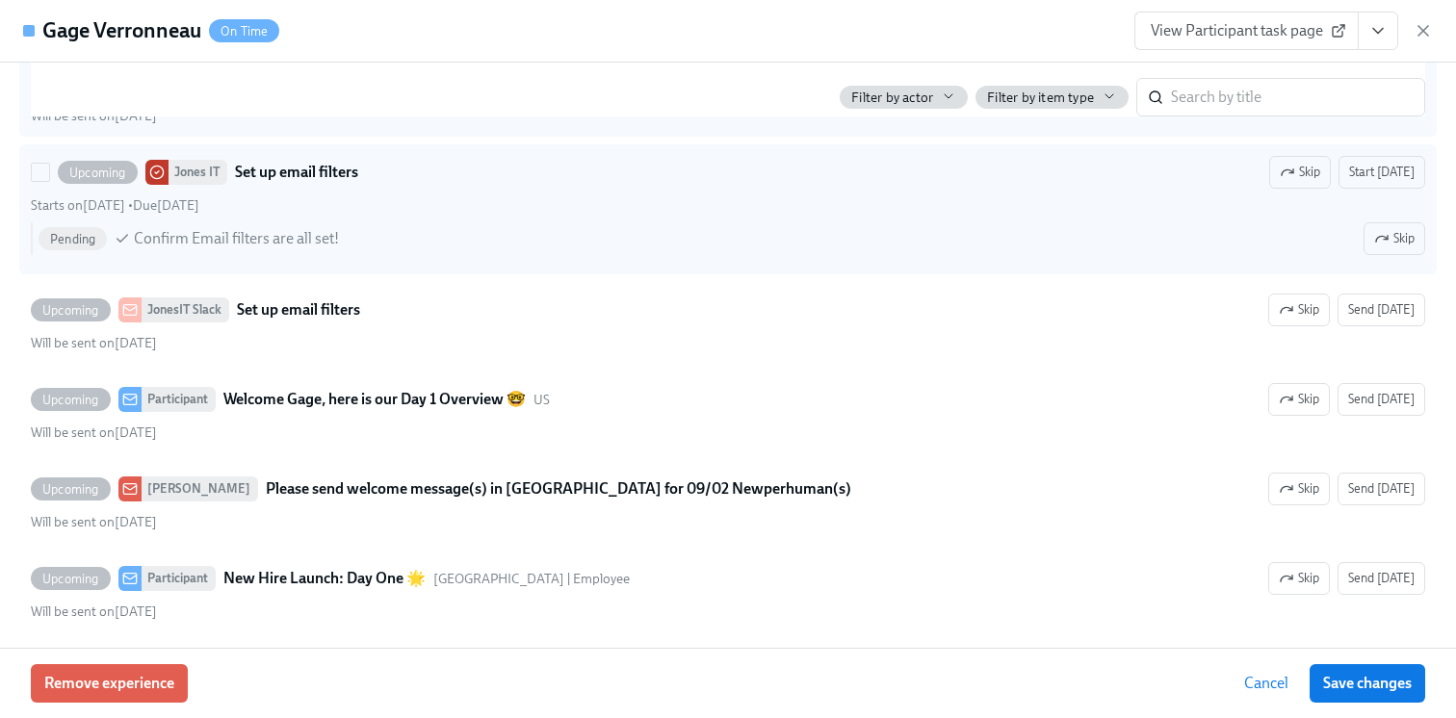
scroll to position [4814, 0]
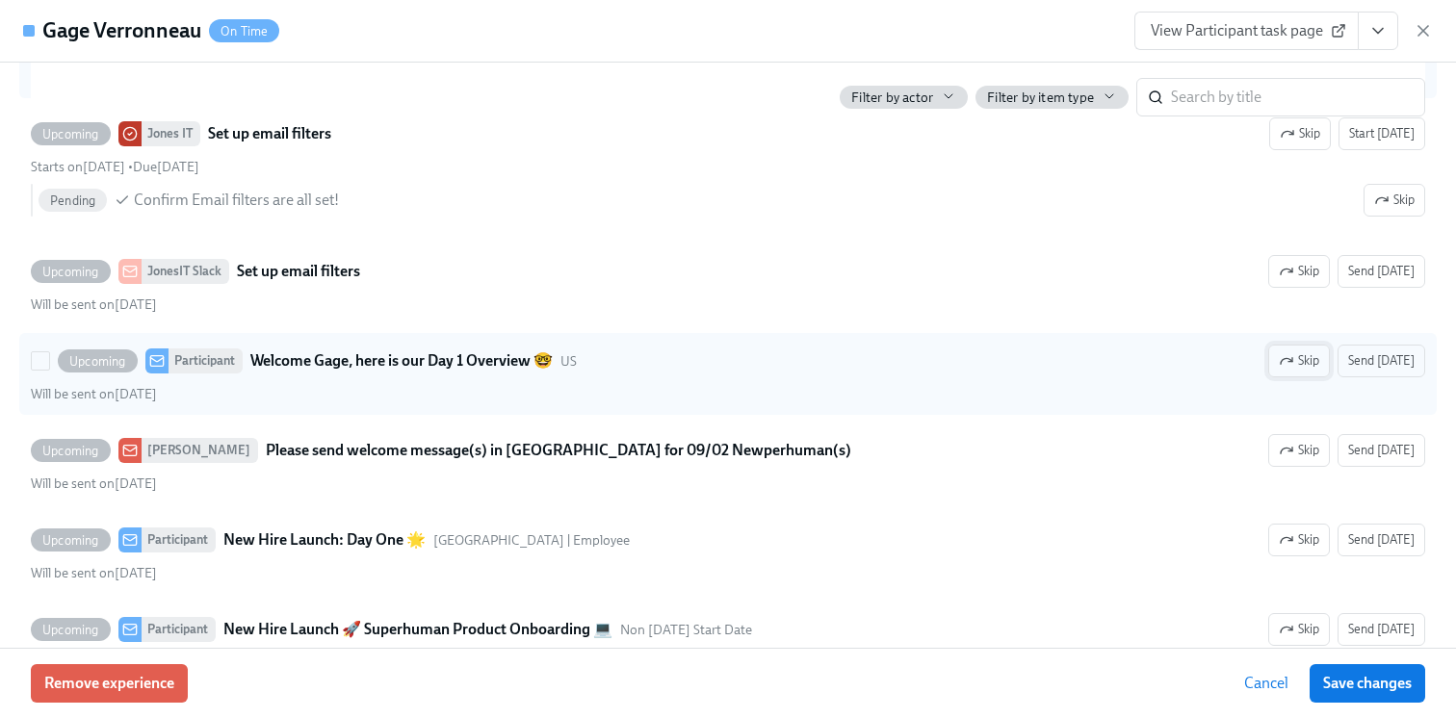
click at [1292, 369] on icon "button" at bounding box center [1286, 360] width 15 height 15
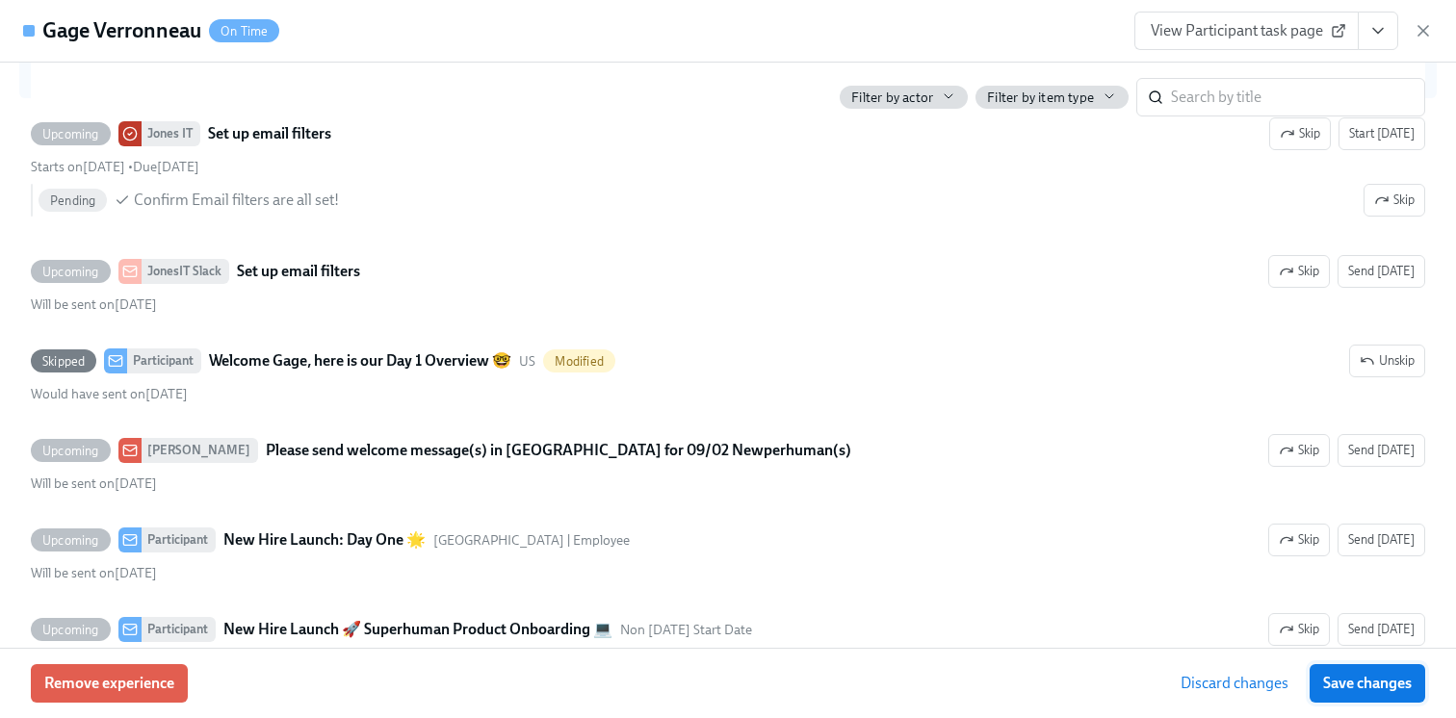
click at [1338, 682] on span "Save changes" at bounding box center [1367, 683] width 89 height 19
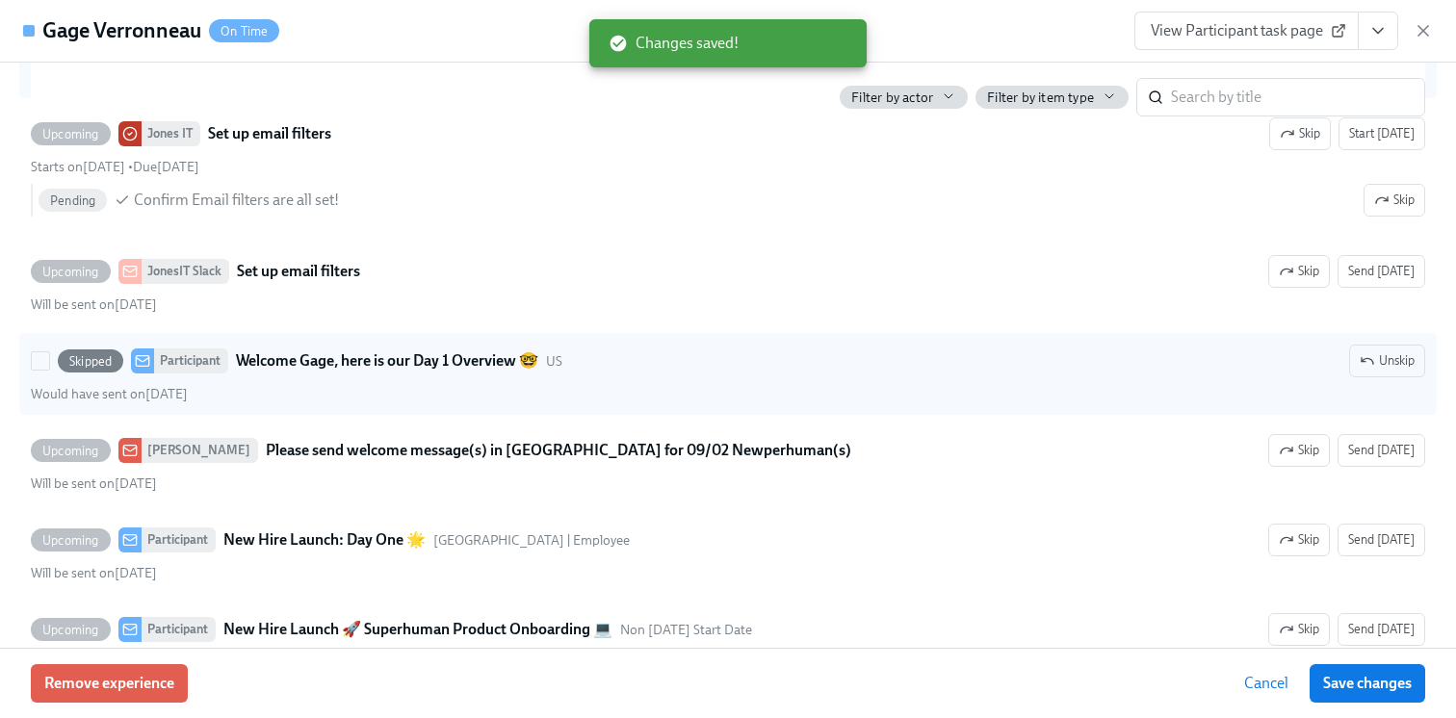
scroll to position [4778, 0]
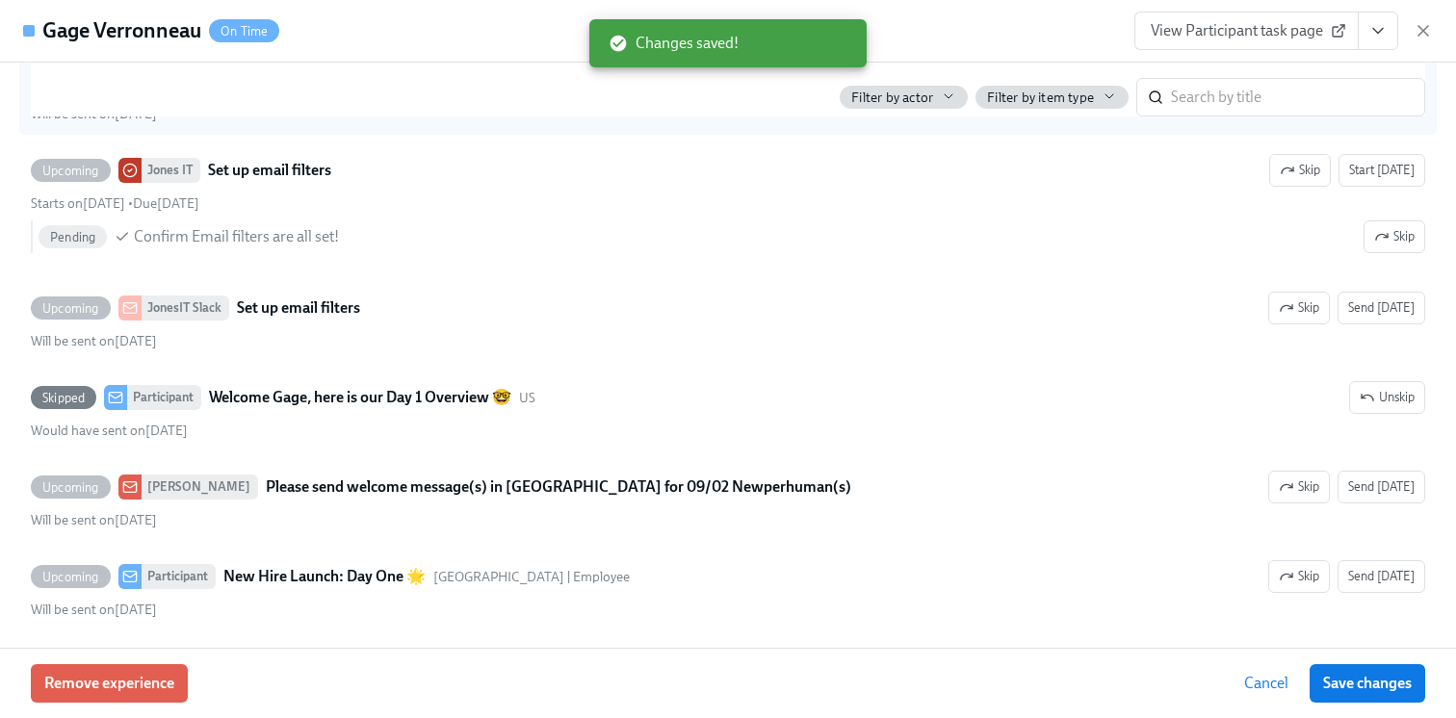
click at [1388, 23] on button "View task page" at bounding box center [1378, 31] width 40 height 39
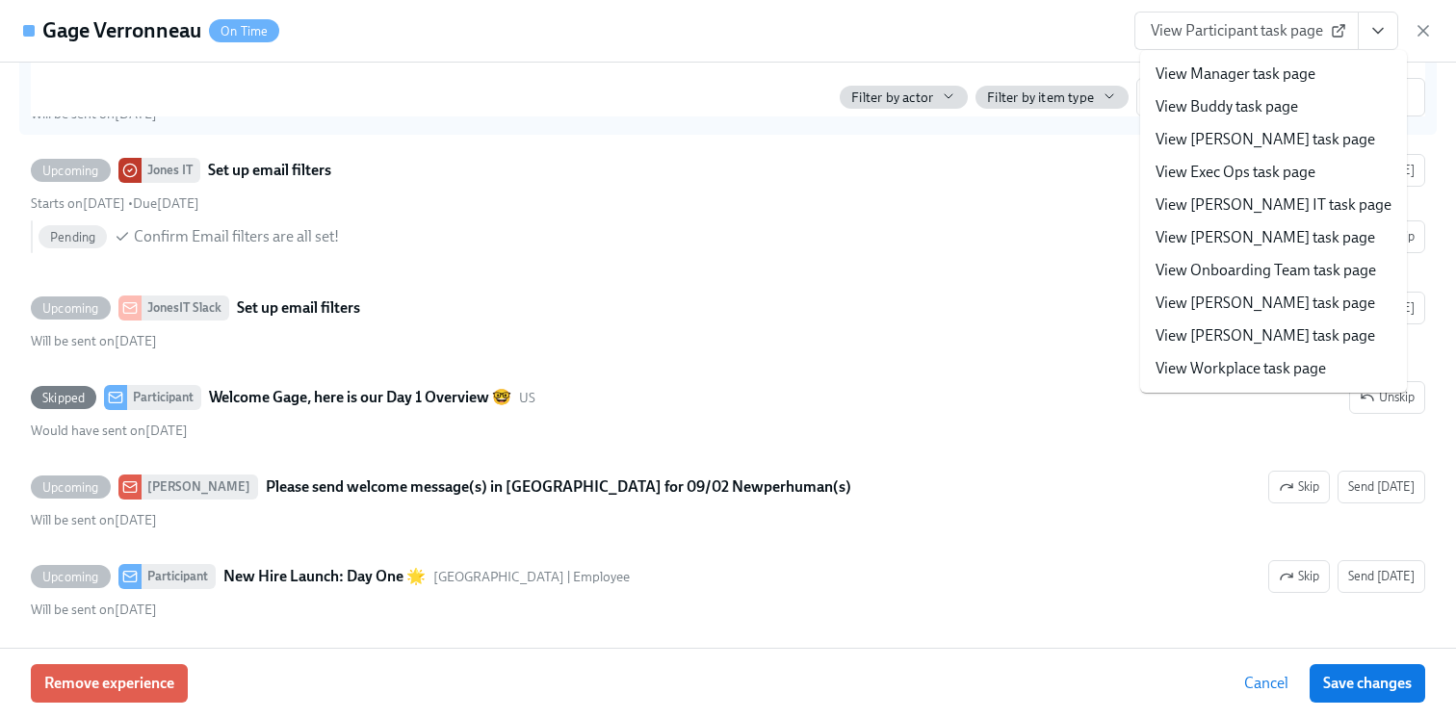
click at [1232, 360] on link "View Workplace task page" at bounding box center [1241, 368] width 170 height 21
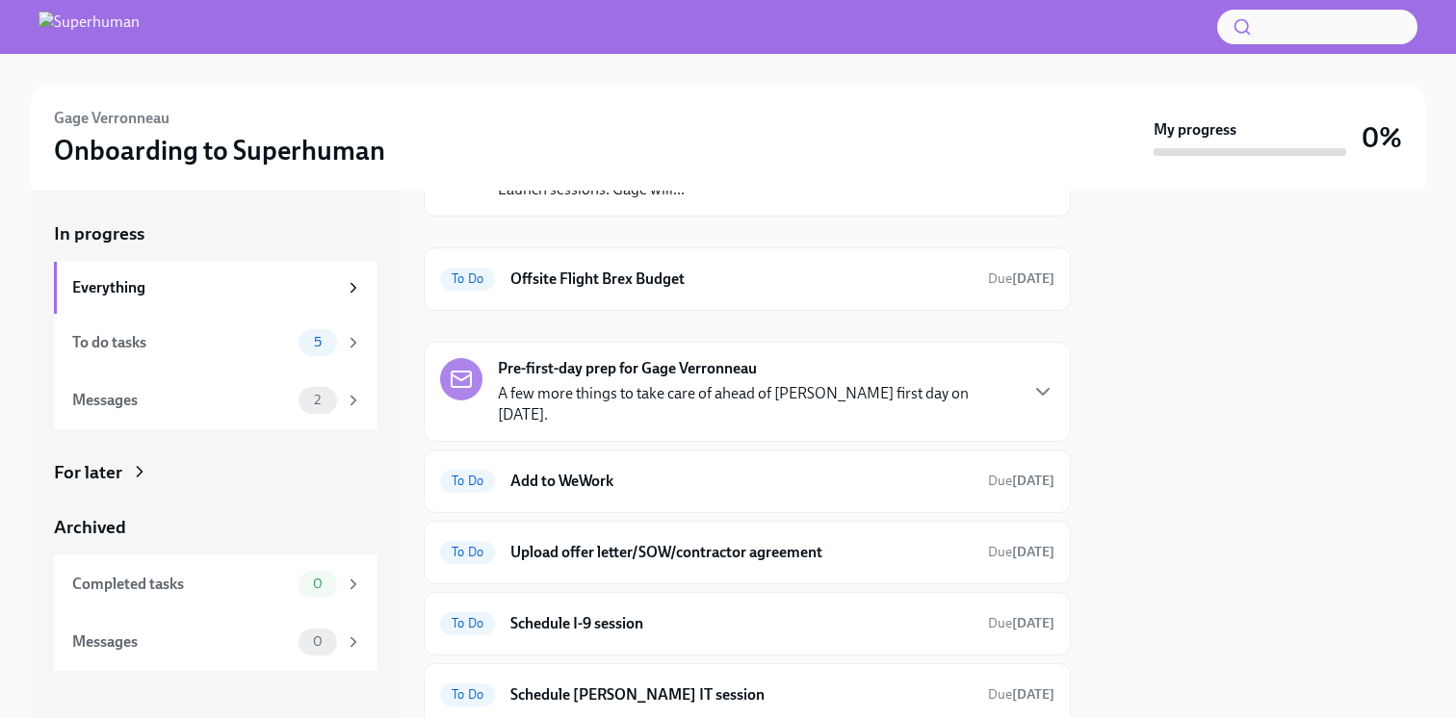
scroll to position [169, 0]
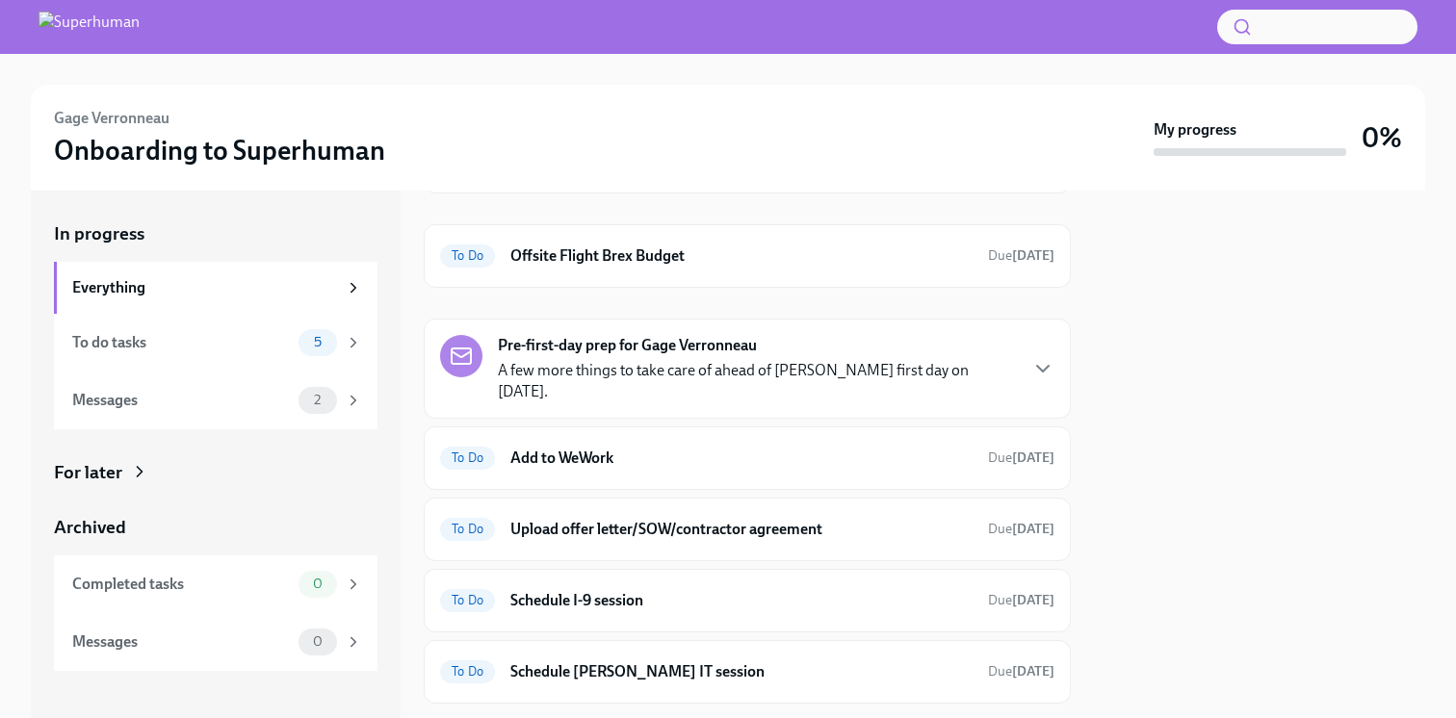
click at [638, 348] on strong "Pre-first-day prep for Gage Verronneau" at bounding box center [627, 345] width 259 height 21
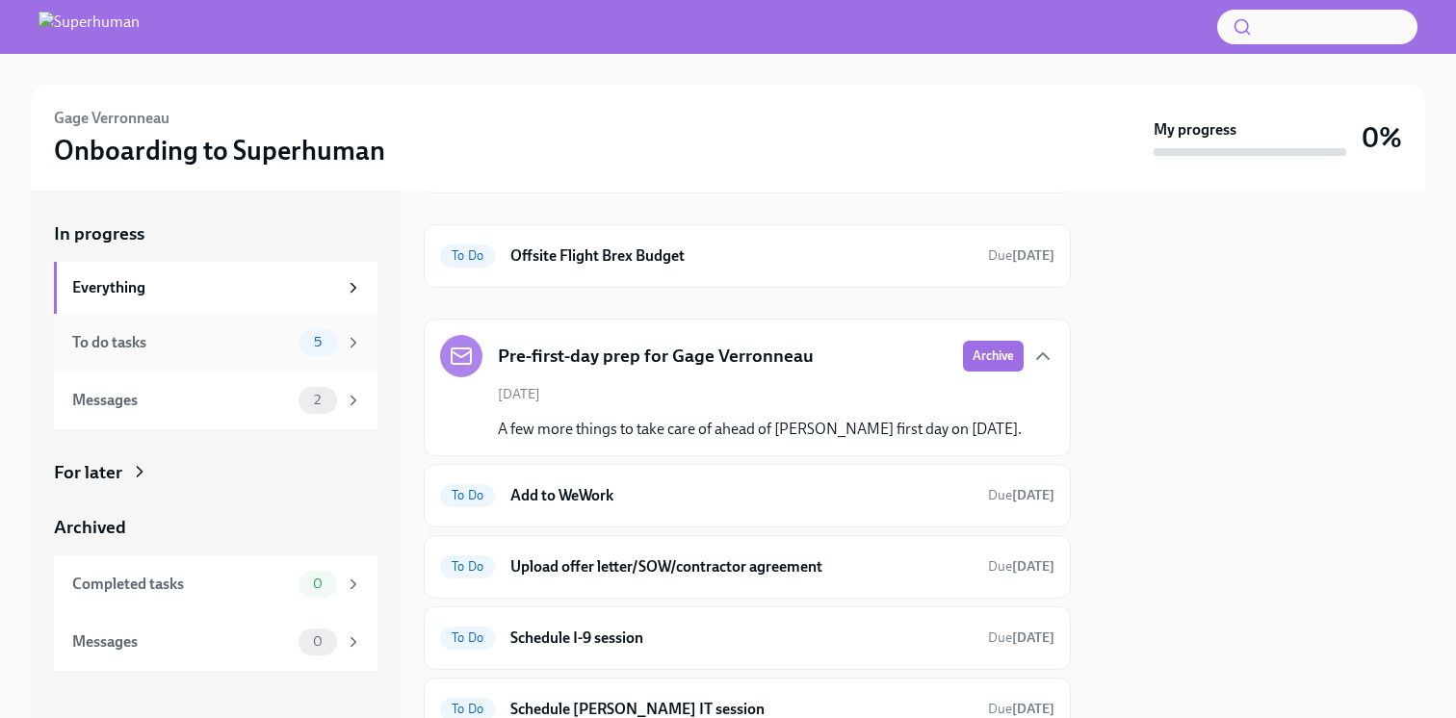
click at [237, 344] on div "To do tasks" at bounding box center [181, 342] width 219 height 21
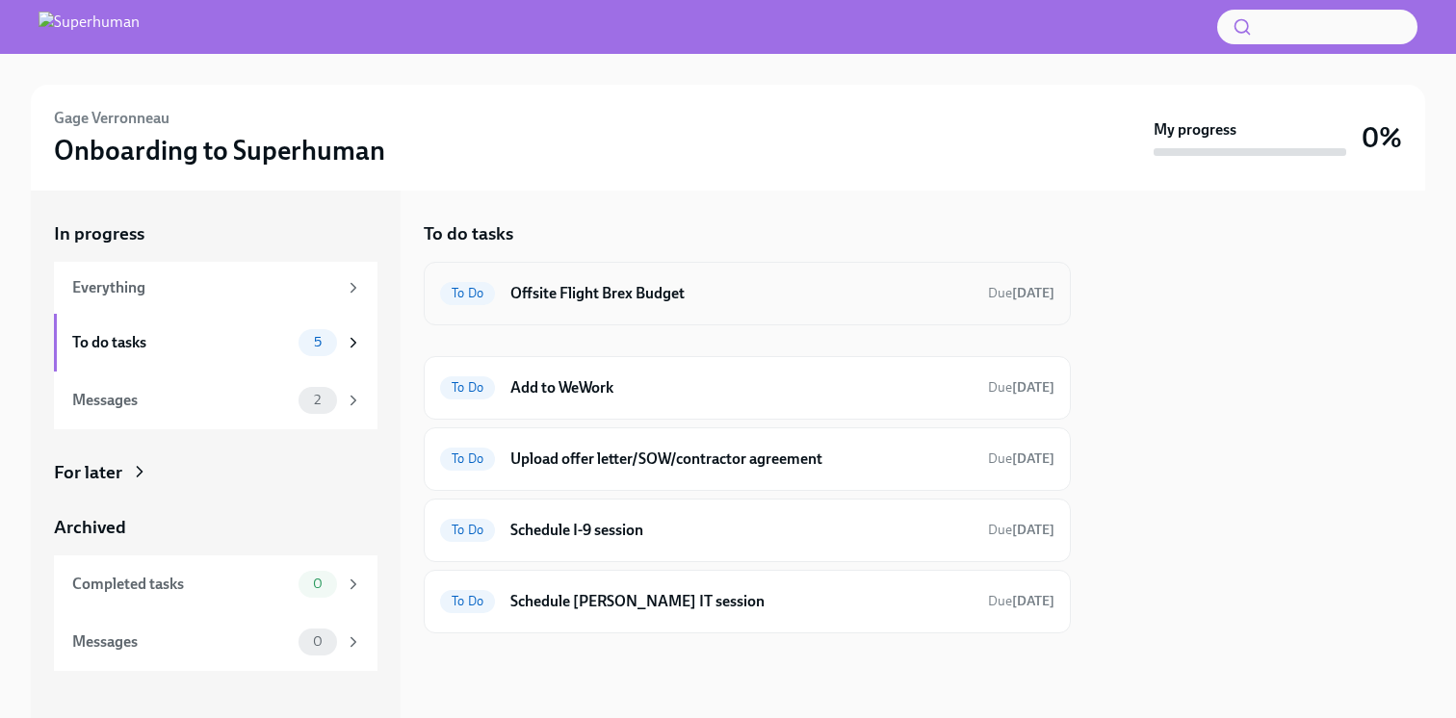
click at [602, 301] on h6 "Offsite Flight Brex Budget" at bounding box center [741, 293] width 462 height 21
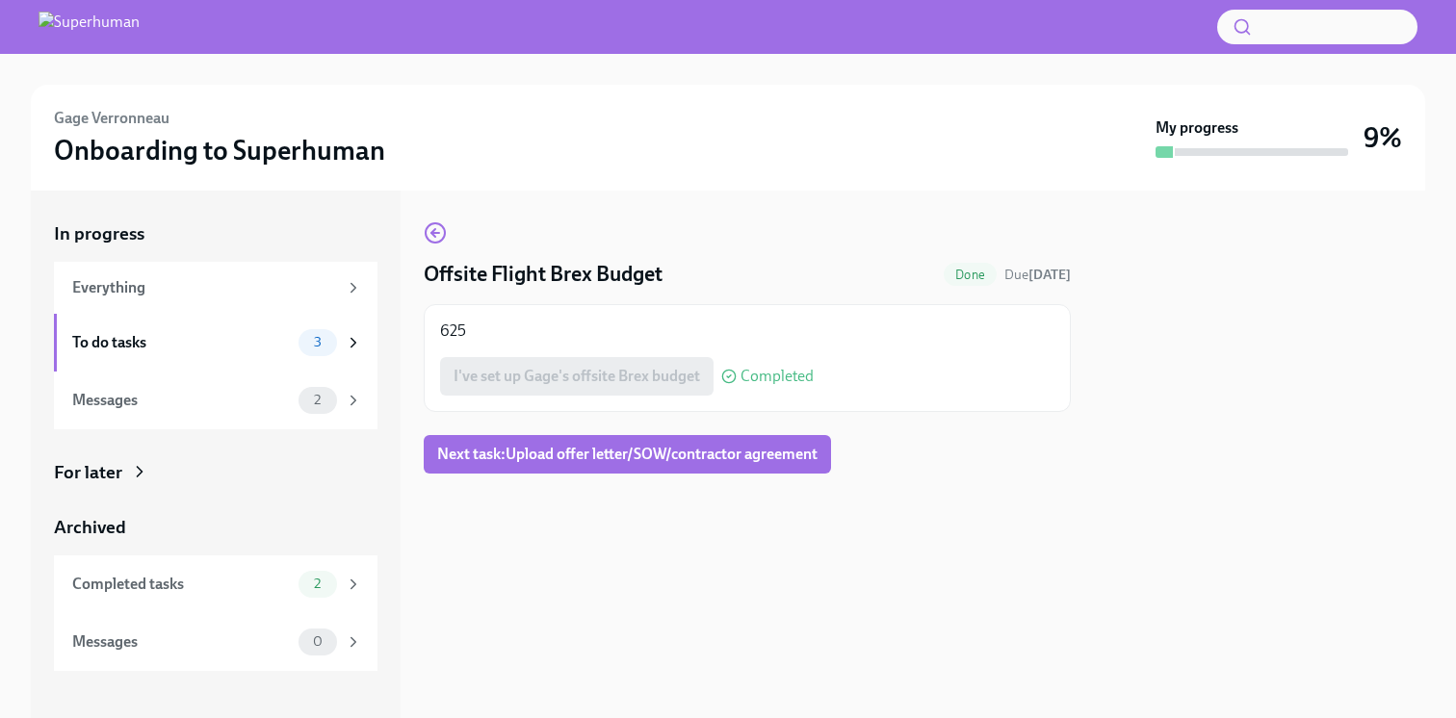
click at [140, 14] on img at bounding box center [89, 27] width 101 height 31
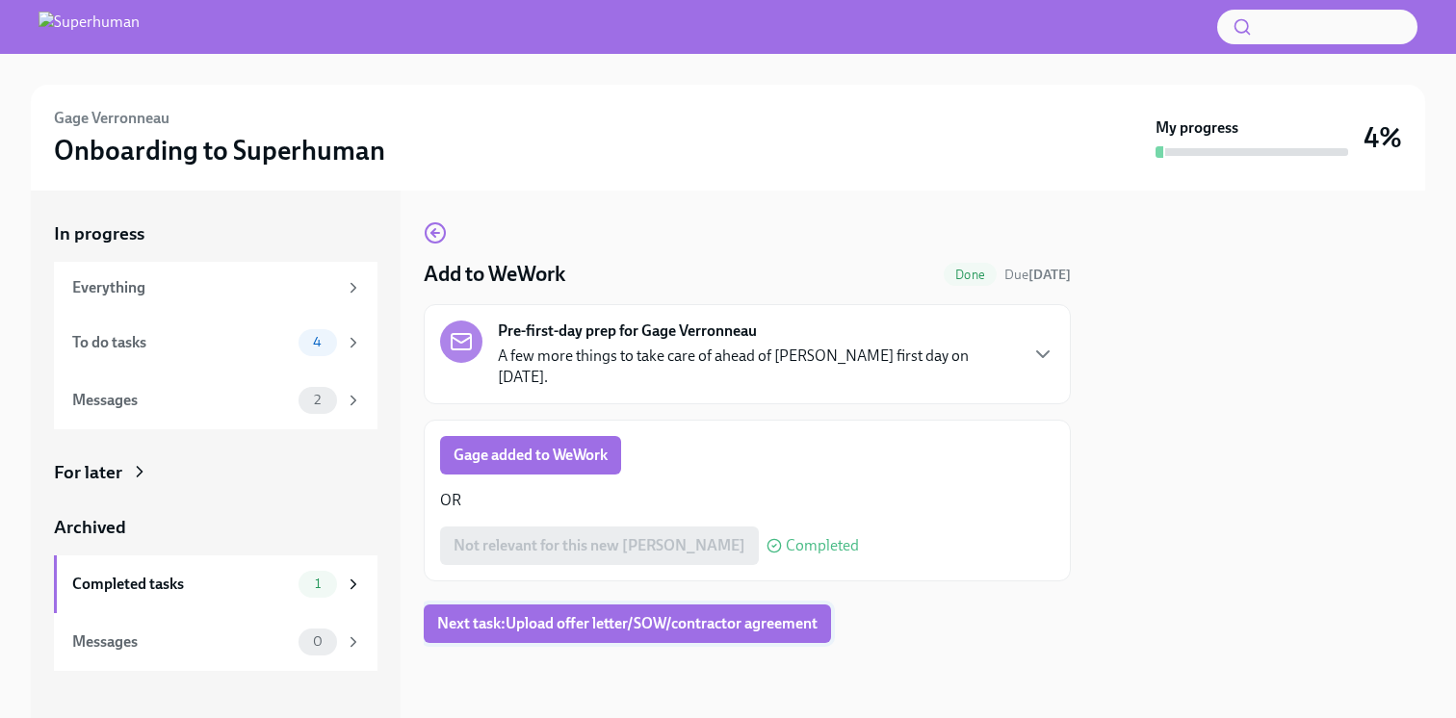
click at [654, 614] on span "Next task : Upload offer letter/SOW/contractor agreement" at bounding box center [627, 623] width 380 height 19
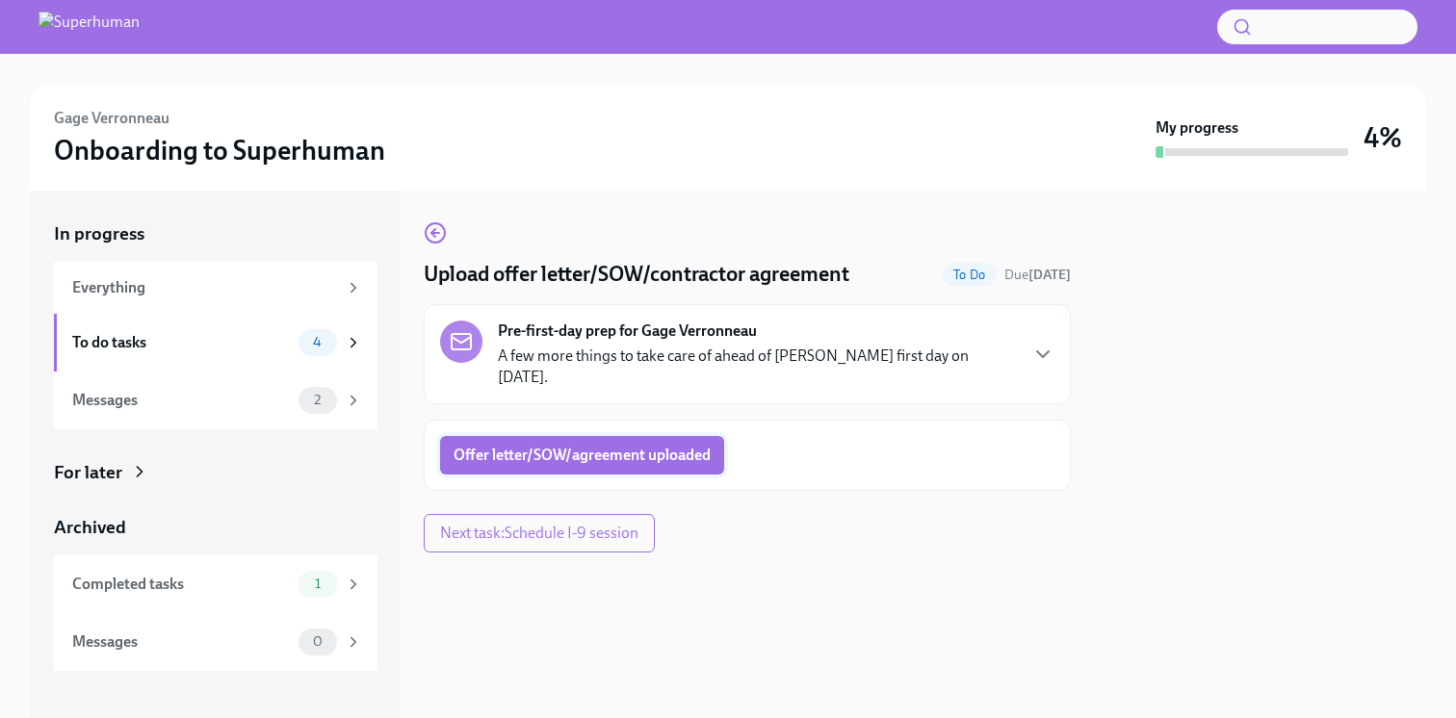
click at [685, 446] on span "Offer letter/SOW/agreement uploaded" at bounding box center [582, 455] width 257 height 19
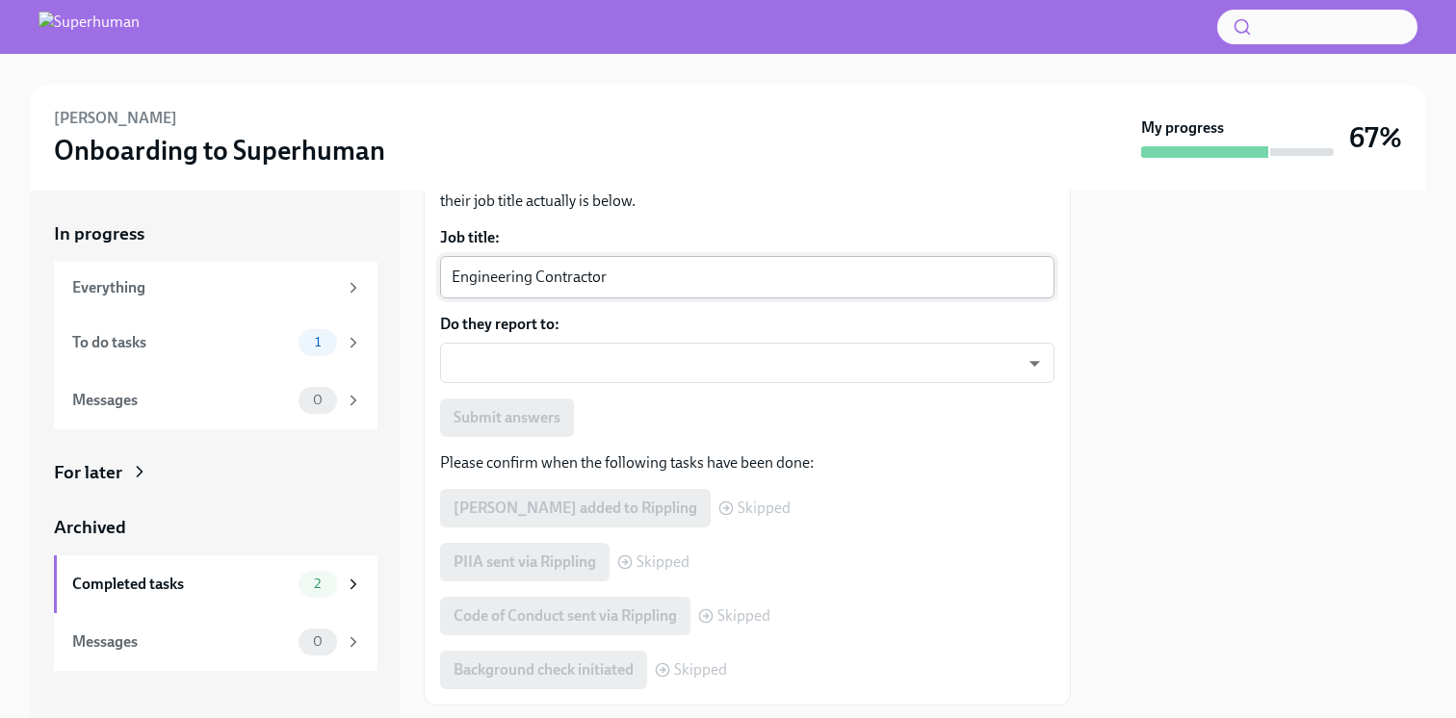
scroll to position [262, 0]
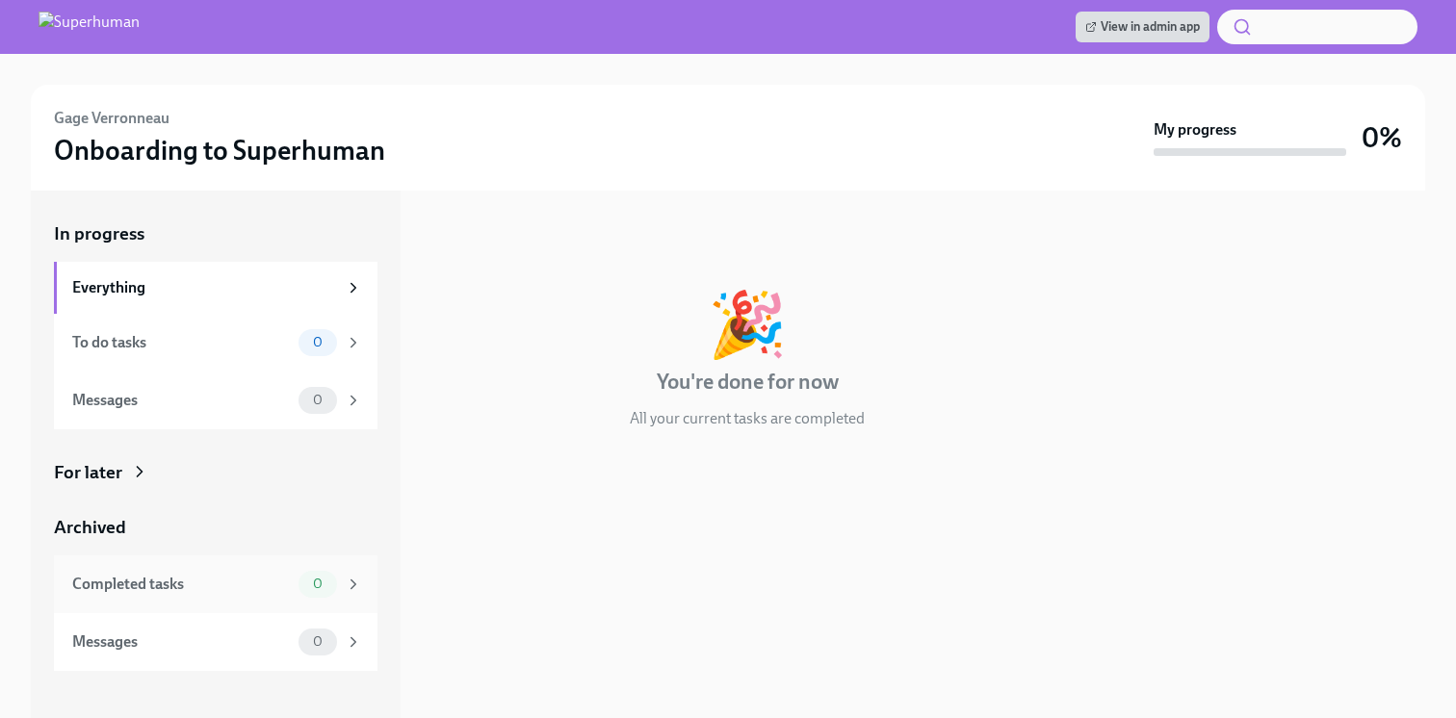
click at [253, 577] on div "Completed tasks" at bounding box center [181, 584] width 219 height 21
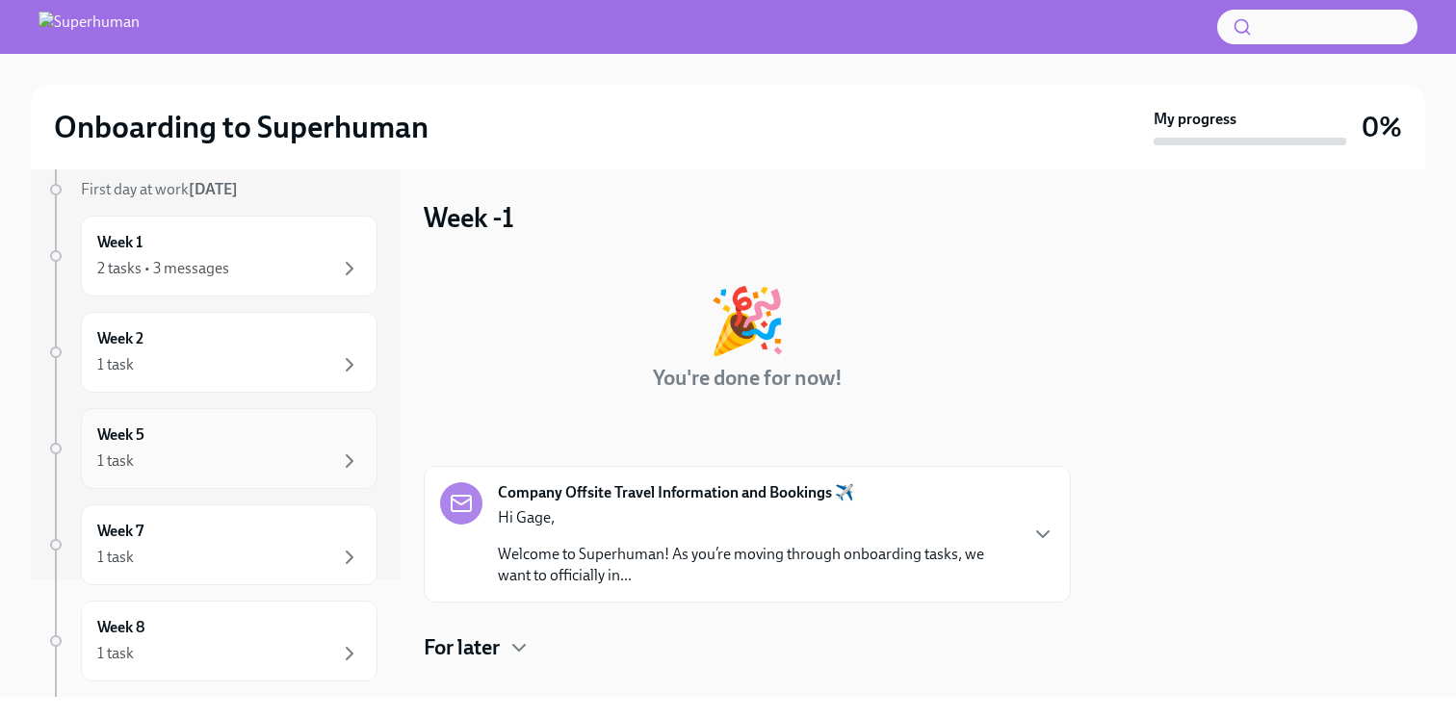
scroll to position [178, 0]
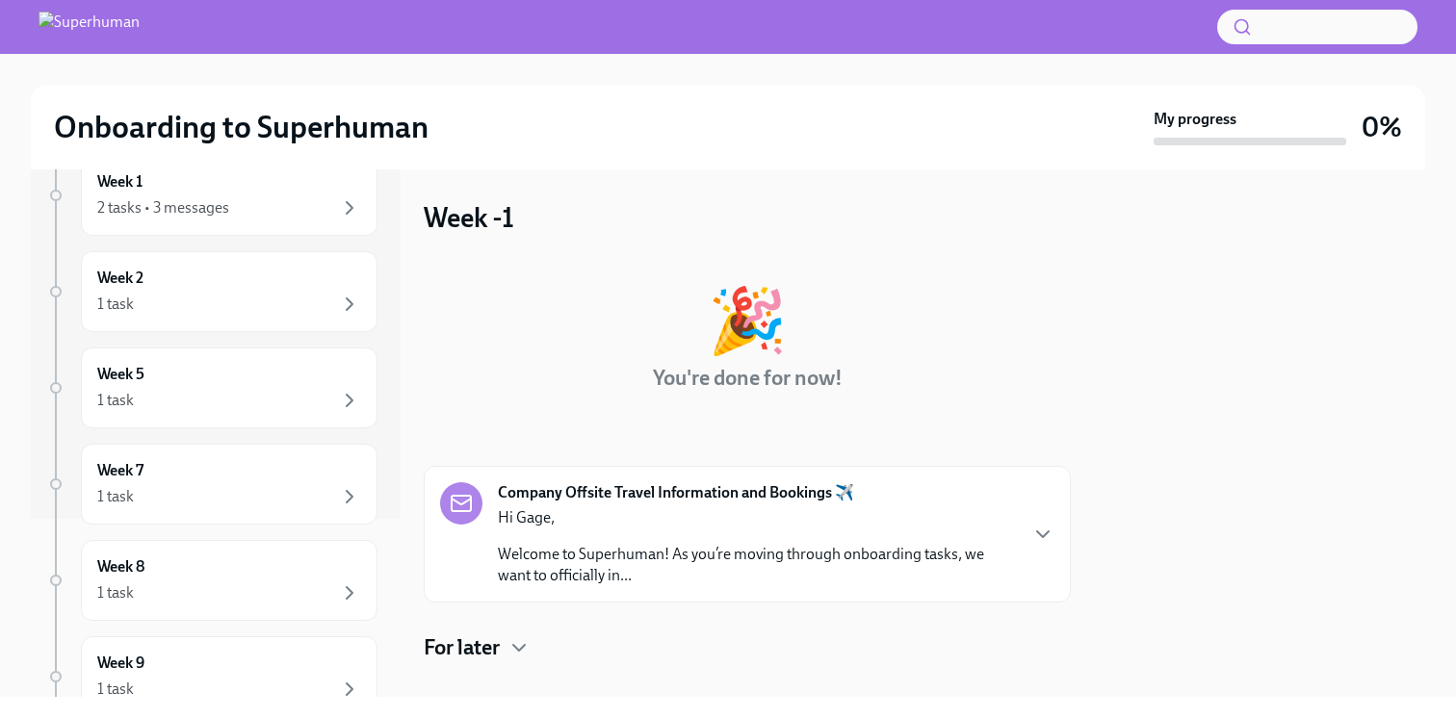
click at [604, 571] on p "Welcome to Superhuman! As you’re moving through onboarding tasks, we want to of…" at bounding box center [757, 565] width 518 height 42
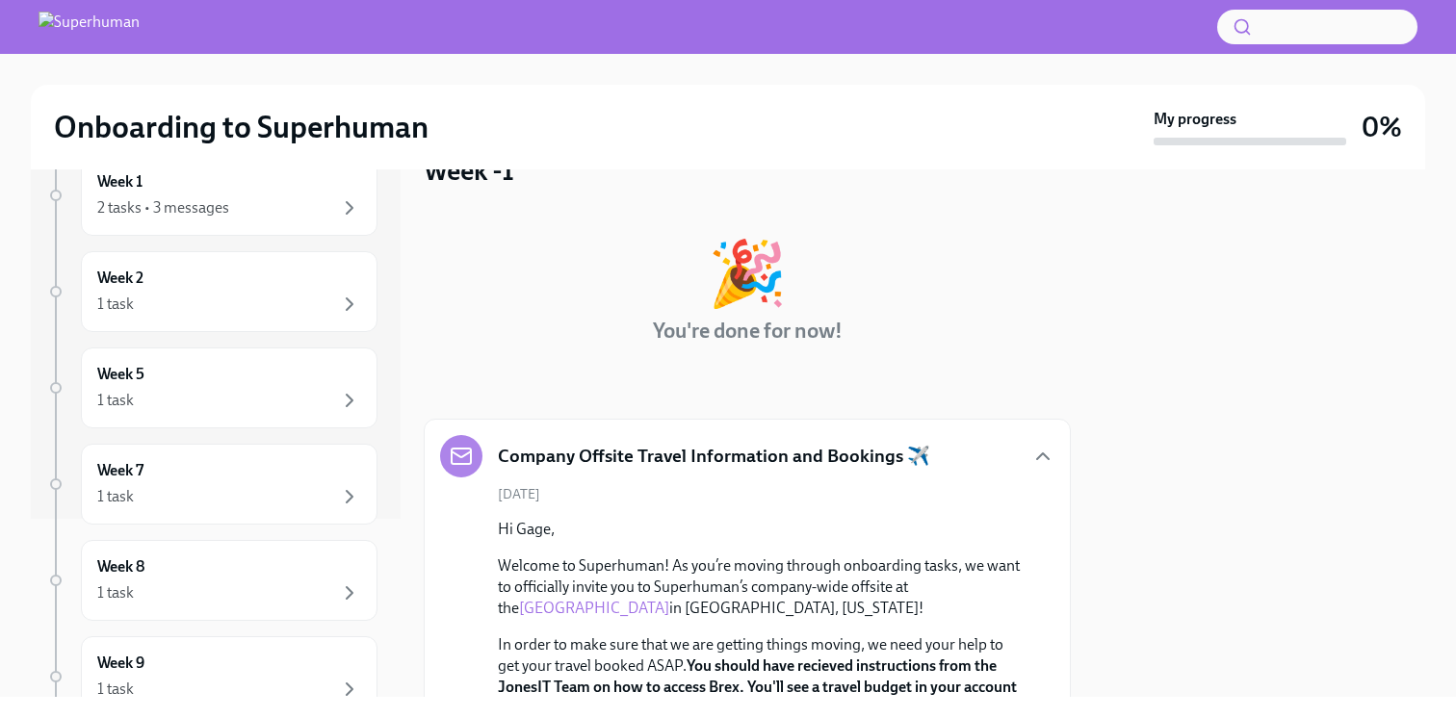
scroll to position [0, 0]
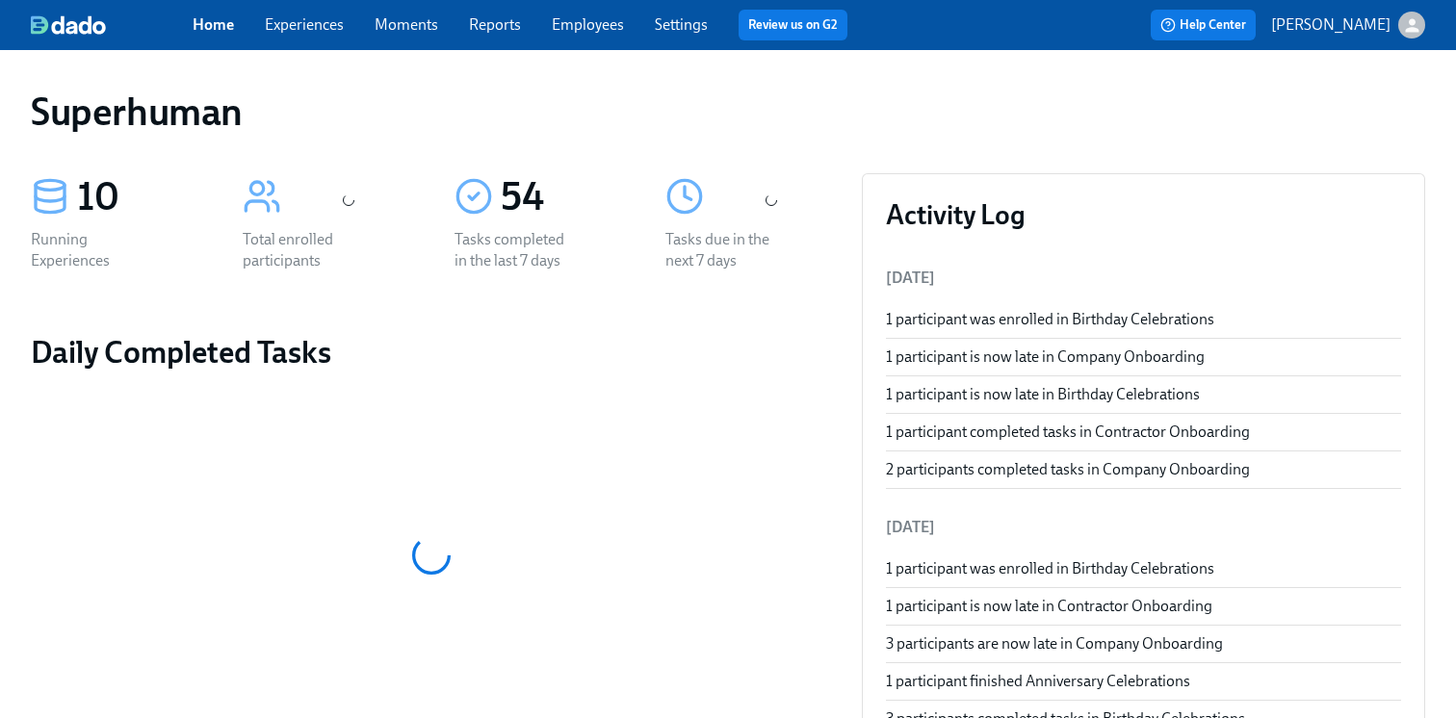
click at [303, 34] on link "Experiences" at bounding box center [304, 24] width 79 height 18
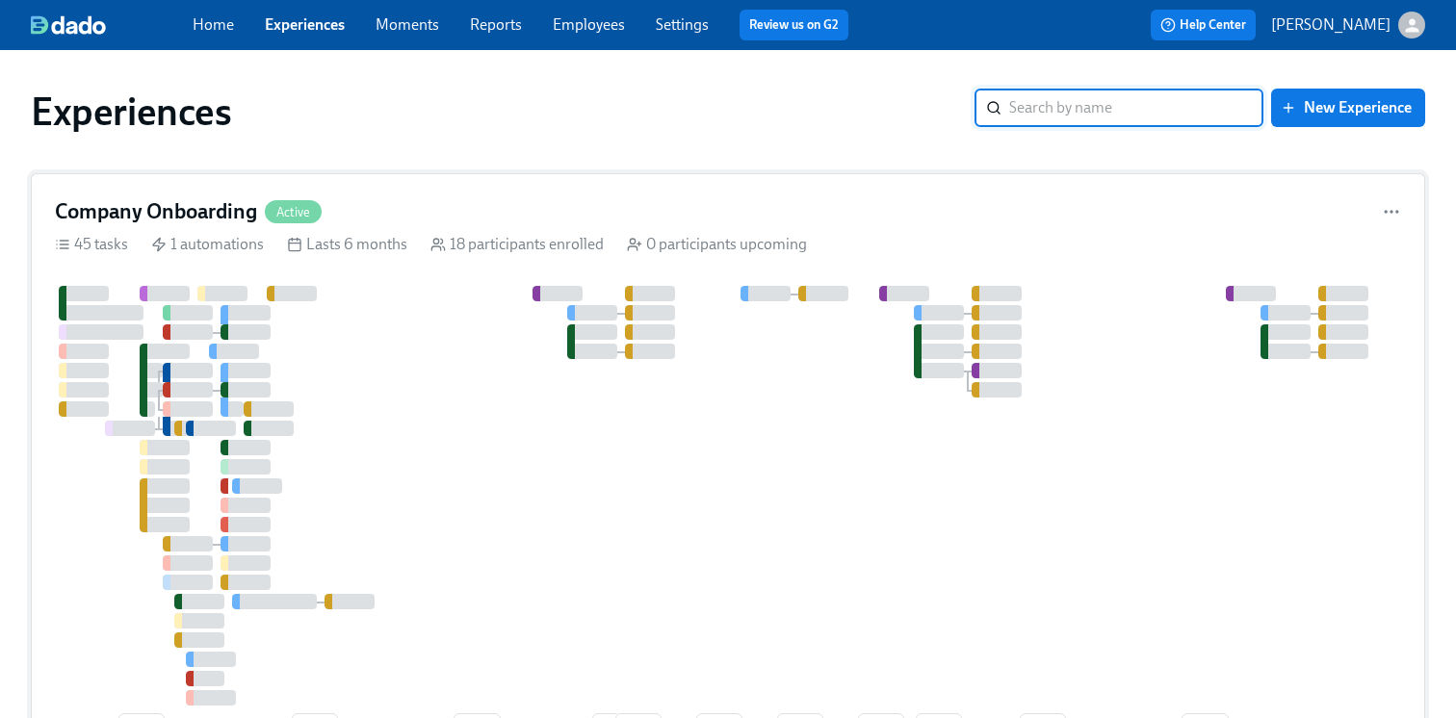
click at [419, 358] on div at bounding box center [1066, 496] width 2022 height 420
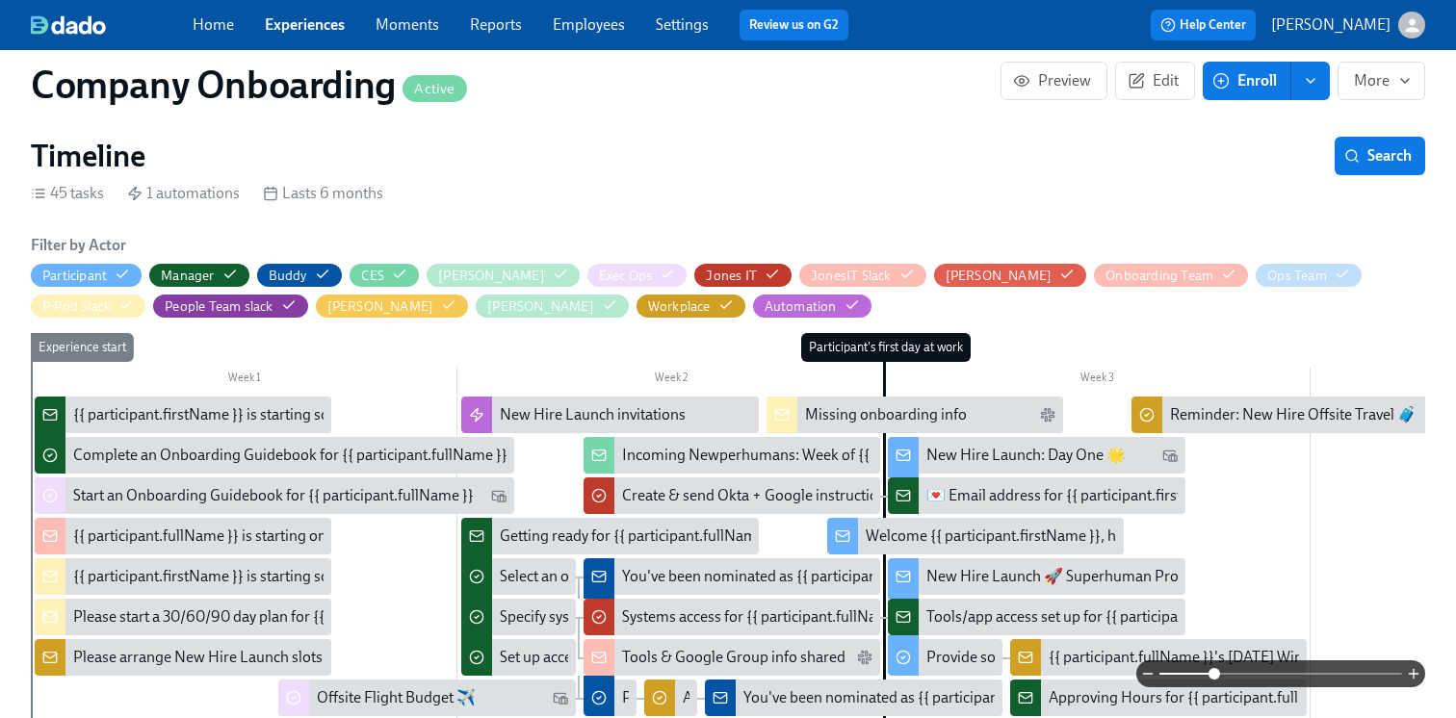
drag, startPoint x: 1161, startPoint y: 671, endPoint x: 1212, endPoint y: 671, distance: 51.0
click at [1212, 671] on span at bounding box center [1215, 674] width 12 height 12
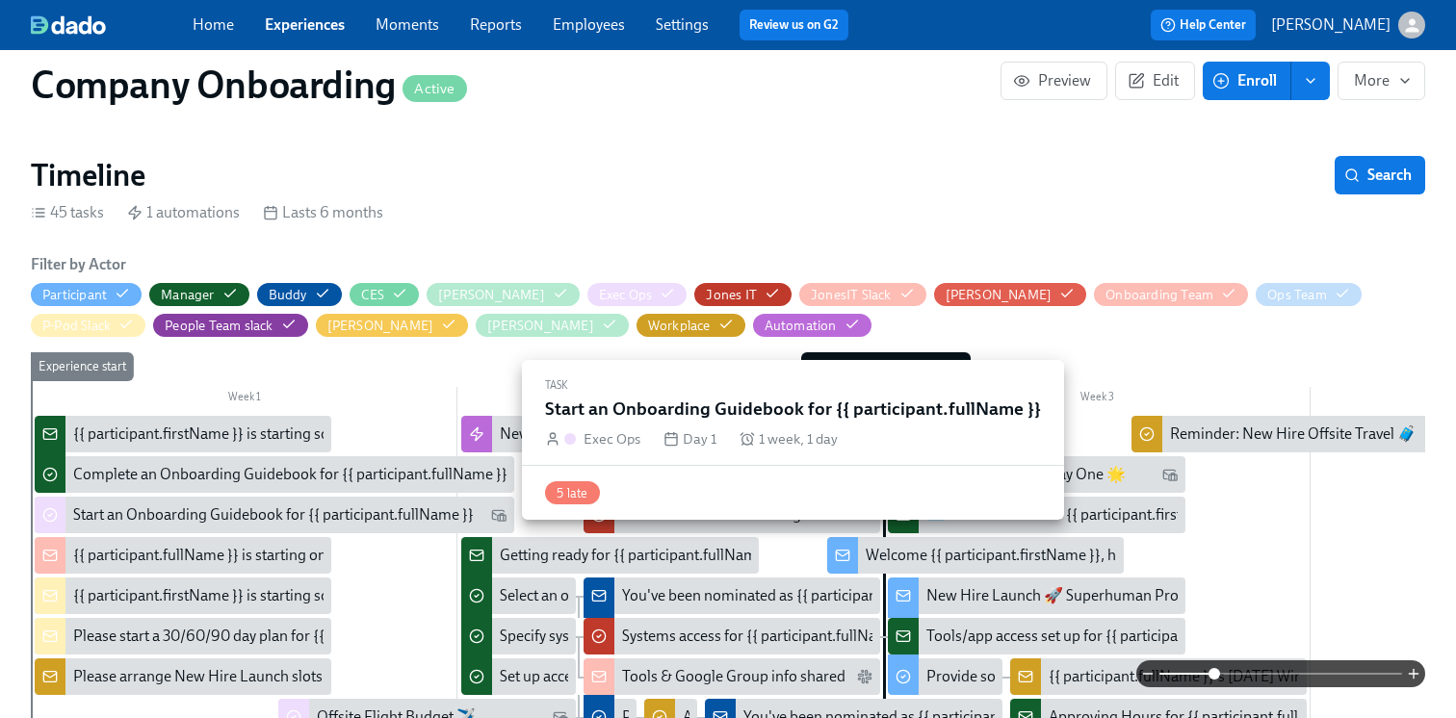
scroll to position [431, 0]
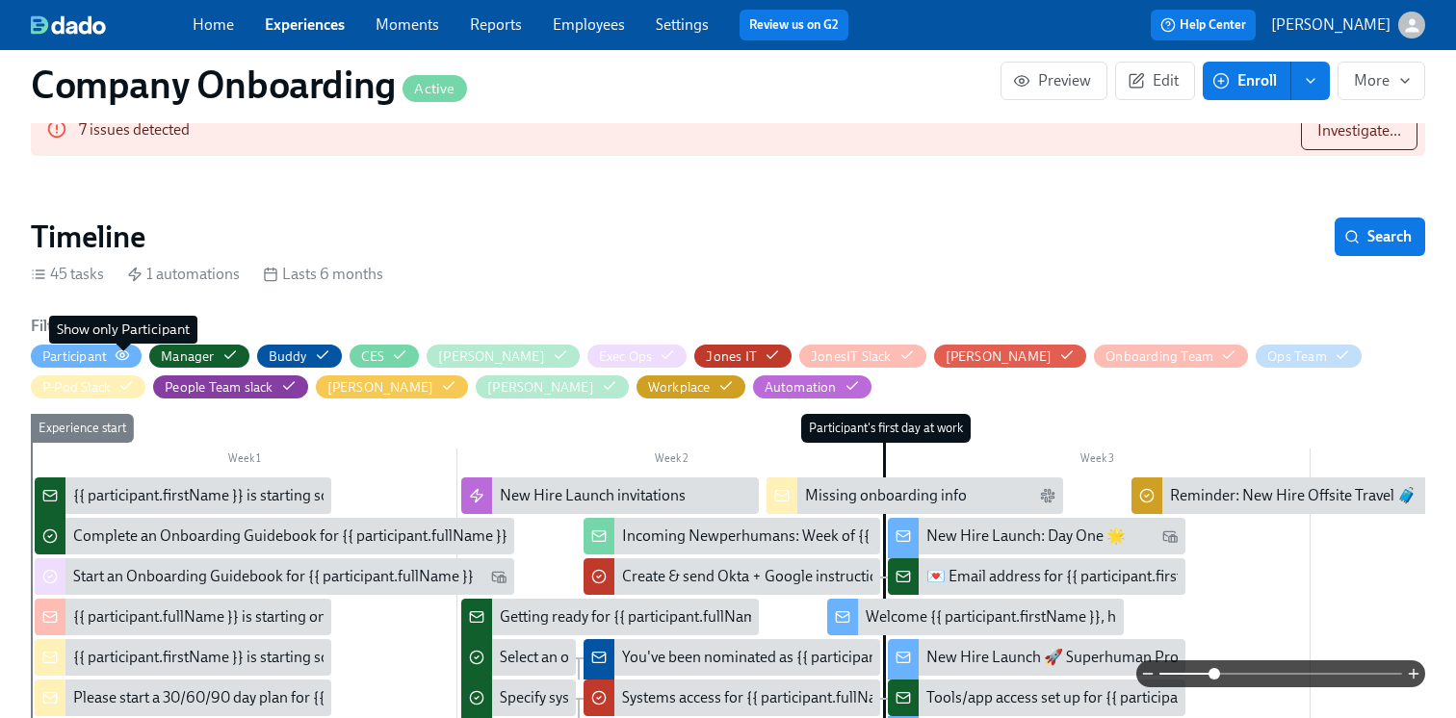
click at [125, 352] on icon "button" at bounding box center [122, 355] width 15 height 15
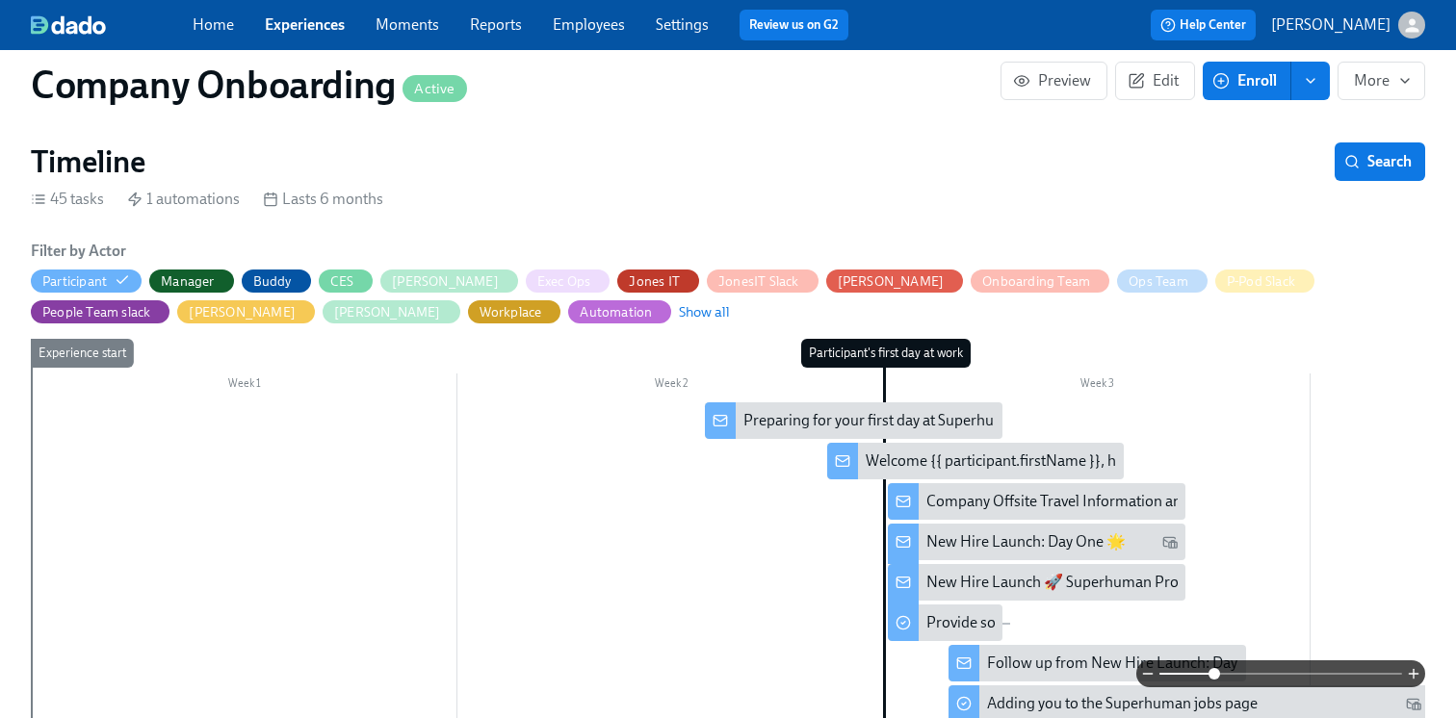
scroll to position [547, 0]
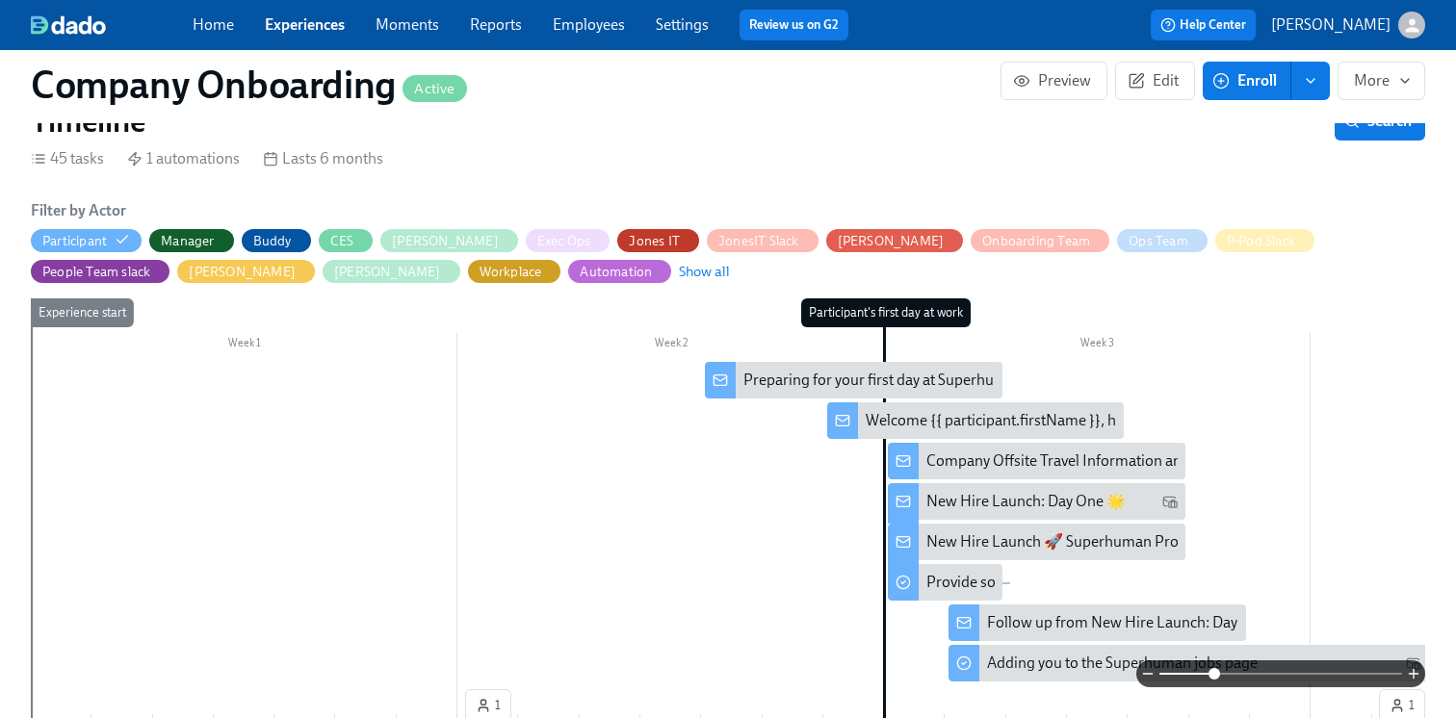
click at [860, 375] on div "Preparing for your first day at Superhuman" at bounding box center [883, 380] width 280 height 21
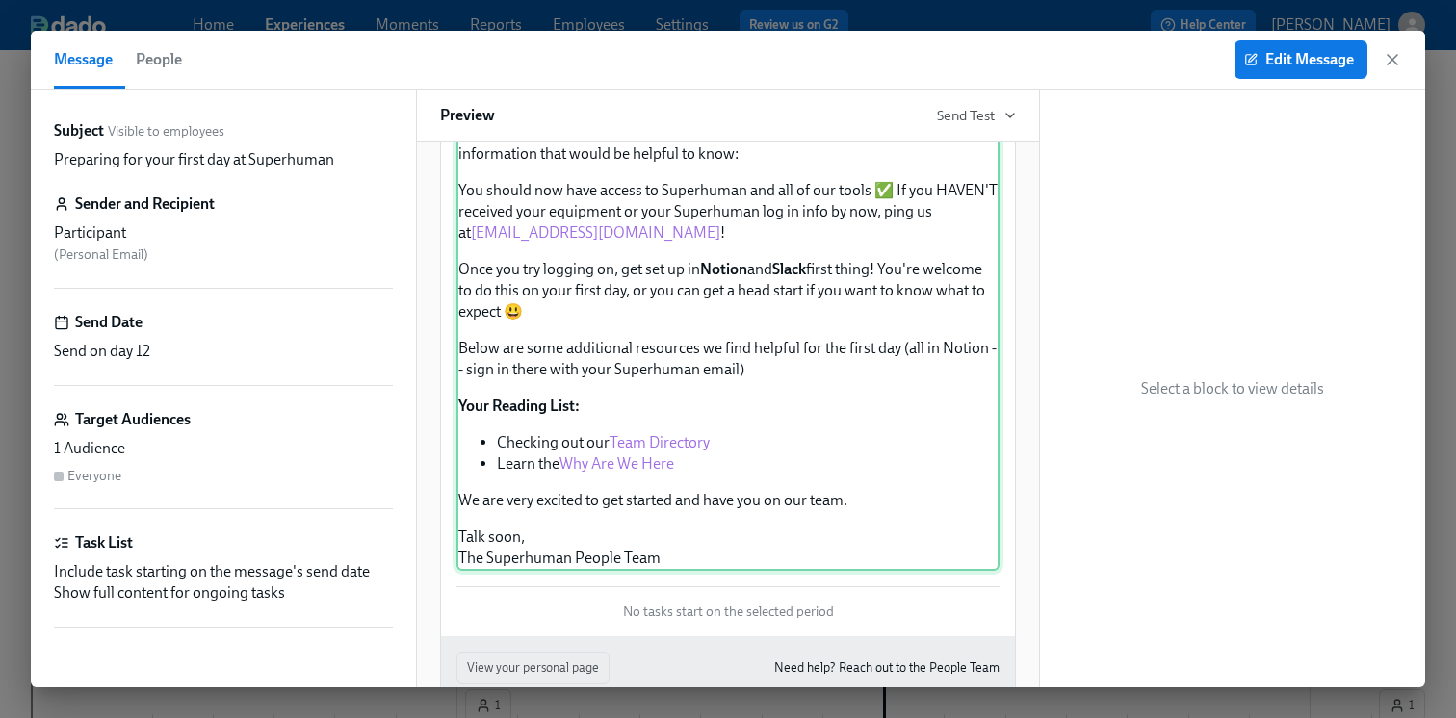
scroll to position [175, 0]
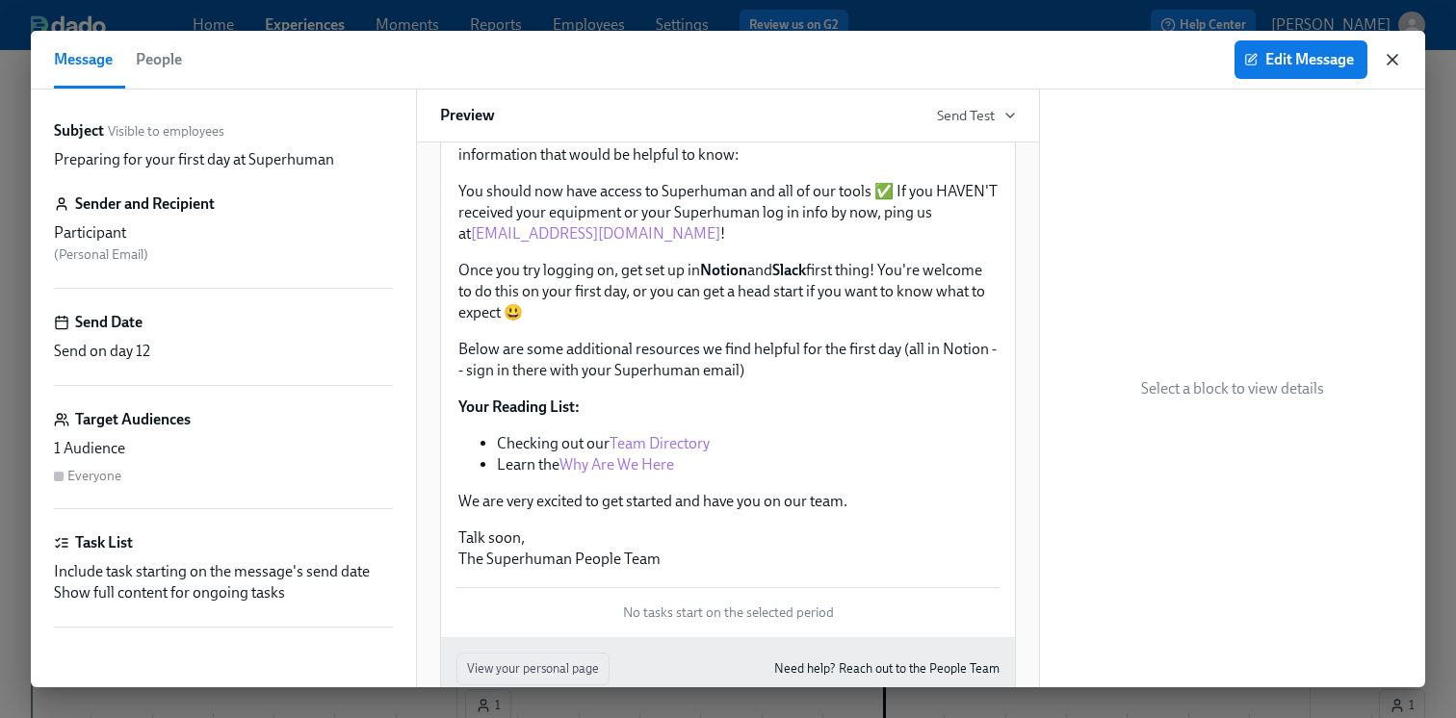
click at [1398, 56] on icon "button" at bounding box center [1392, 59] width 19 height 19
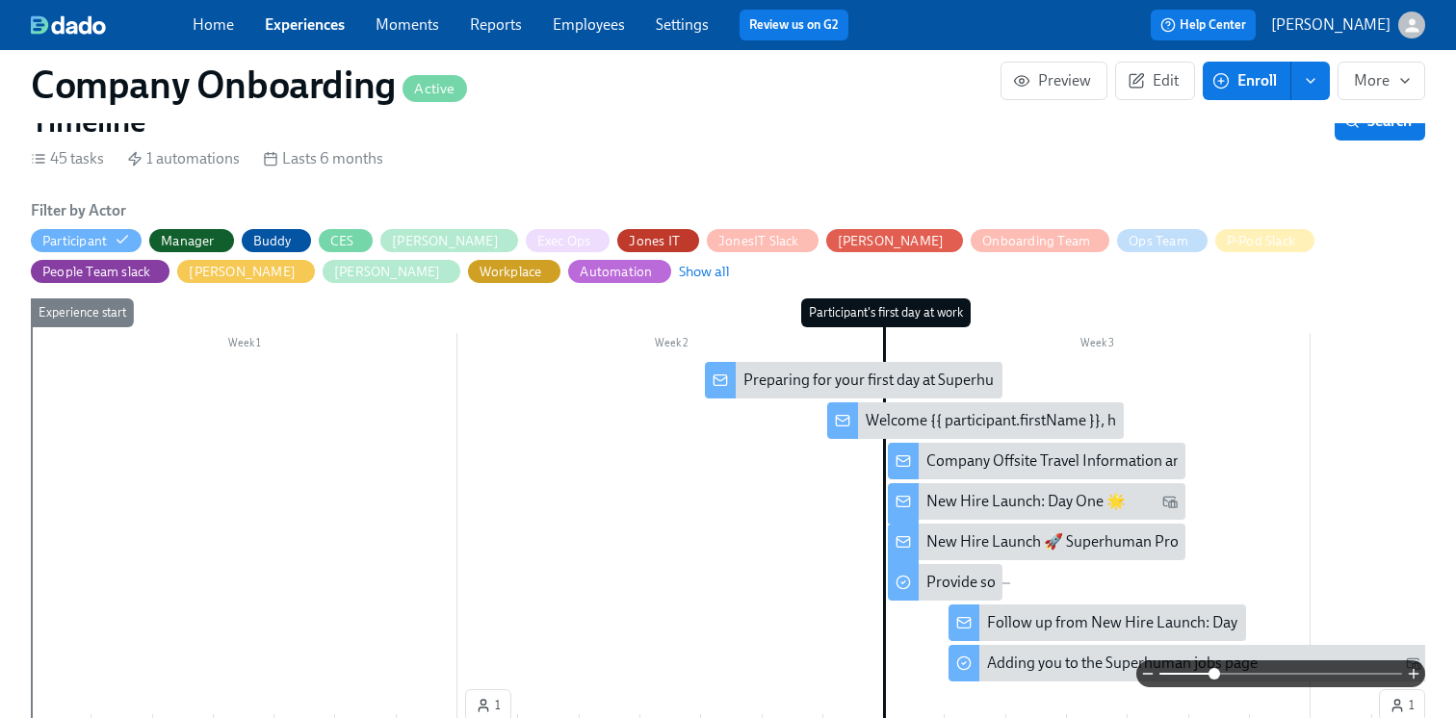
click at [952, 417] on div "Welcome {{ participant.firstName }}, here is our Day 1 Overview 🤓" at bounding box center [1083, 420] width 435 height 21
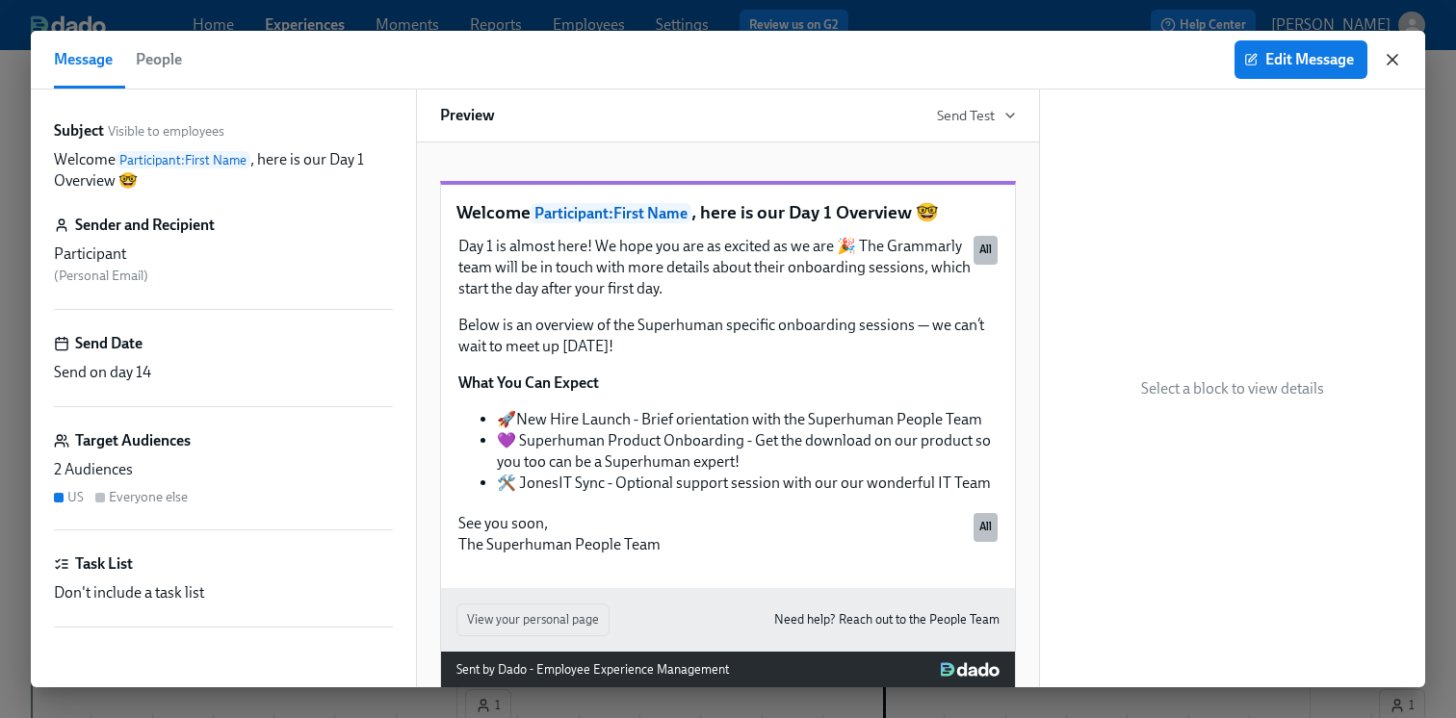
click at [1390, 53] on icon "button" at bounding box center [1392, 59] width 19 height 19
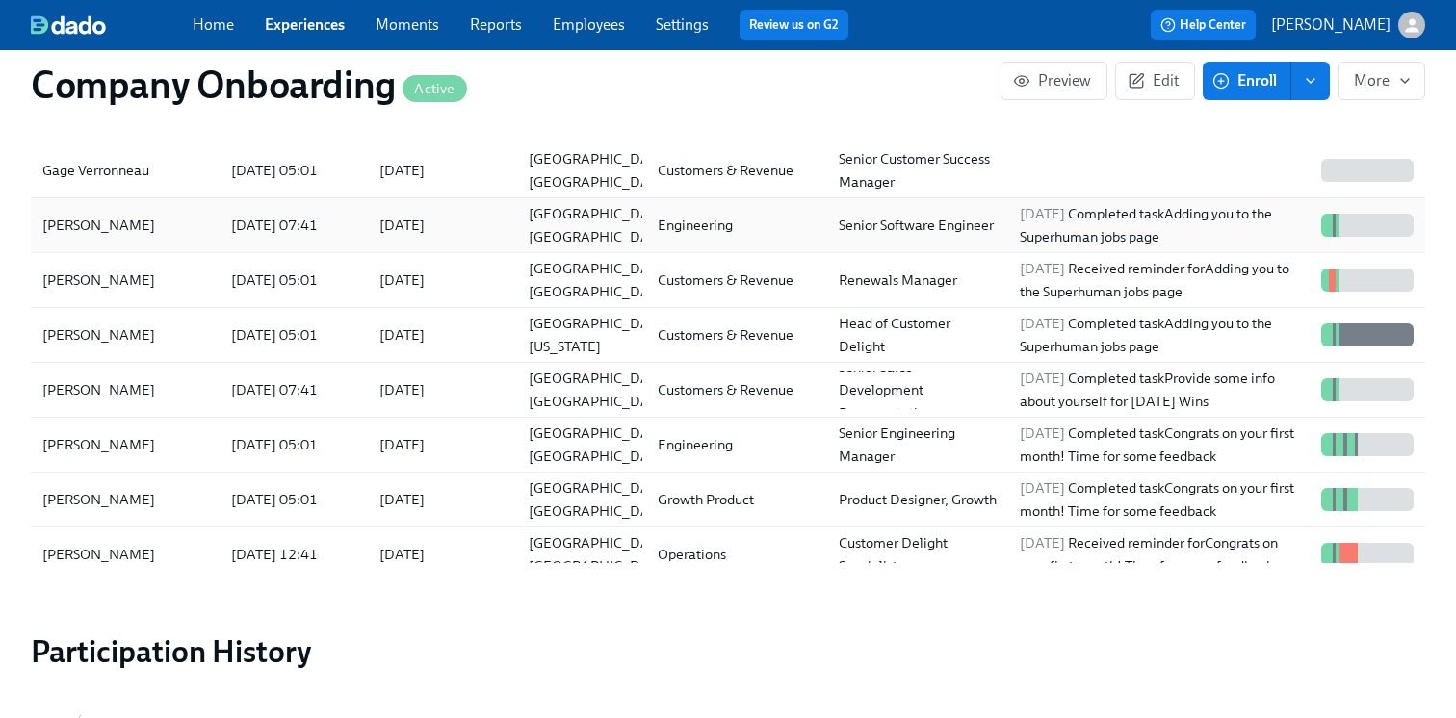
scroll to position [2105, 0]
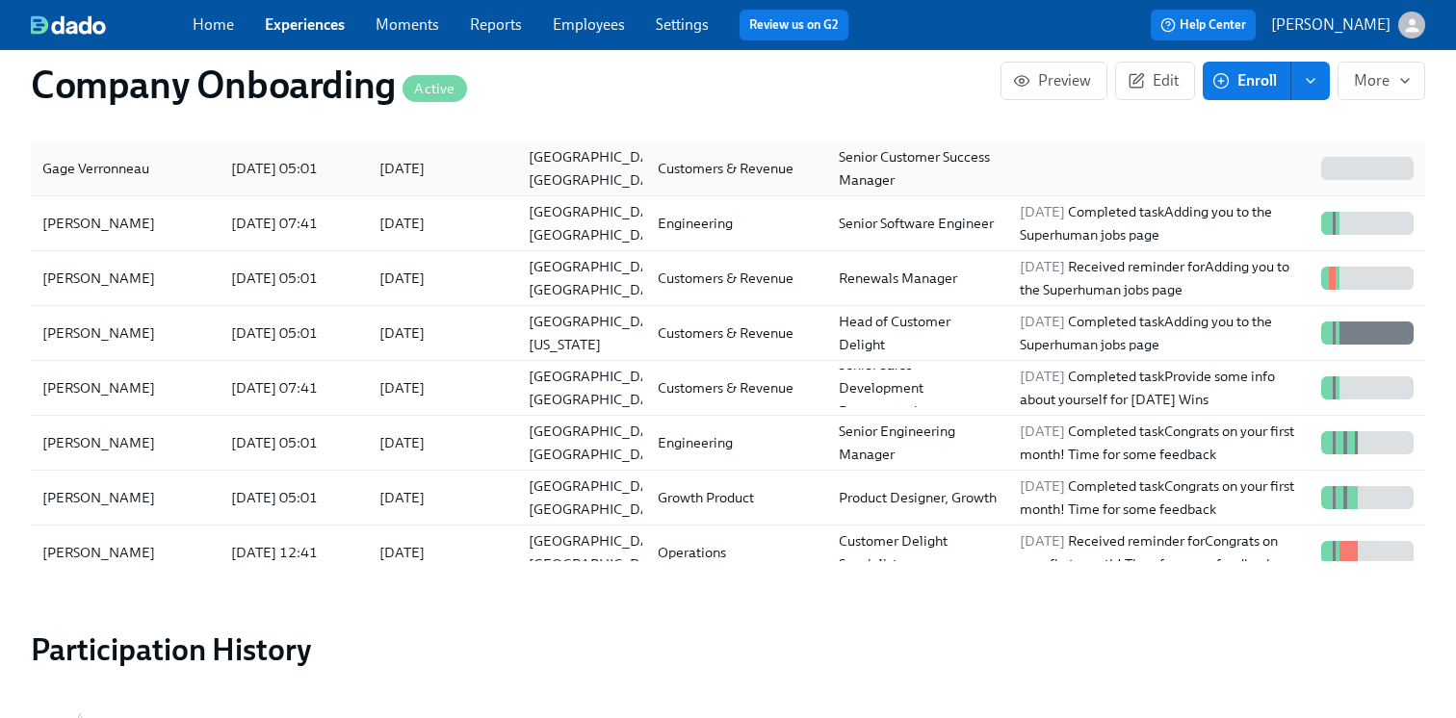
click at [499, 169] on div "2025/09/02" at bounding box center [438, 168] width 148 height 39
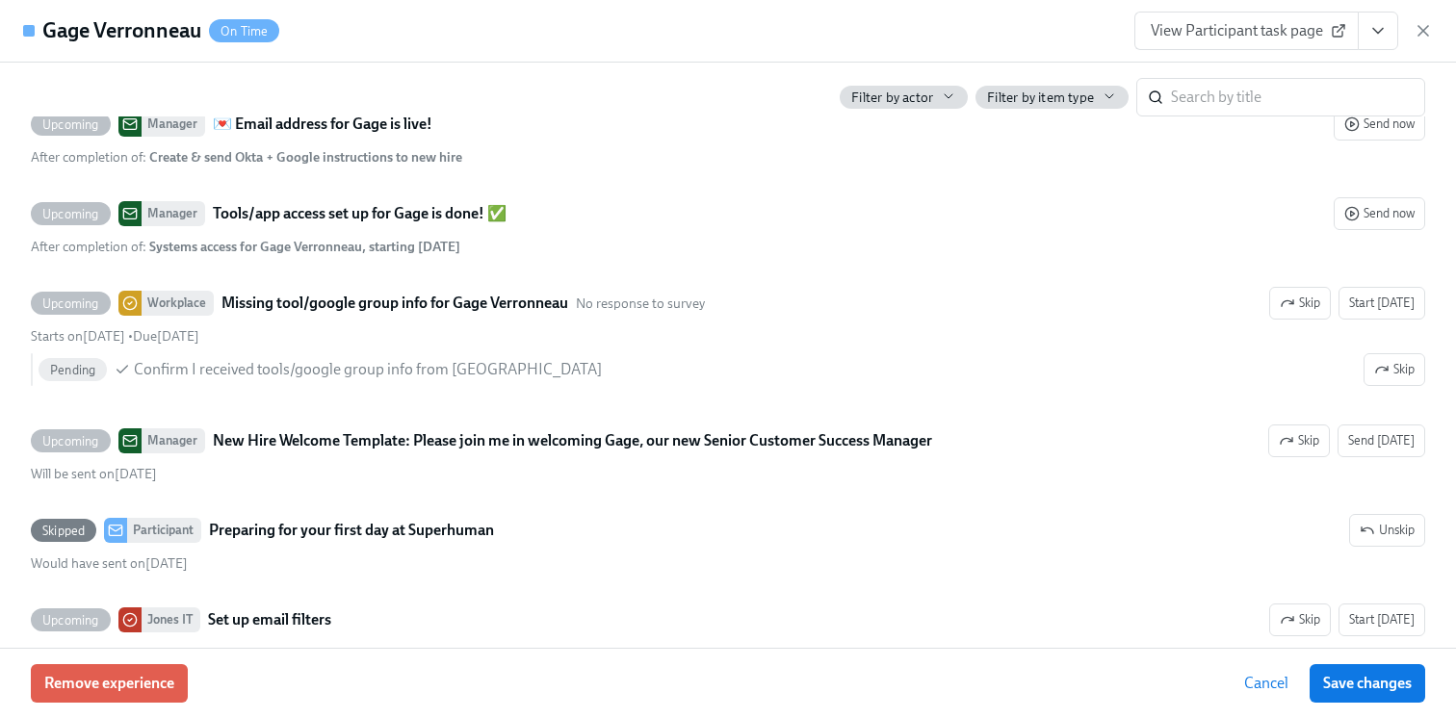
scroll to position [4479, 0]
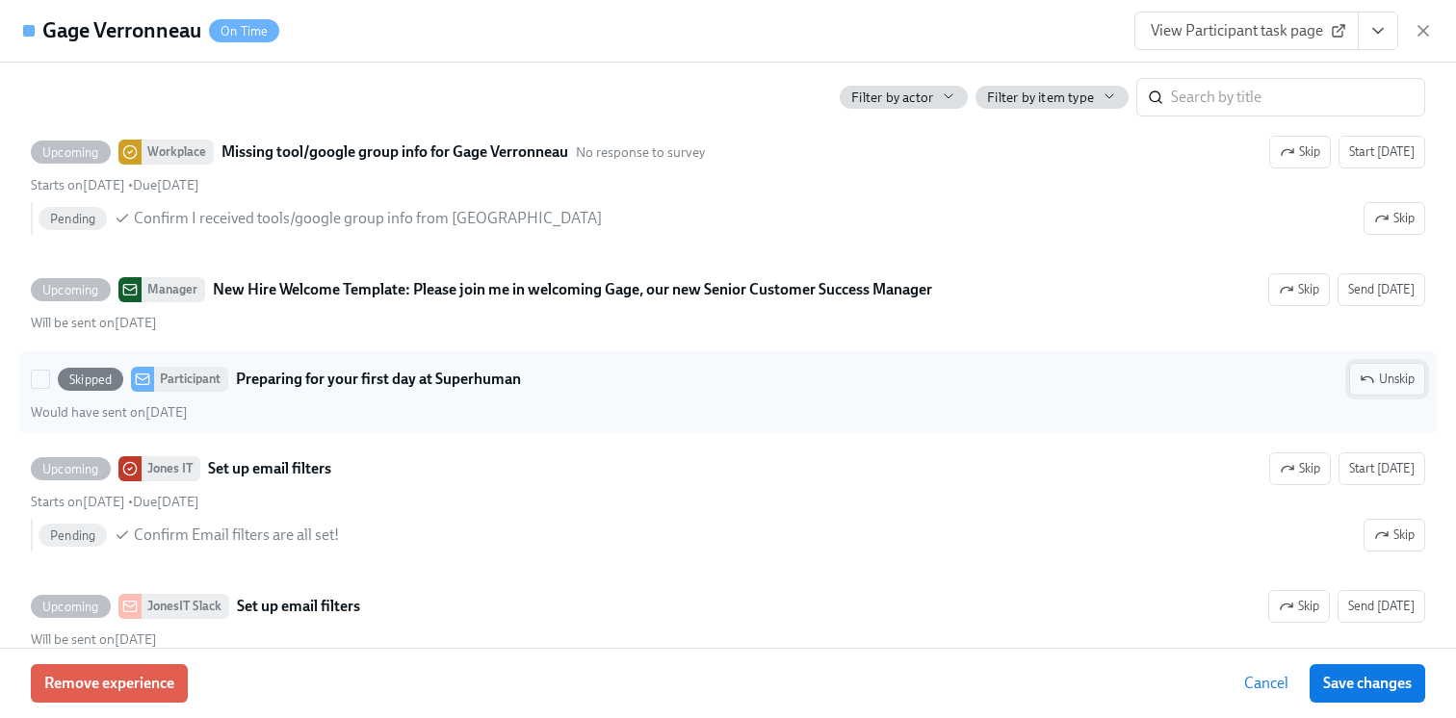
click at [1399, 389] on span "Unskip" at bounding box center [1387, 379] width 55 height 19
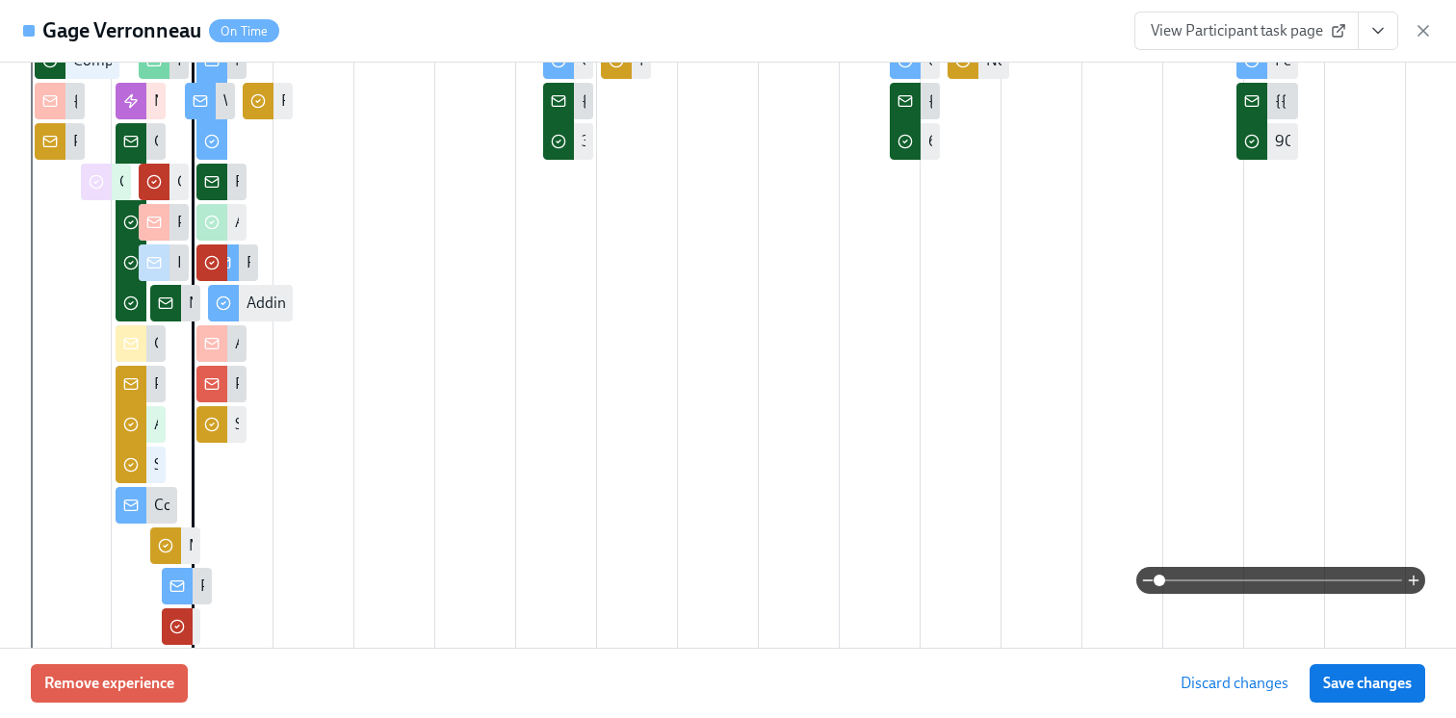
scroll to position [503, 0]
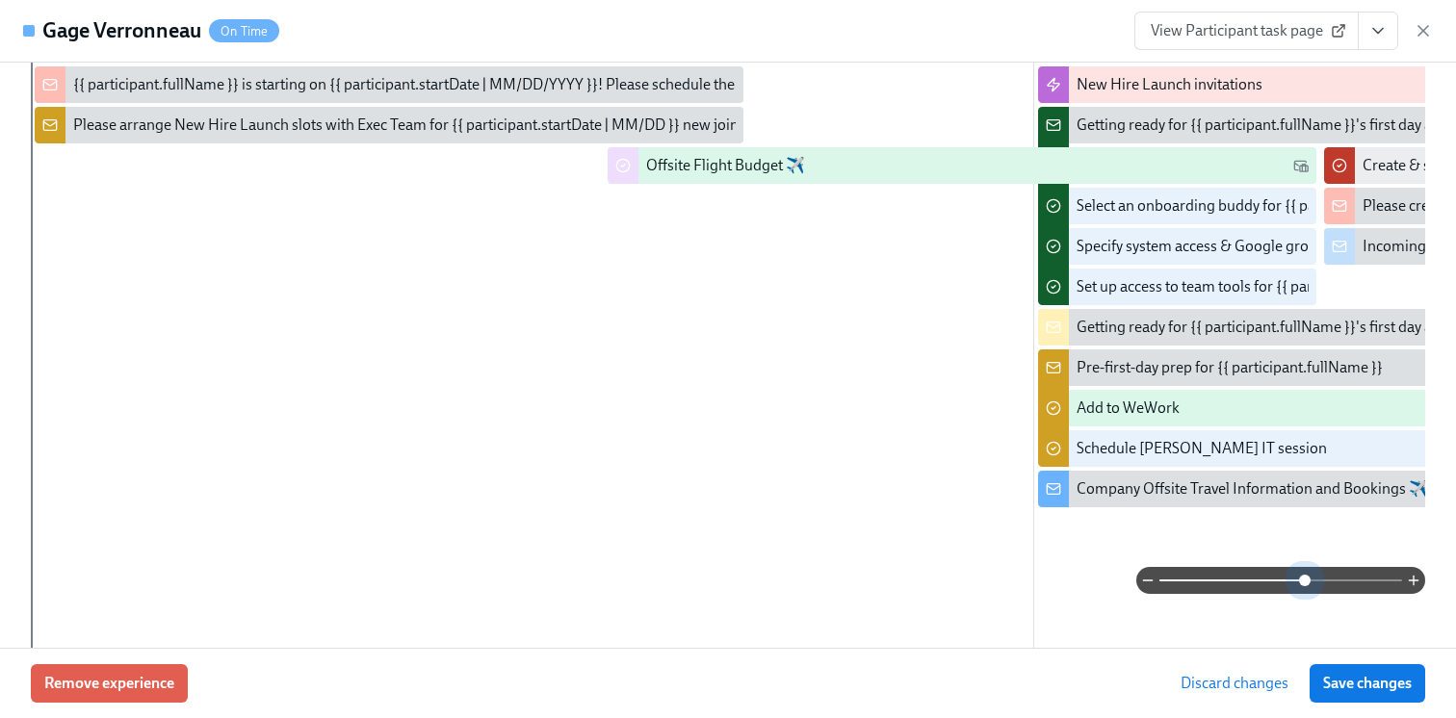
drag, startPoint x: 1170, startPoint y: 577, endPoint x: 1284, endPoint y: 576, distance: 113.6
click at [1311, 576] on span at bounding box center [1305, 581] width 12 height 12
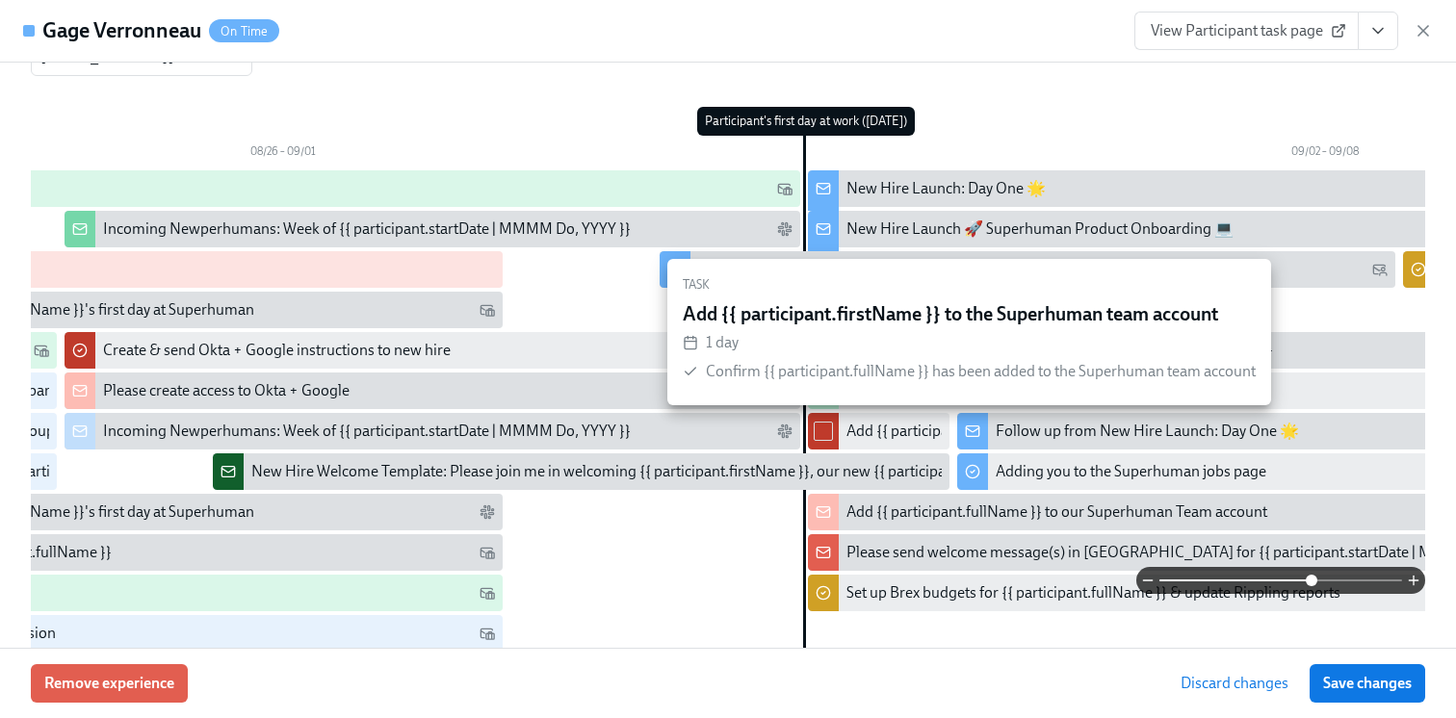
scroll to position [0, 1332]
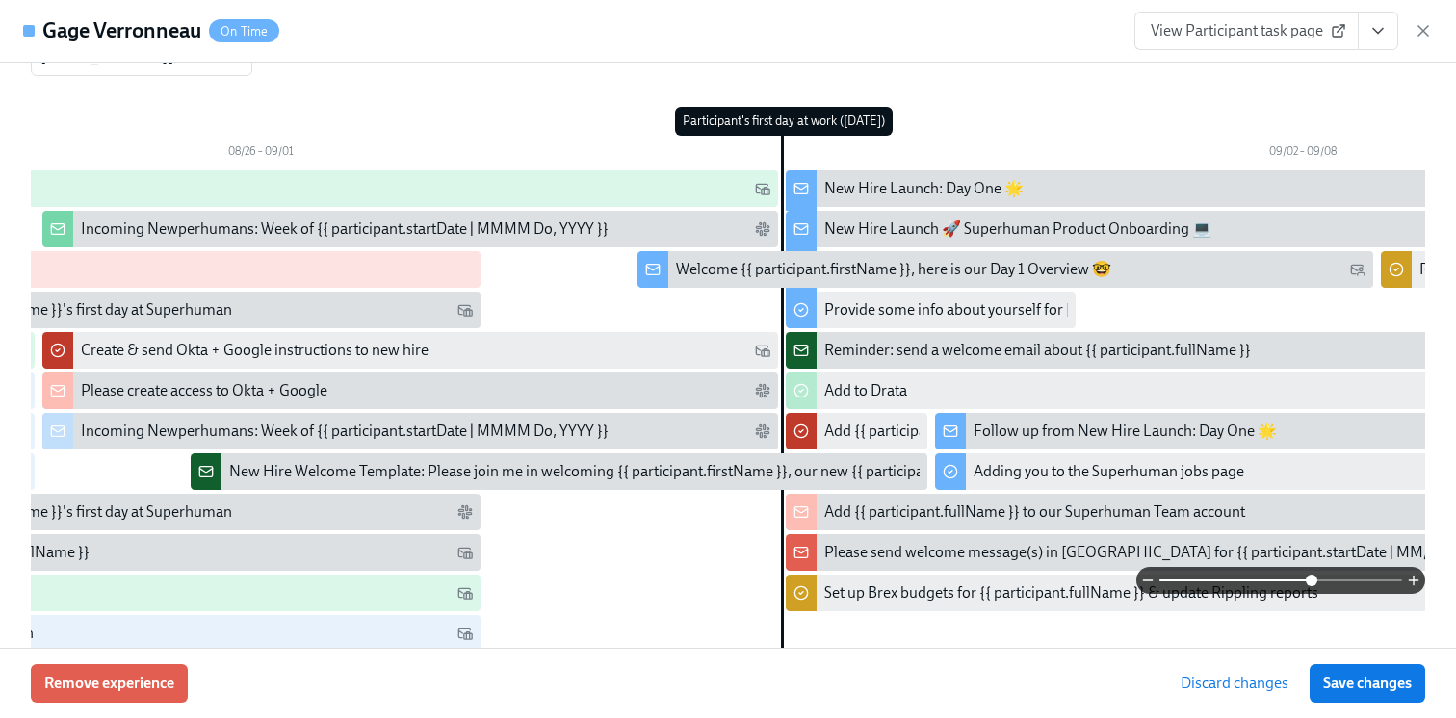
click at [685, 260] on div "Welcome {{ participant.firstName }}, here is our Day 1 Overview 🤓" at bounding box center [893, 269] width 435 height 21
click at [702, 272] on div "Welcome {{ participant.firstName }}, here is our Day 1 Overview 🤓" at bounding box center [893, 269] width 435 height 21
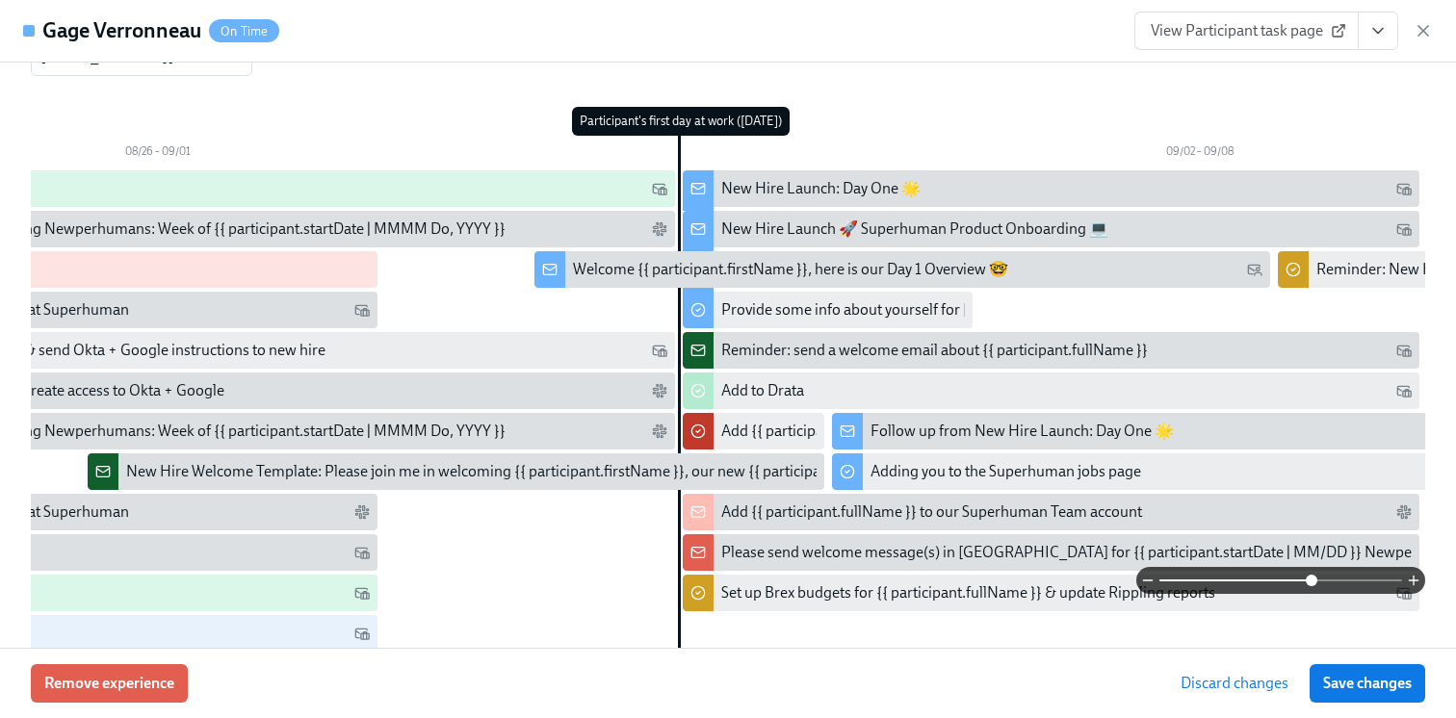
scroll to position [0, 1519]
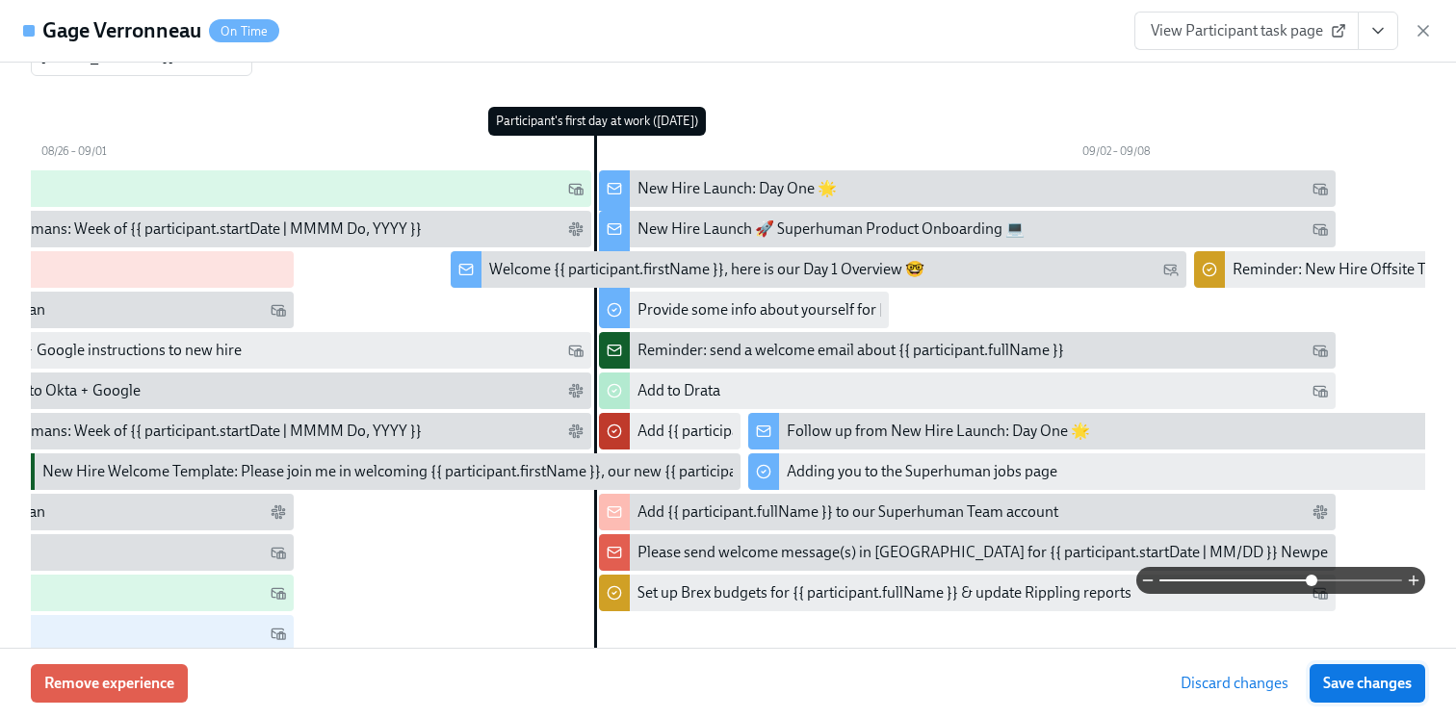
click at [1353, 692] on span "Save changes" at bounding box center [1367, 683] width 89 height 19
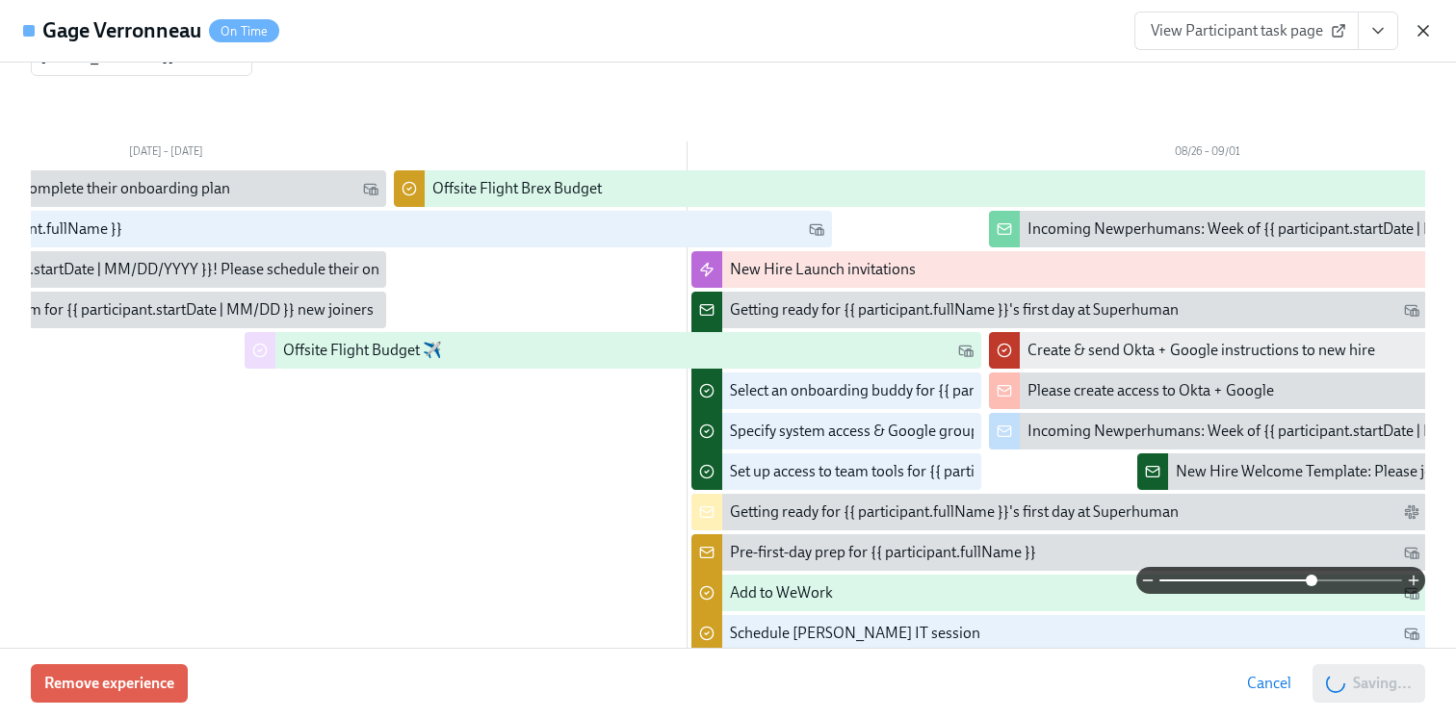
scroll to position [0, 52759]
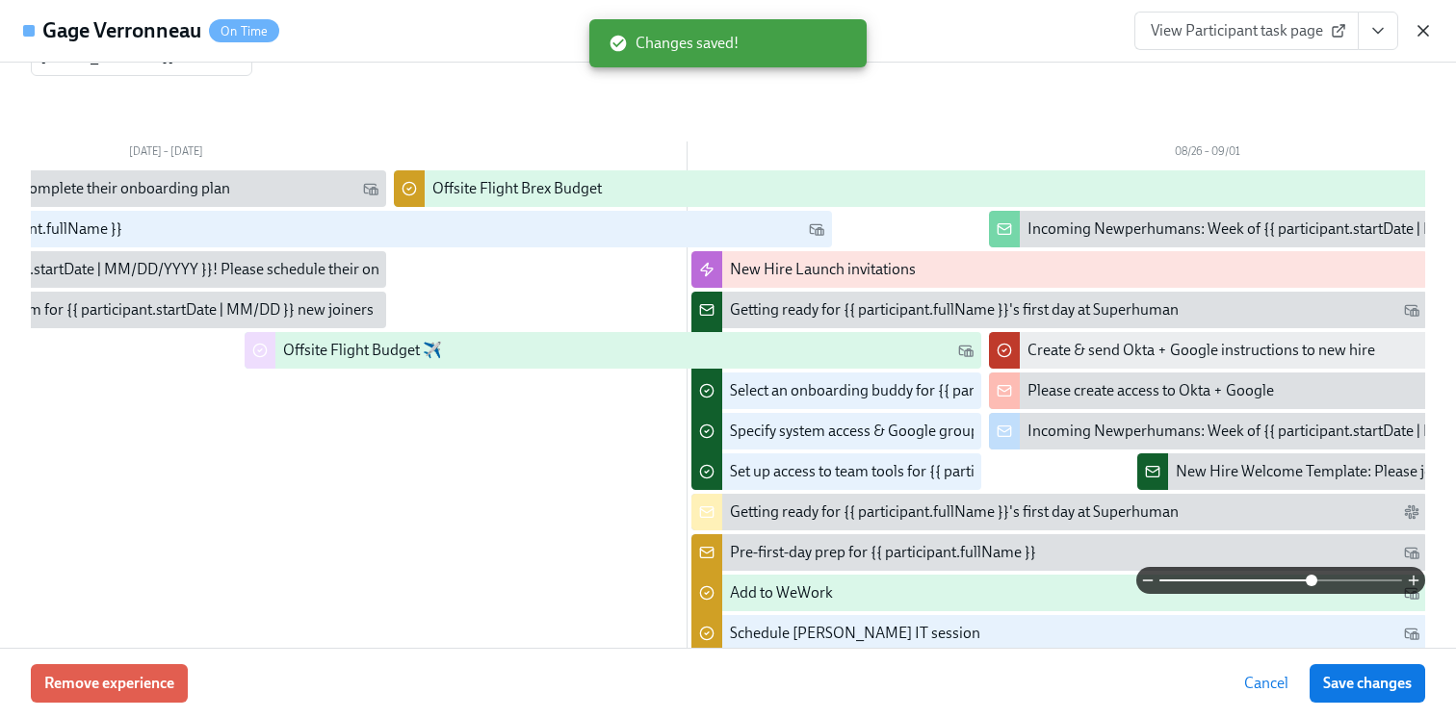
click at [1421, 28] on icon "button" at bounding box center [1423, 30] width 19 height 19
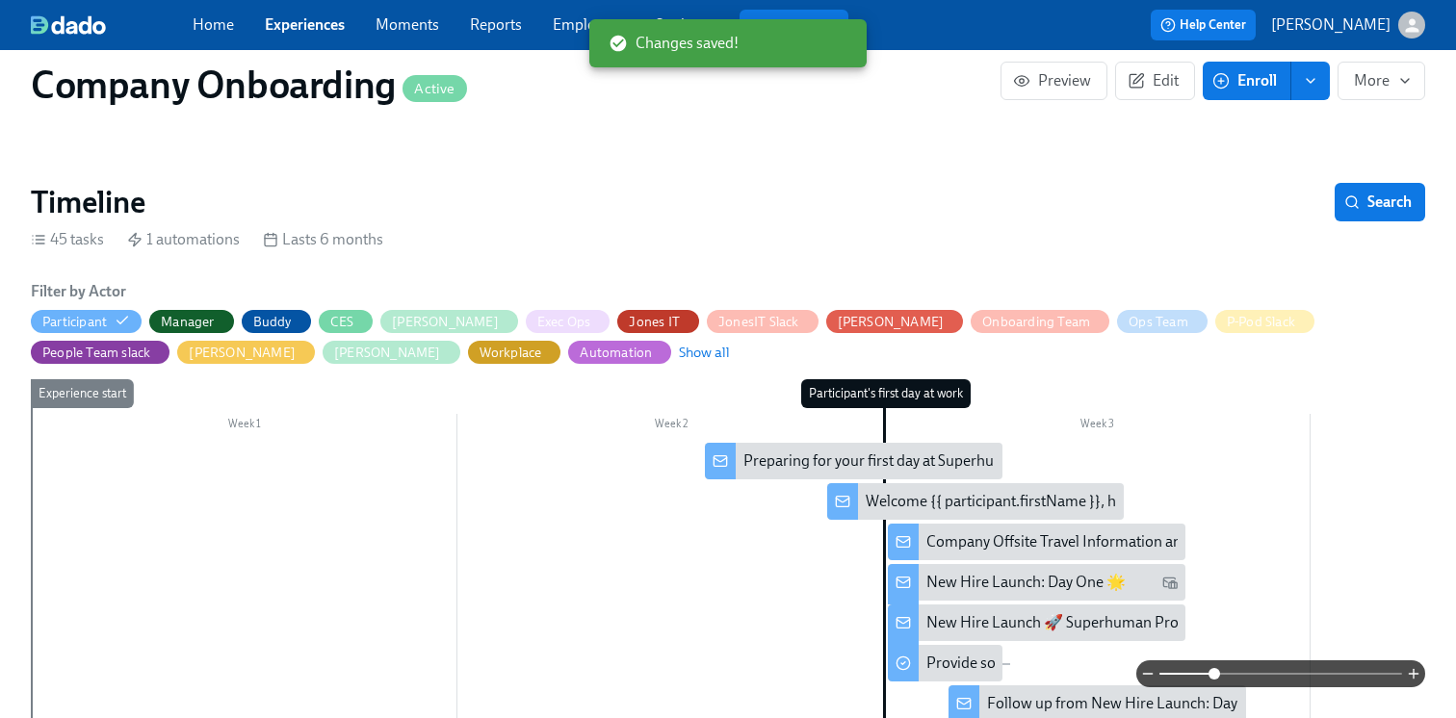
scroll to position [539, 0]
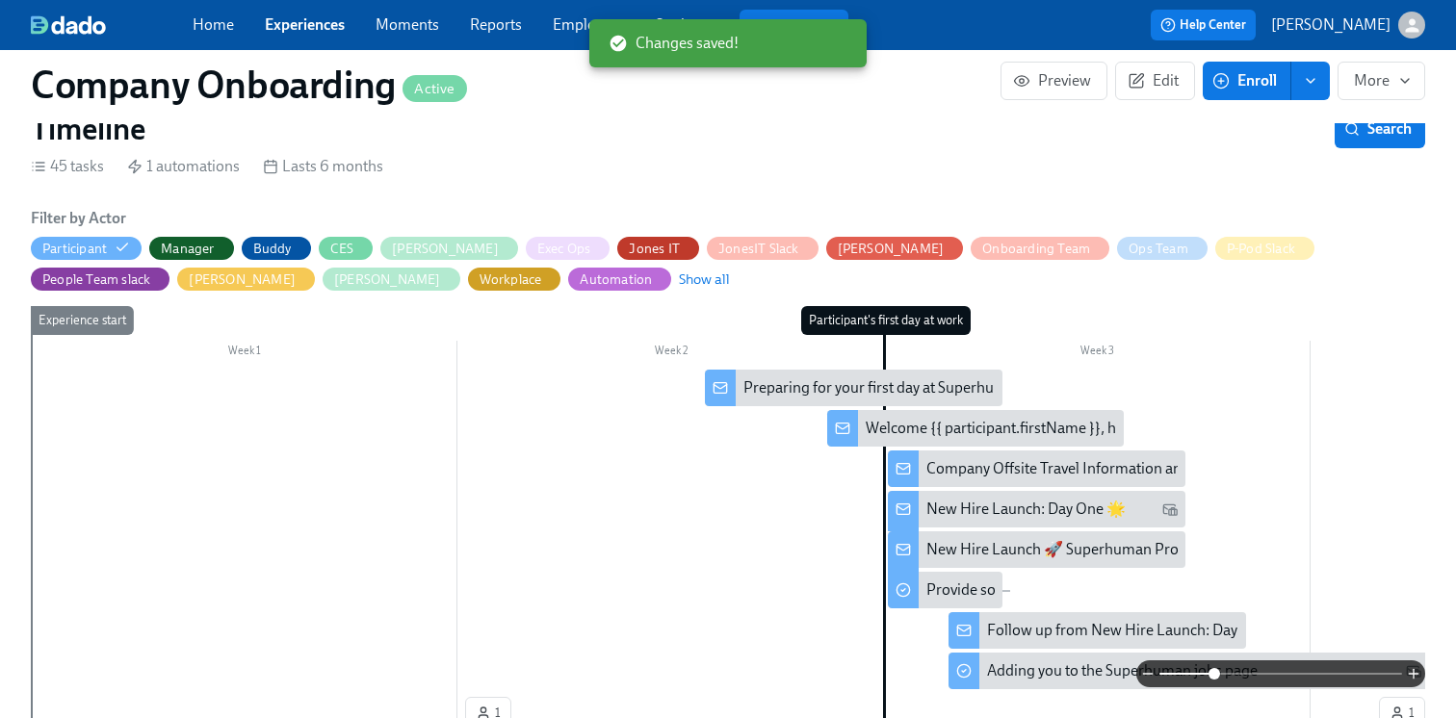
click at [782, 387] on div "Preparing for your first day at Superhuman" at bounding box center [883, 388] width 280 height 21
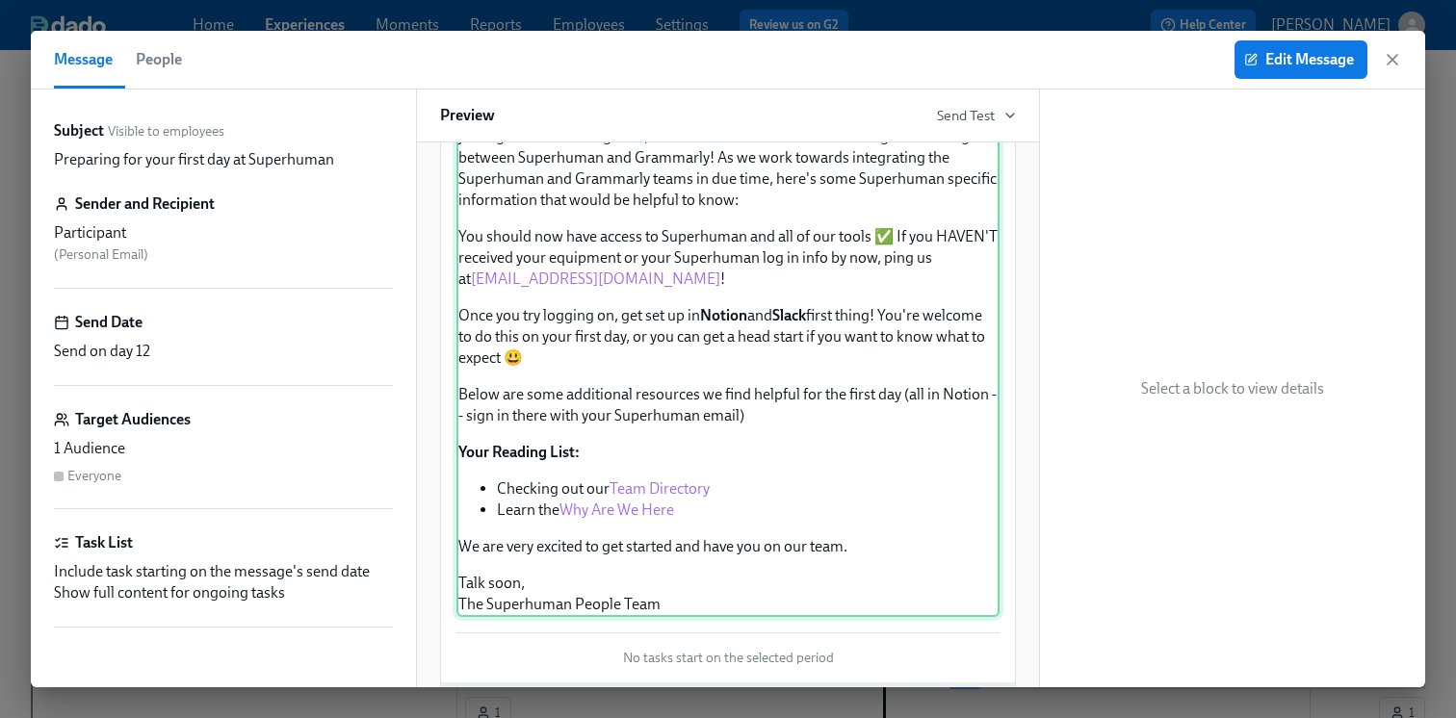
scroll to position [147, 0]
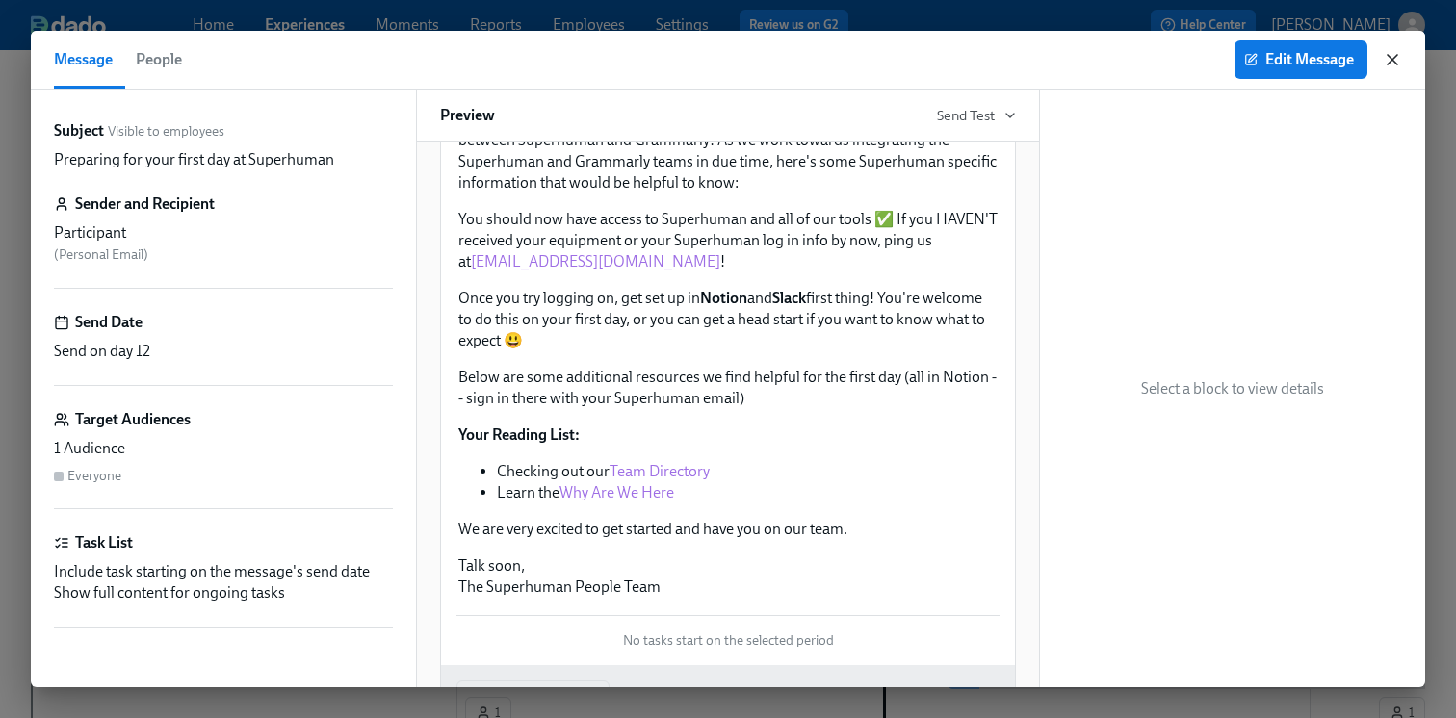
click at [1389, 59] on icon "button" at bounding box center [1392, 59] width 19 height 19
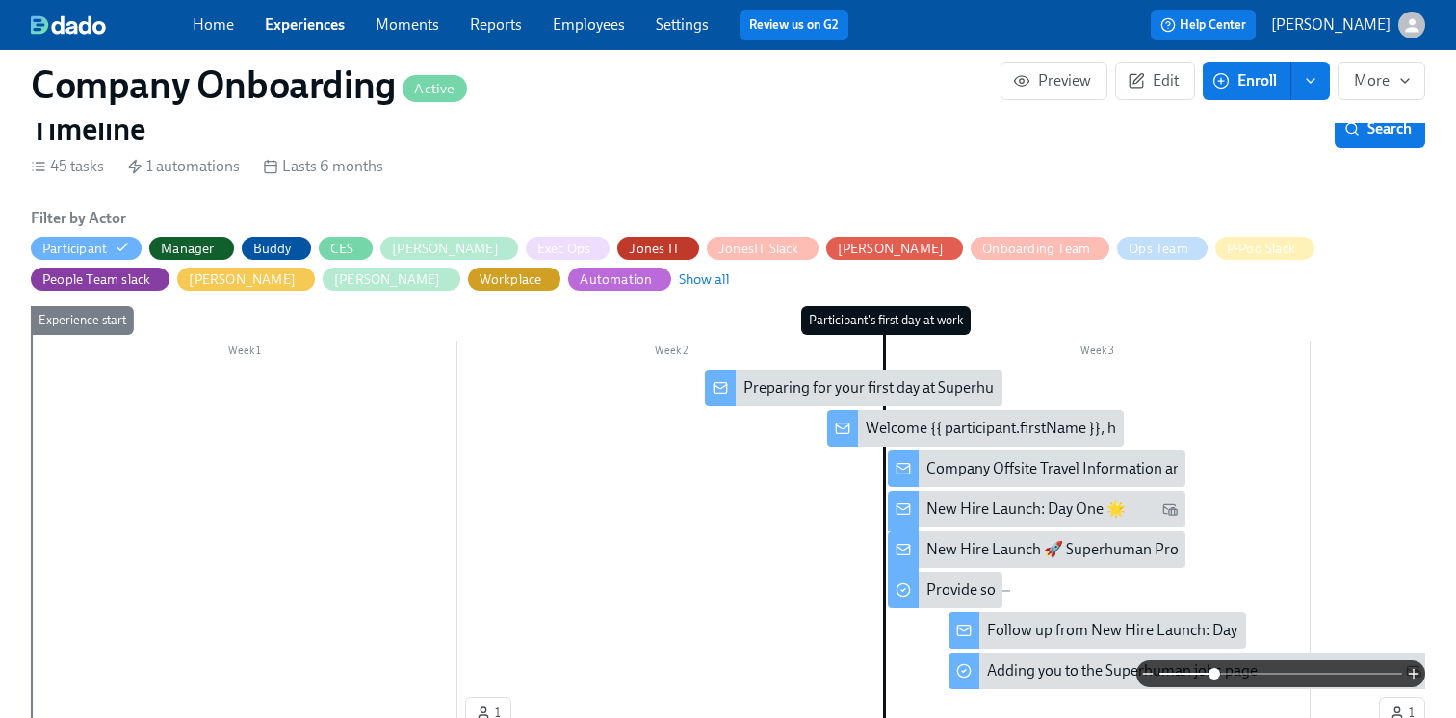
click at [934, 426] on div "Welcome {{ participant.firstName }}, here is our Day 1 Overview 🤓" at bounding box center [1083, 428] width 435 height 21
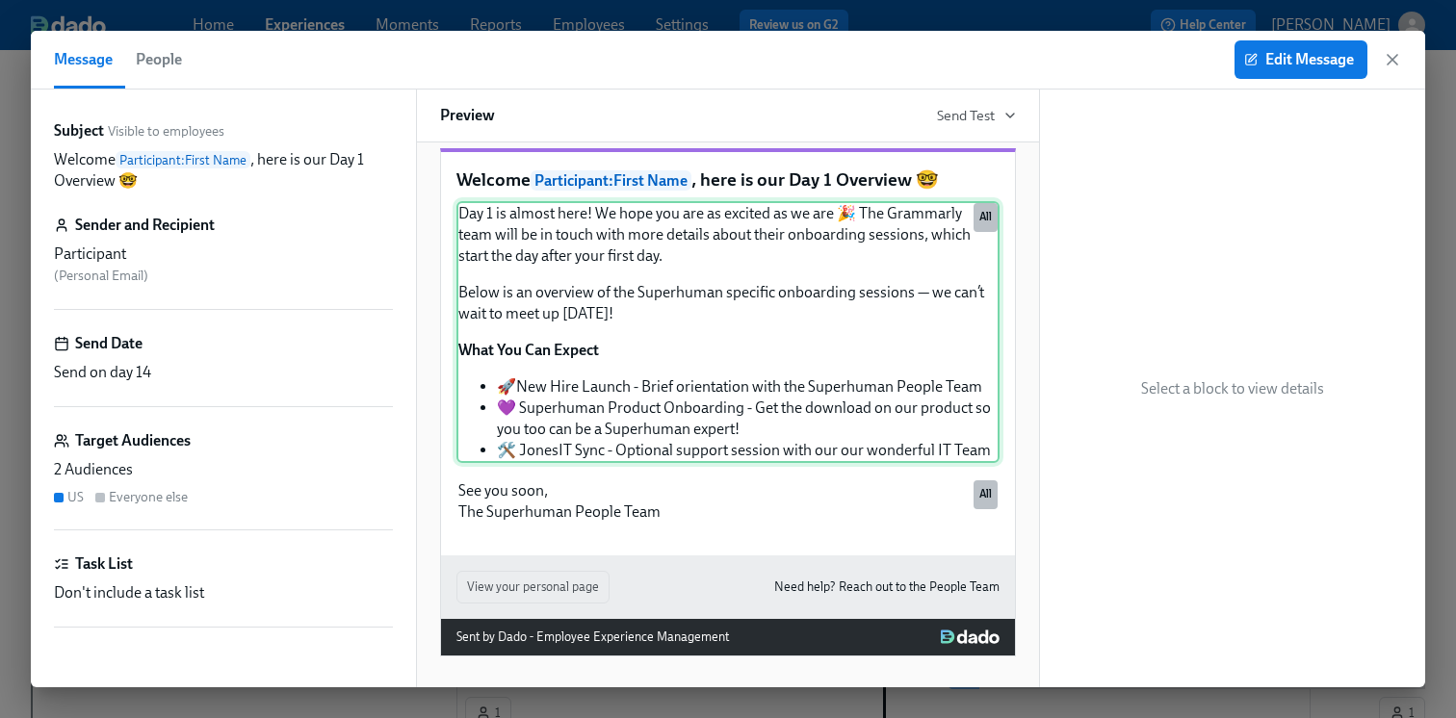
scroll to position [47, 0]
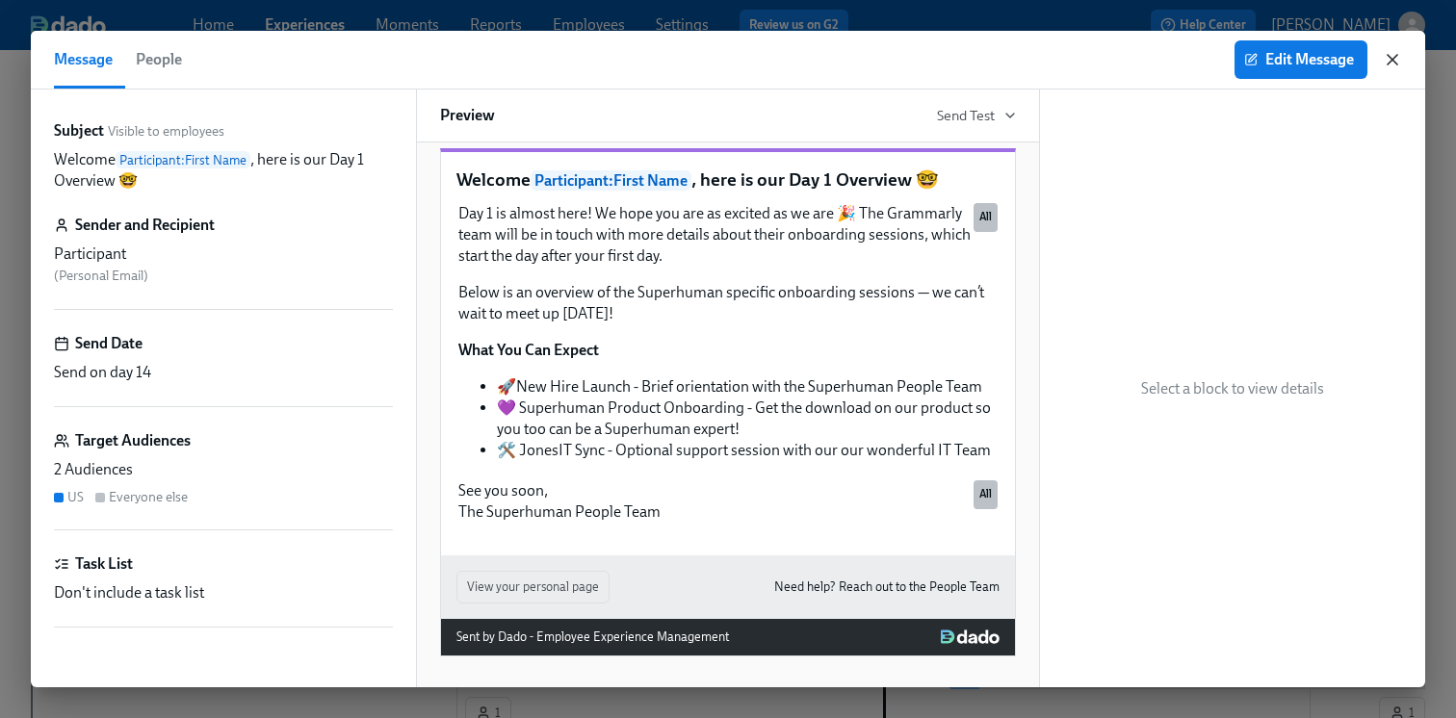
click at [1392, 59] on icon "button" at bounding box center [1393, 60] width 10 height 10
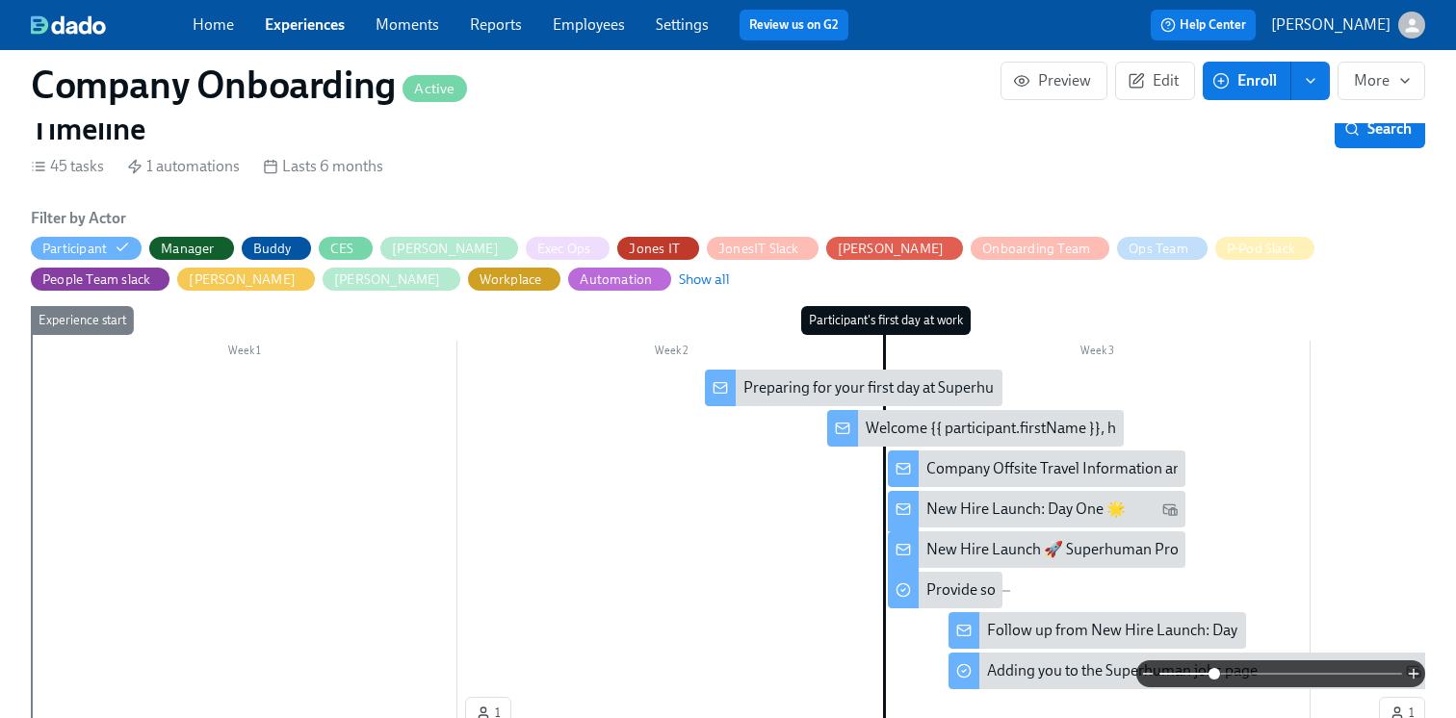
scroll to position [0, 52455]
click at [973, 474] on div "Company Offsite Travel Information and Bookings ✈️" at bounding box center [1102, 468] width 352 height 21
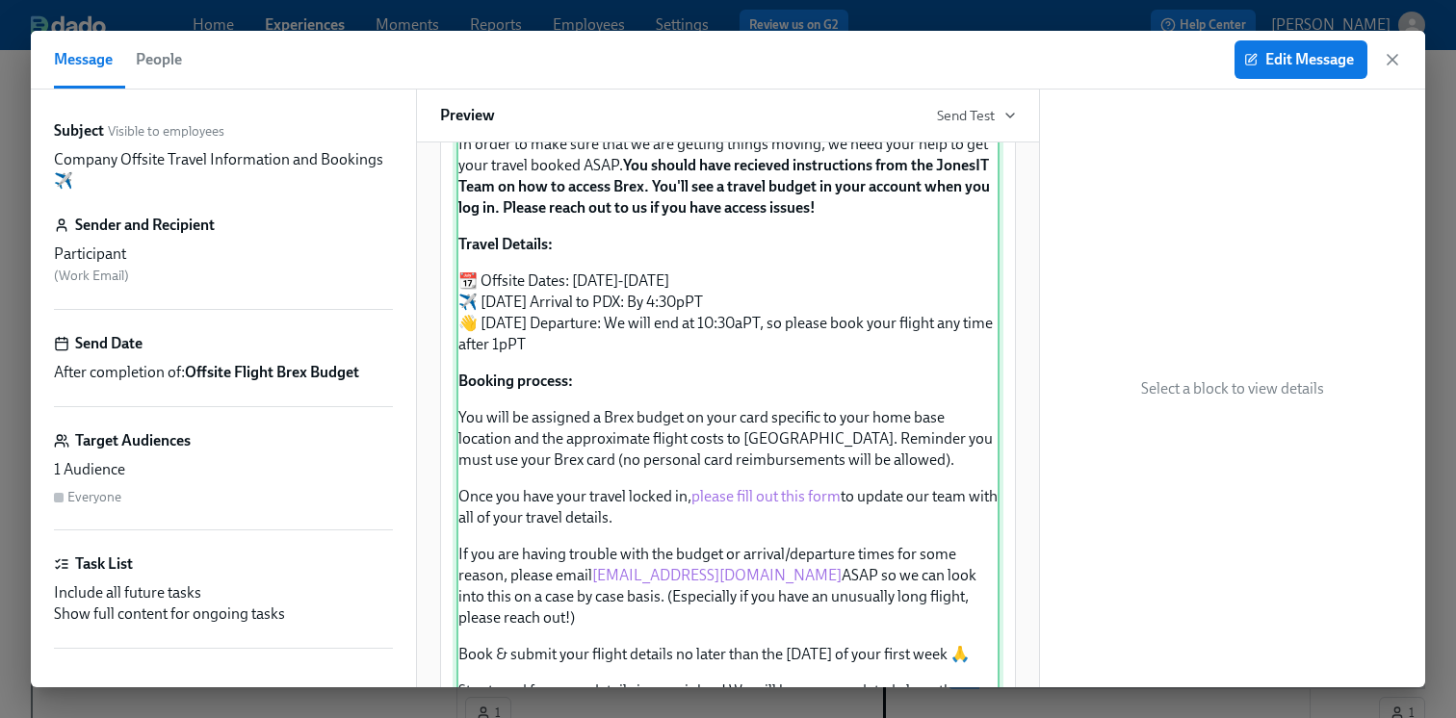
scroll to position [451, 0]
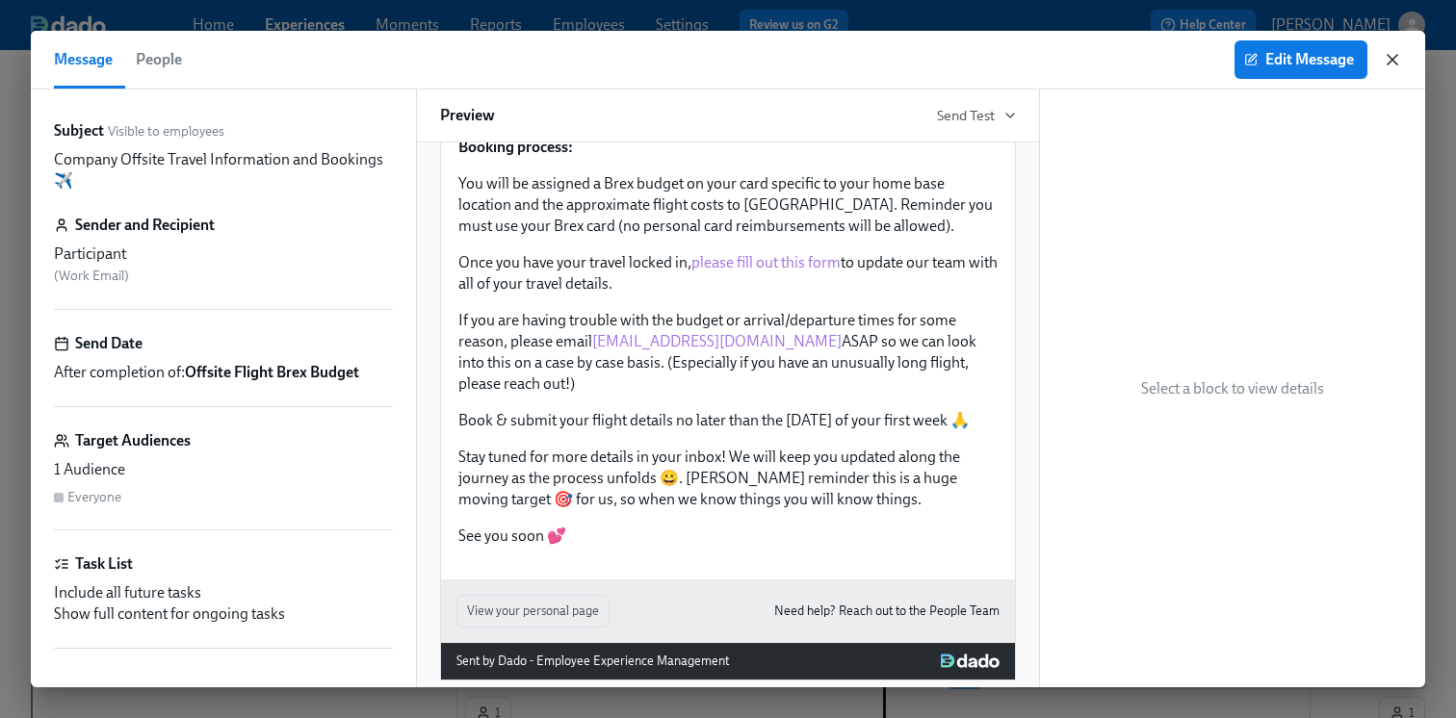
click at [1399, 53] on icon "button" at bounding box center [1392, 59] width 19 height 19
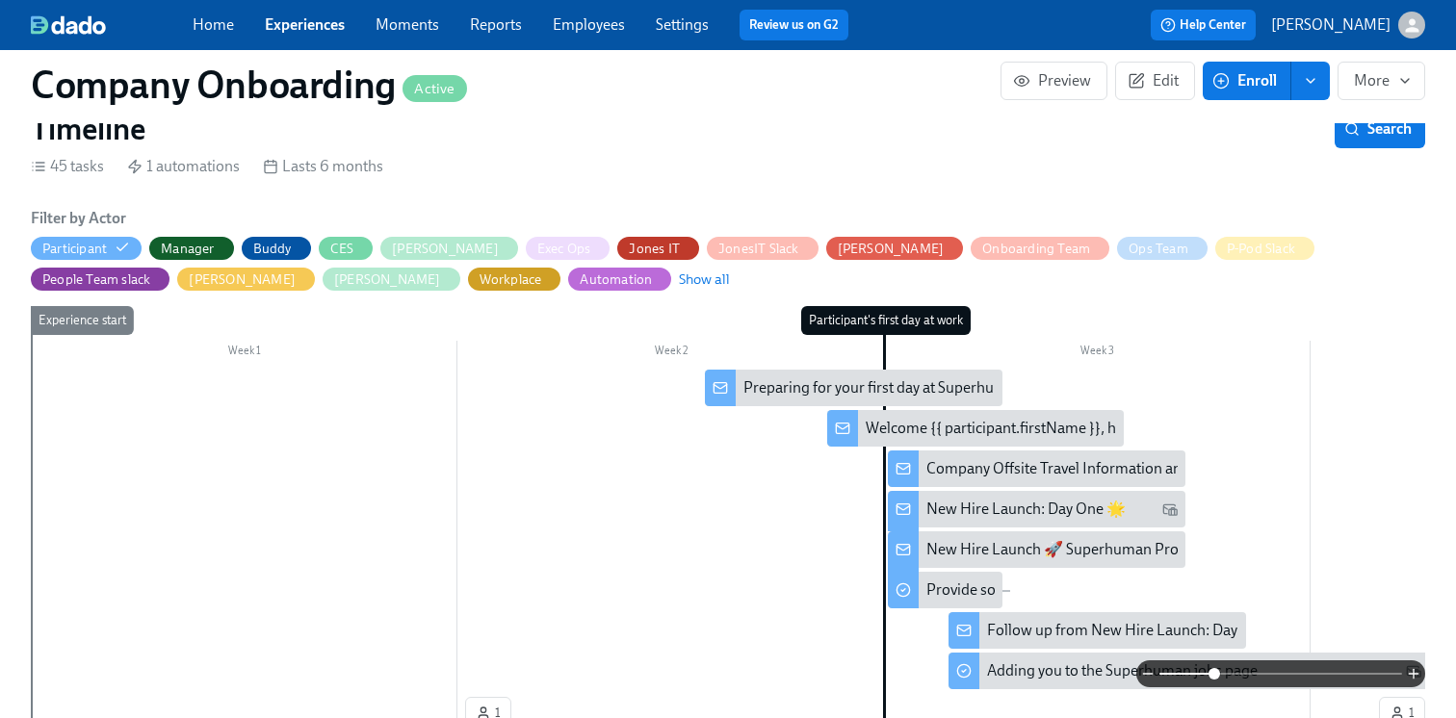
click at [999, 513] on div "New Hire Launch: Day One 🌟" at bounding box center [1025, 509] width 199 height 21
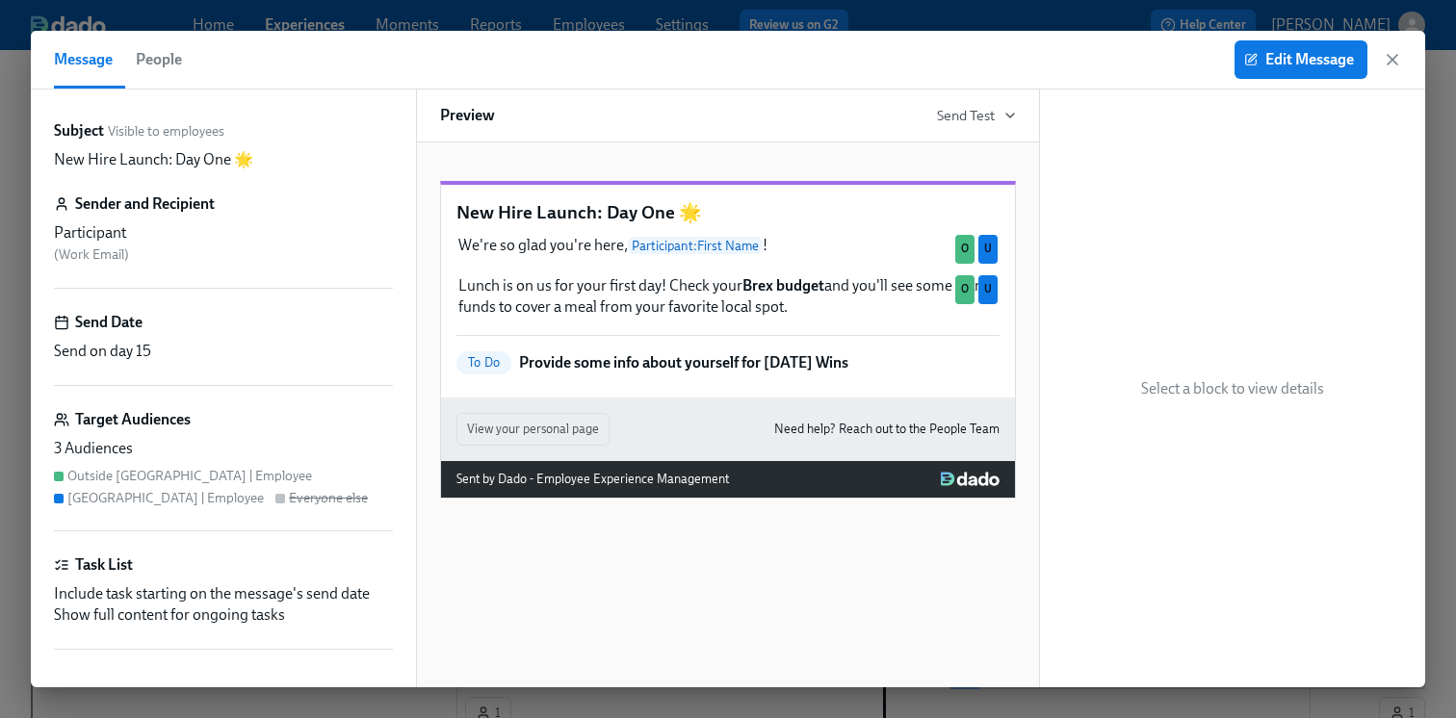
click at [1396, 69] on div "Edit Message" at bounding box center [1319, 59] width 168 height 39
click at [1392, 59] on icon "button" at bounding box center [1393, 60] width 10 height 10
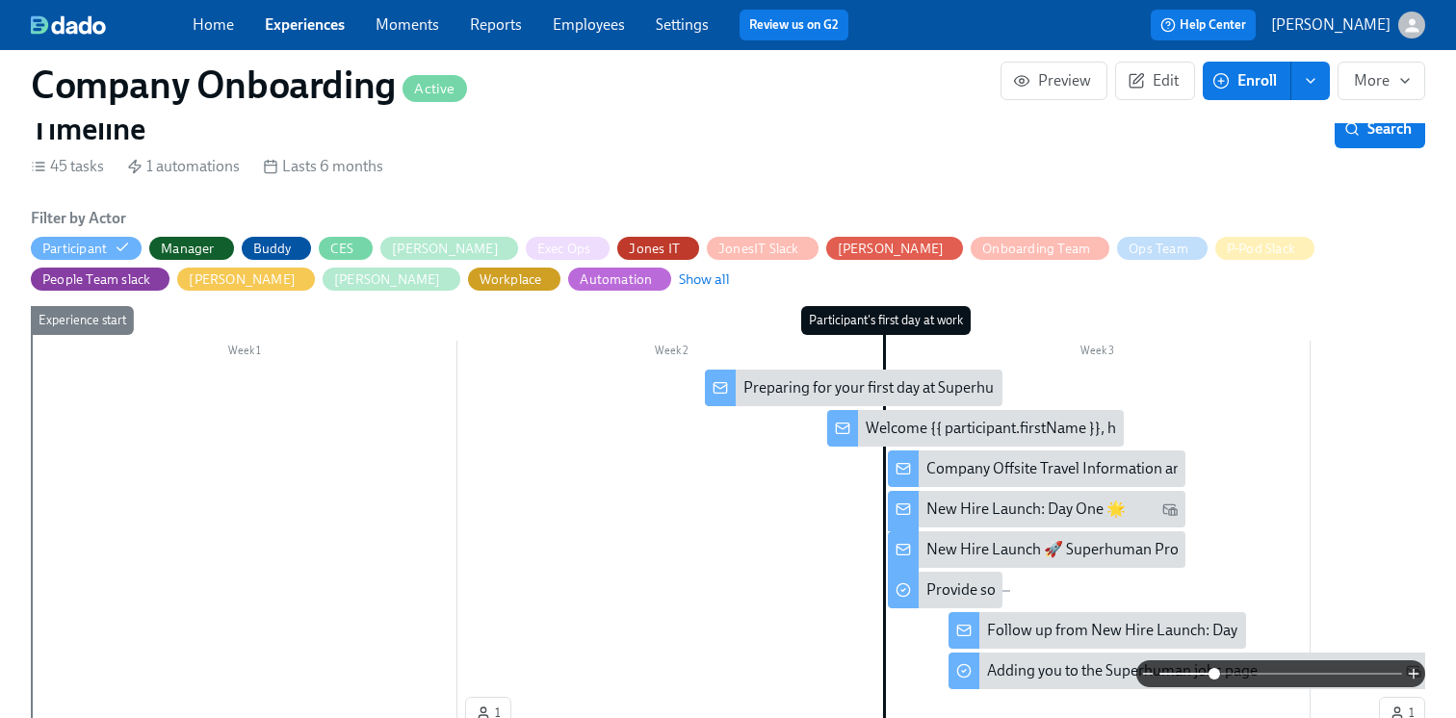
click at [993, 554] on div "New Hire Launch 🚀 Superhuman Product Onboarding 💻" at bounding box center [1119, 549] width 387 height 21
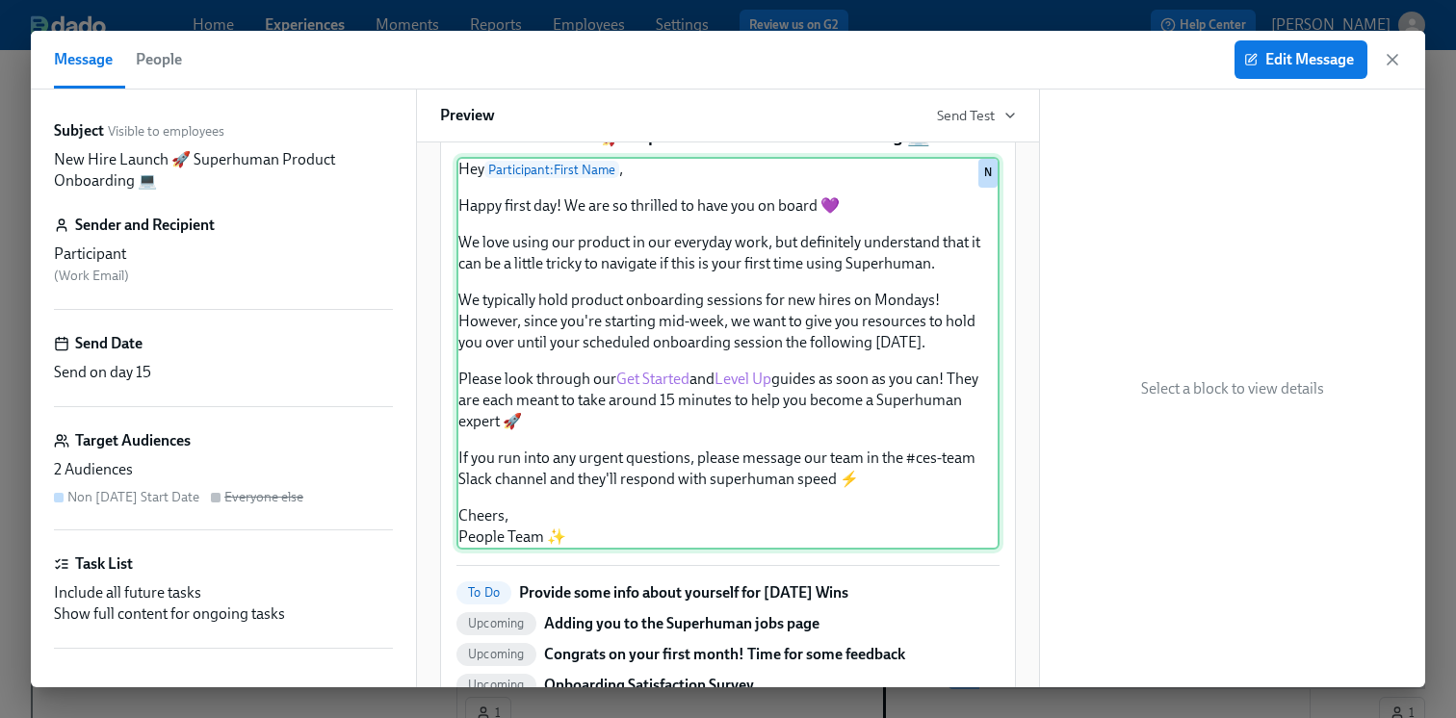
scroll to position [68, 0]
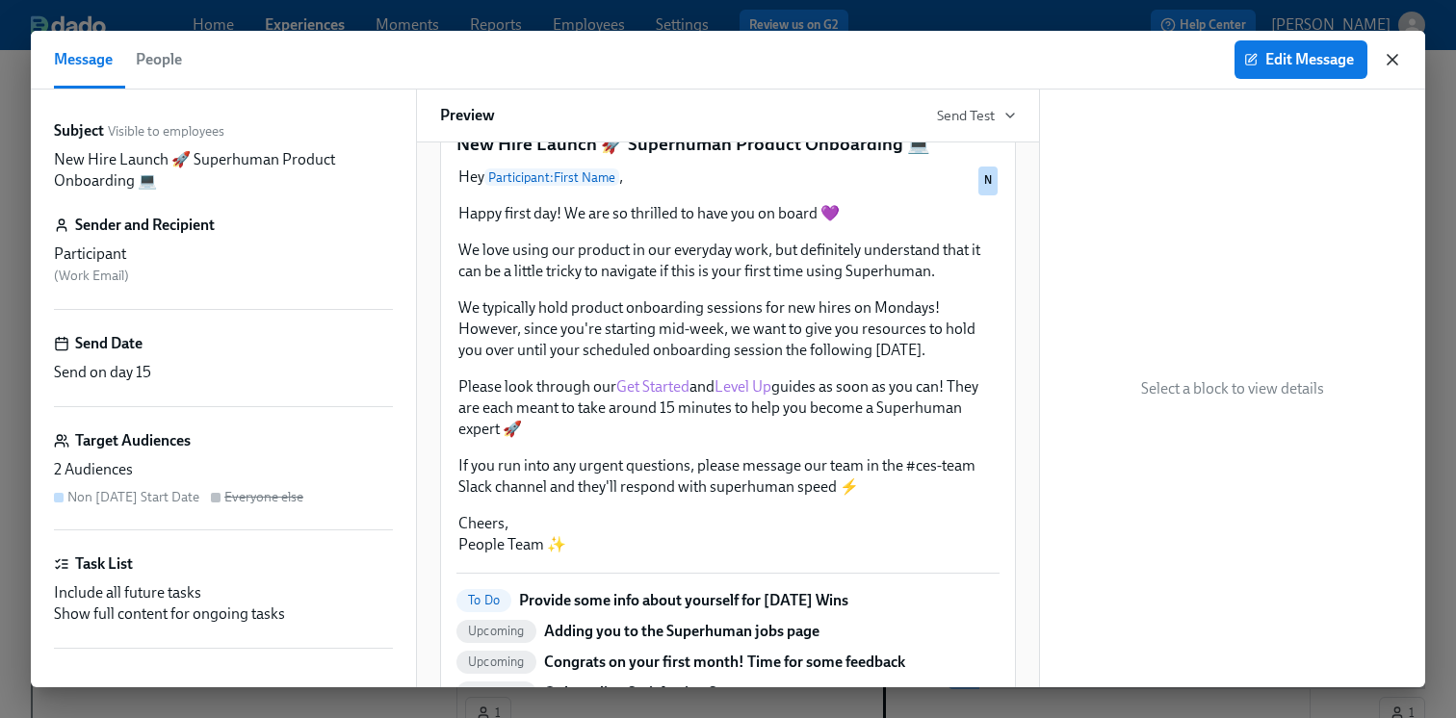
click at [1390, 64] on icon "button" at bounding box center [1392, 59] width 19 height 19
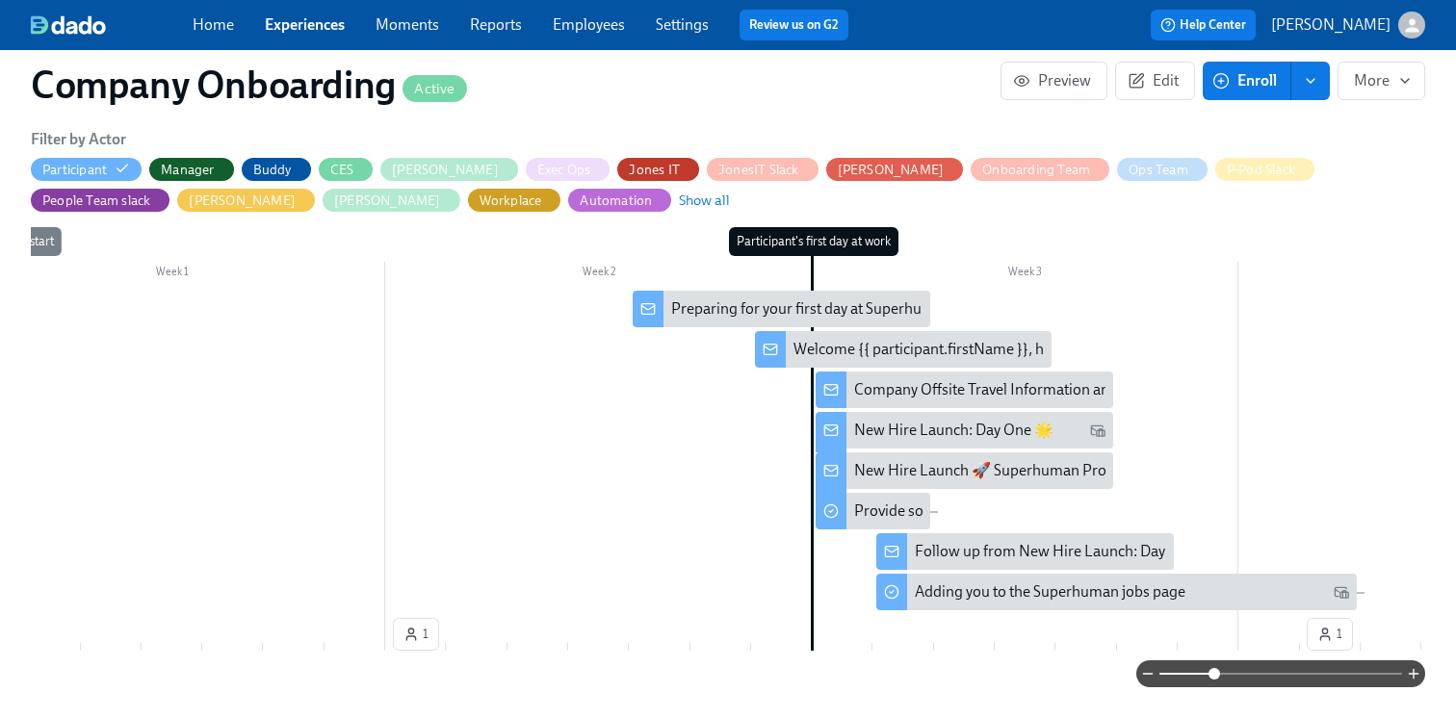
scroll to position [620, 0]
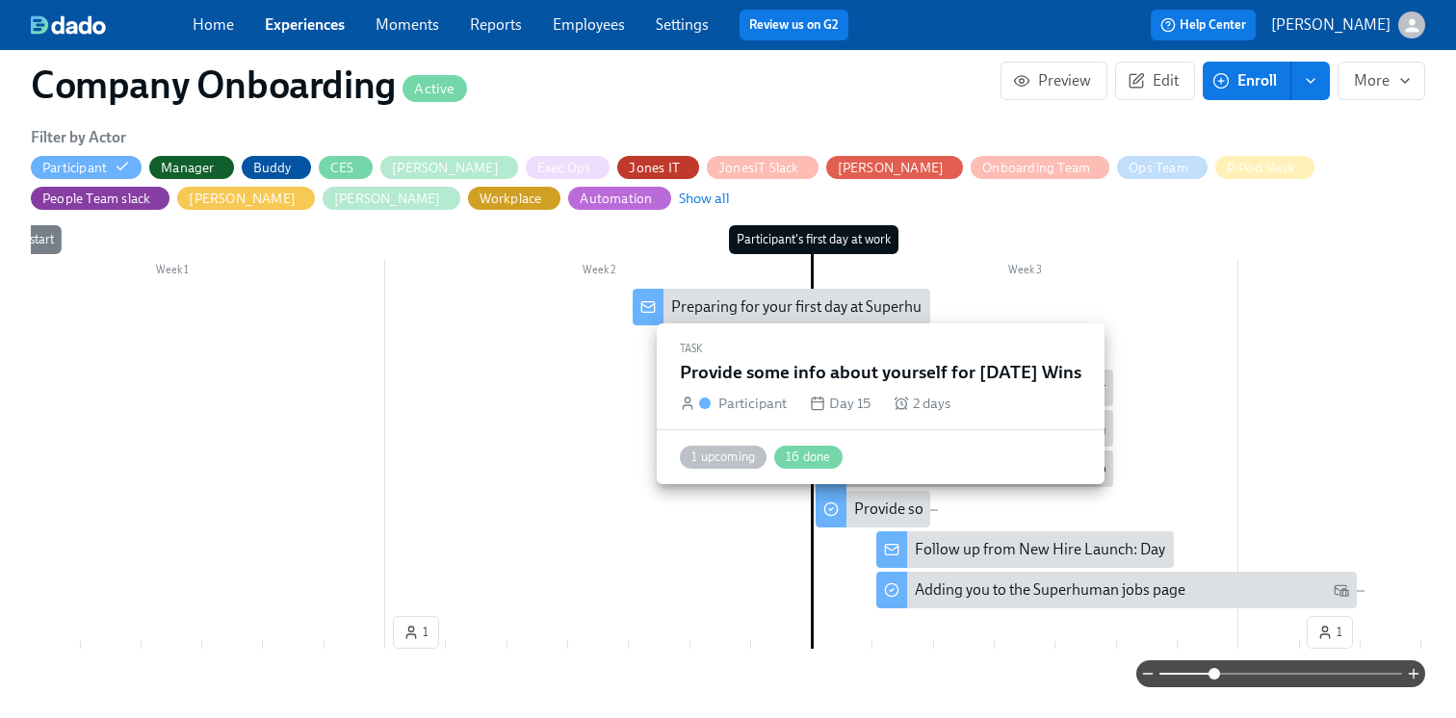
click at [867, 506] on div "Provide some info about yourself for Friday Wins" at bounding box center [1016, 509] width 324 height 21
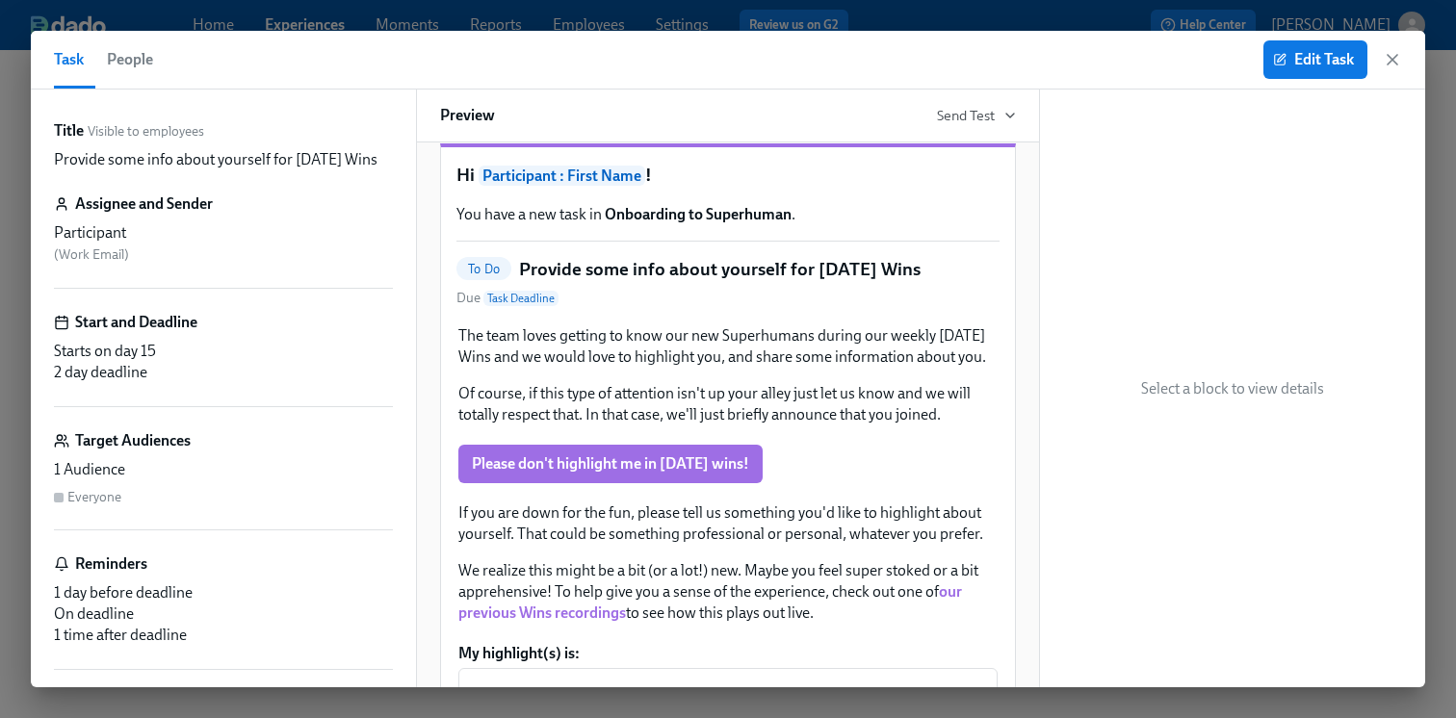
scroll to position [49, 0]
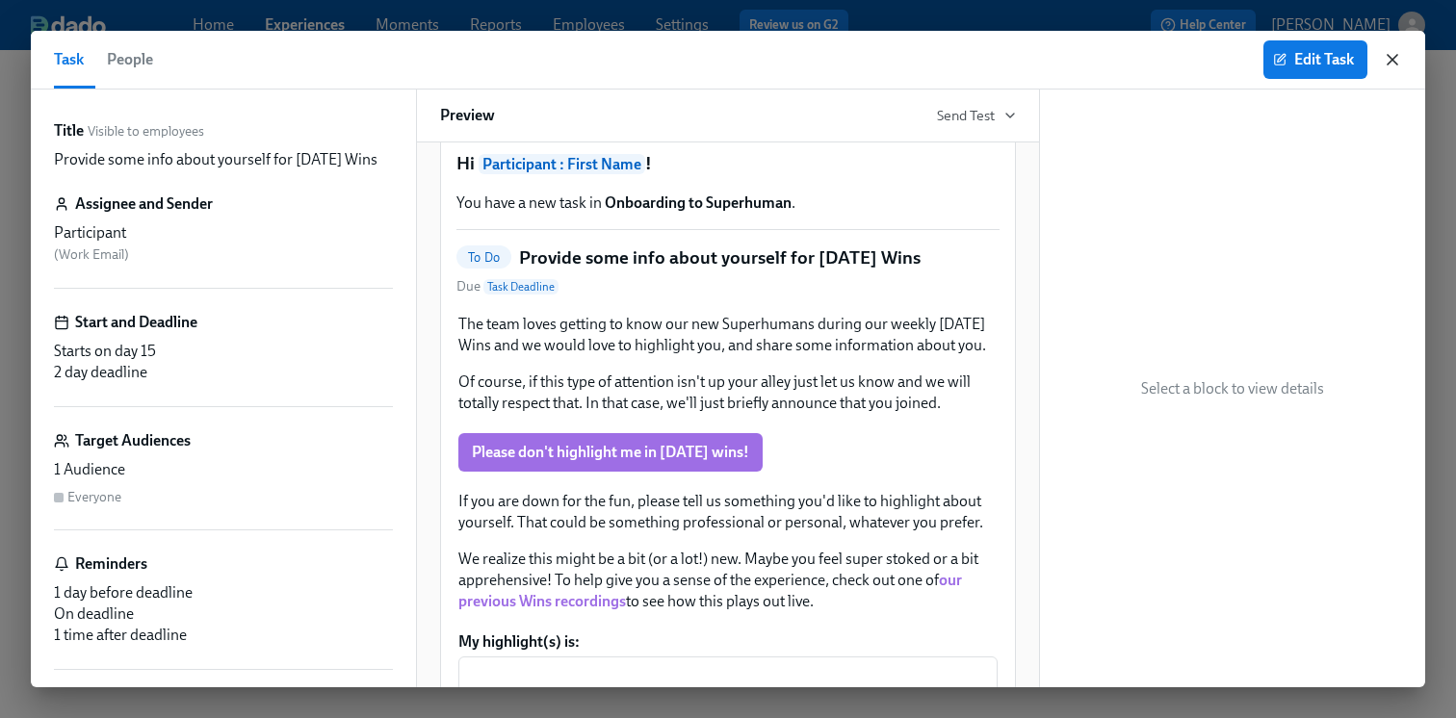
click at [1385, 63] on icon "button" at bounding box center [1392, 59] width 19 height 19
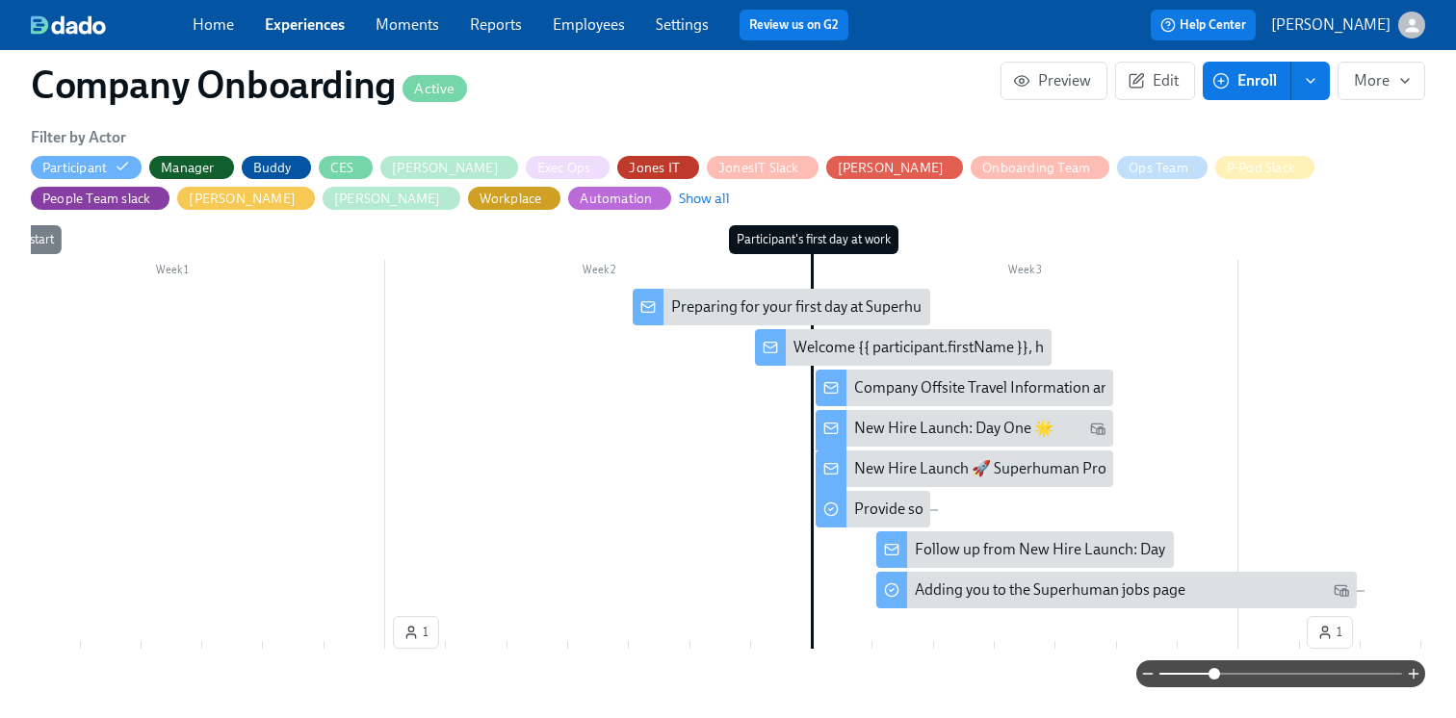
click at [979, 543] on div "Follow up from New Hire Launch: Day One 🌟" at bounding box center [1066, 549] width 303 height 21
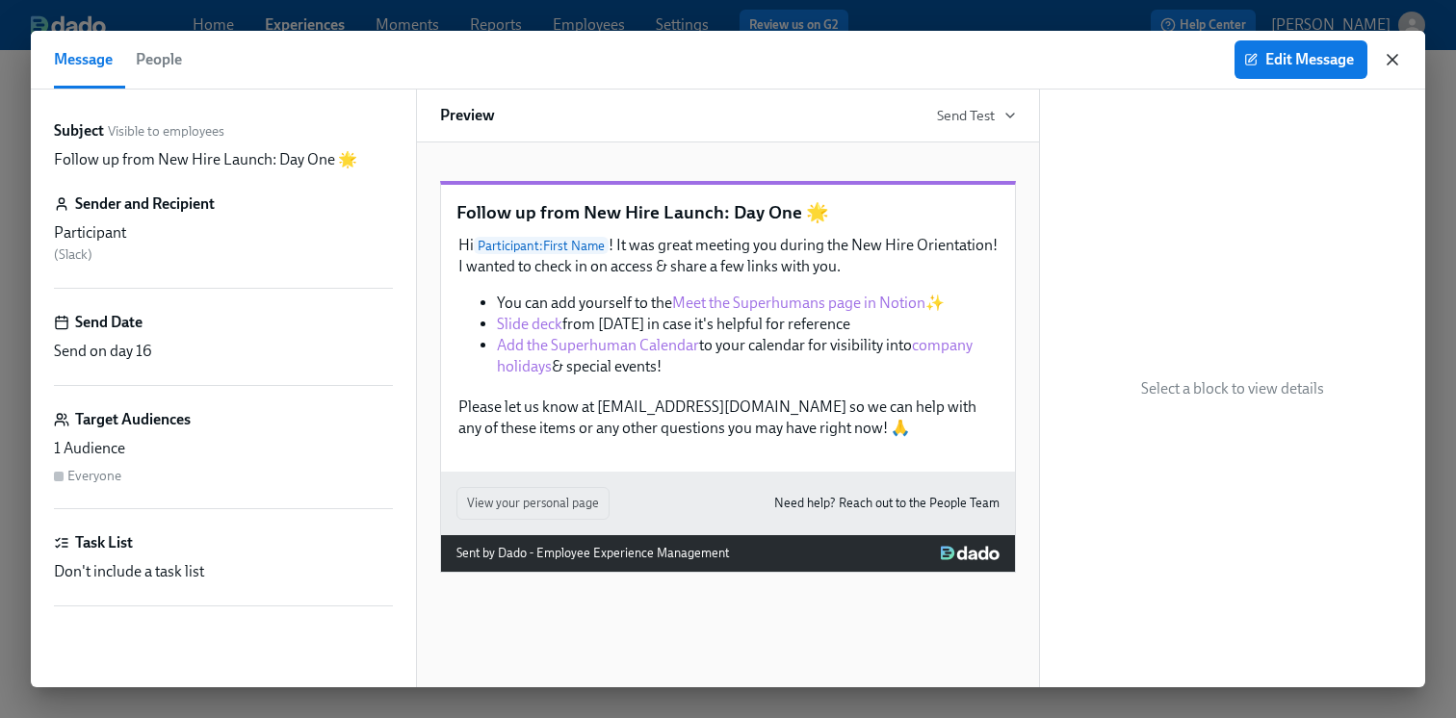
click at [1386, 63] on icon "button" at bounding box center [1392, 59] width 19 height 19
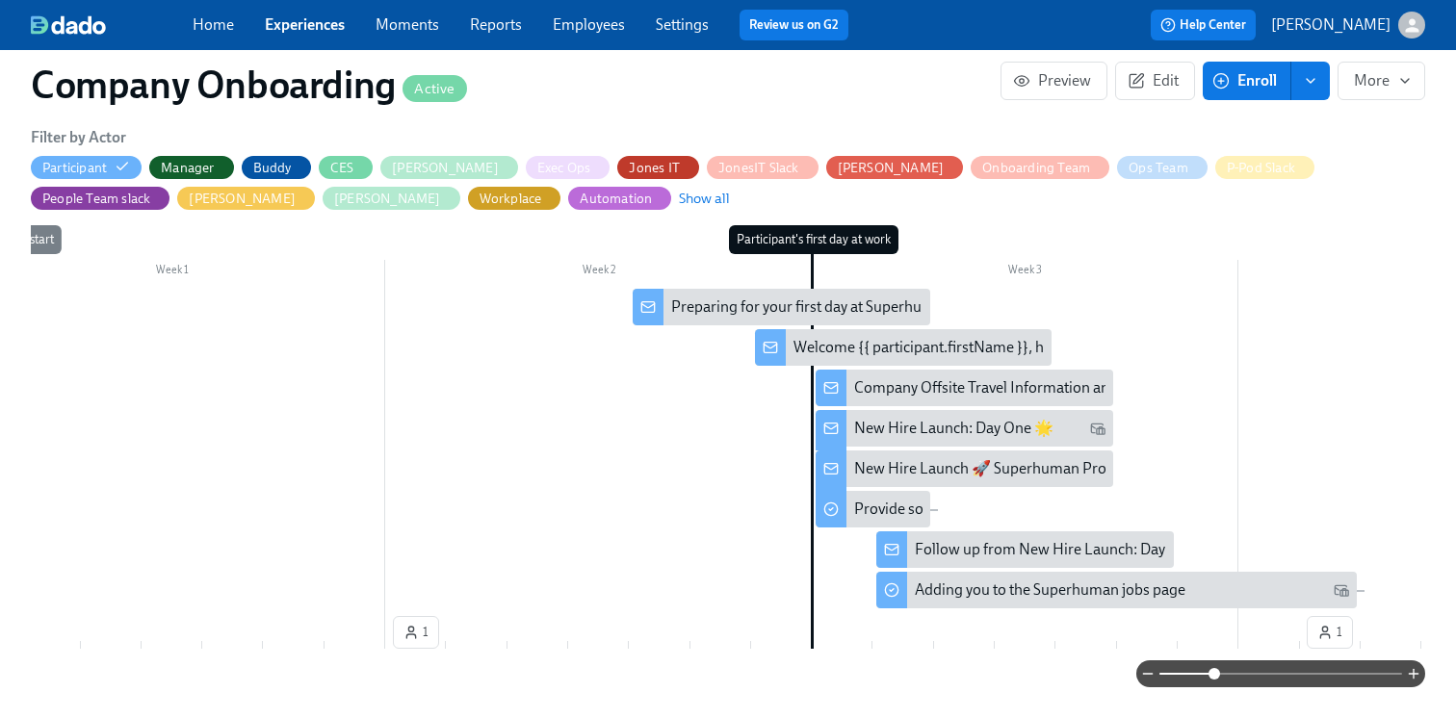
click at [741, 307] on div "Preparing for your first day at Superhuman" at bounding box center [811, 307] width 280 height 21
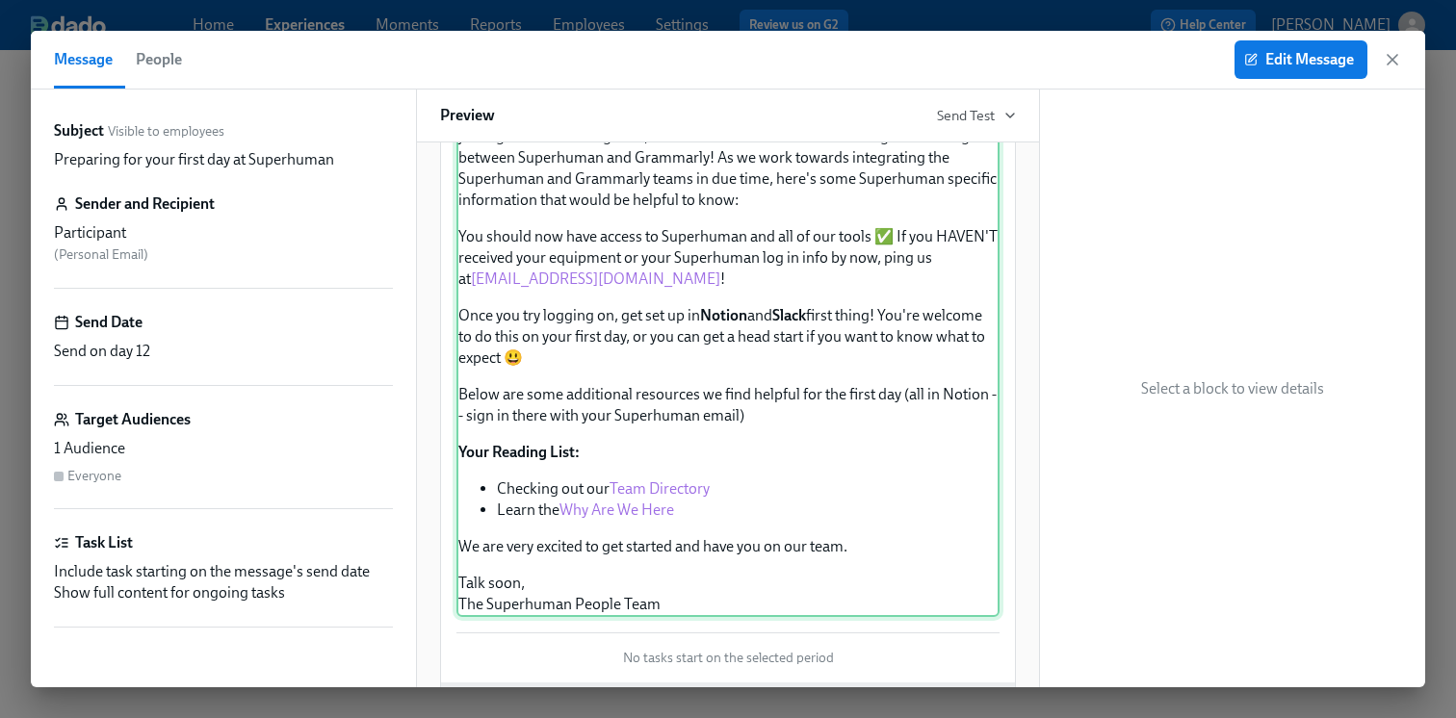
scroll to position [129, 0]
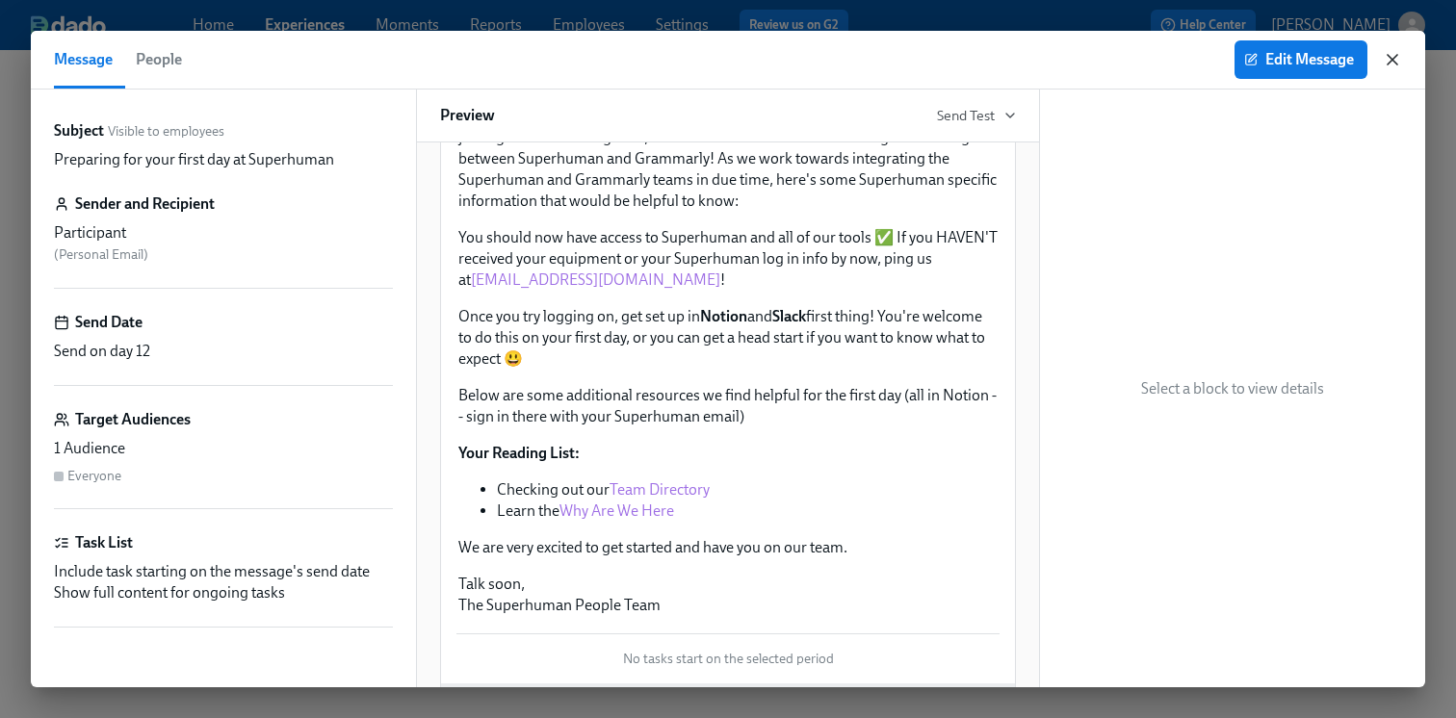
click at [1392, 59] on icon "button" at bounding box center [1393, 60] width 10 height 10
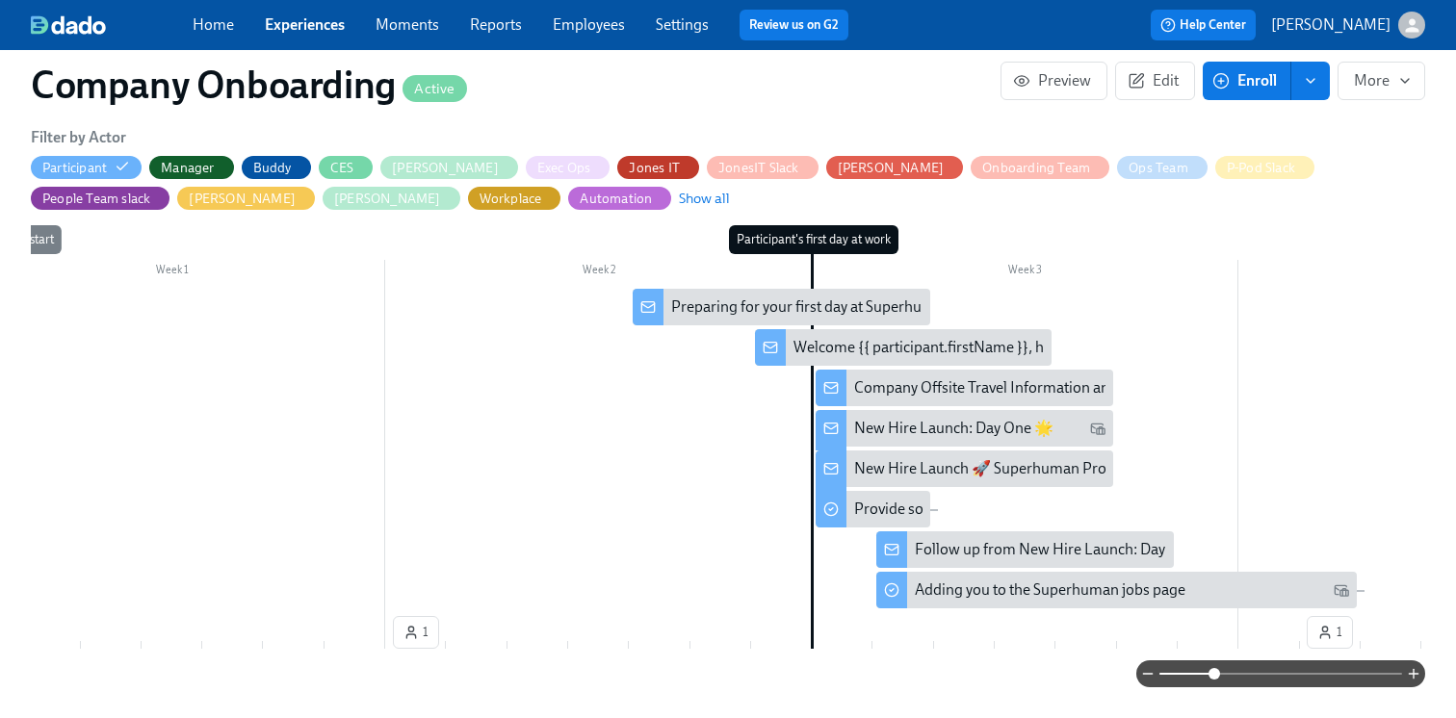
click at [845, 346] on div "Welcome {{ participant.firstName }}, here is our Day 1 Overview 🤓" at bounding box center [1011, 347] width 435 height 21
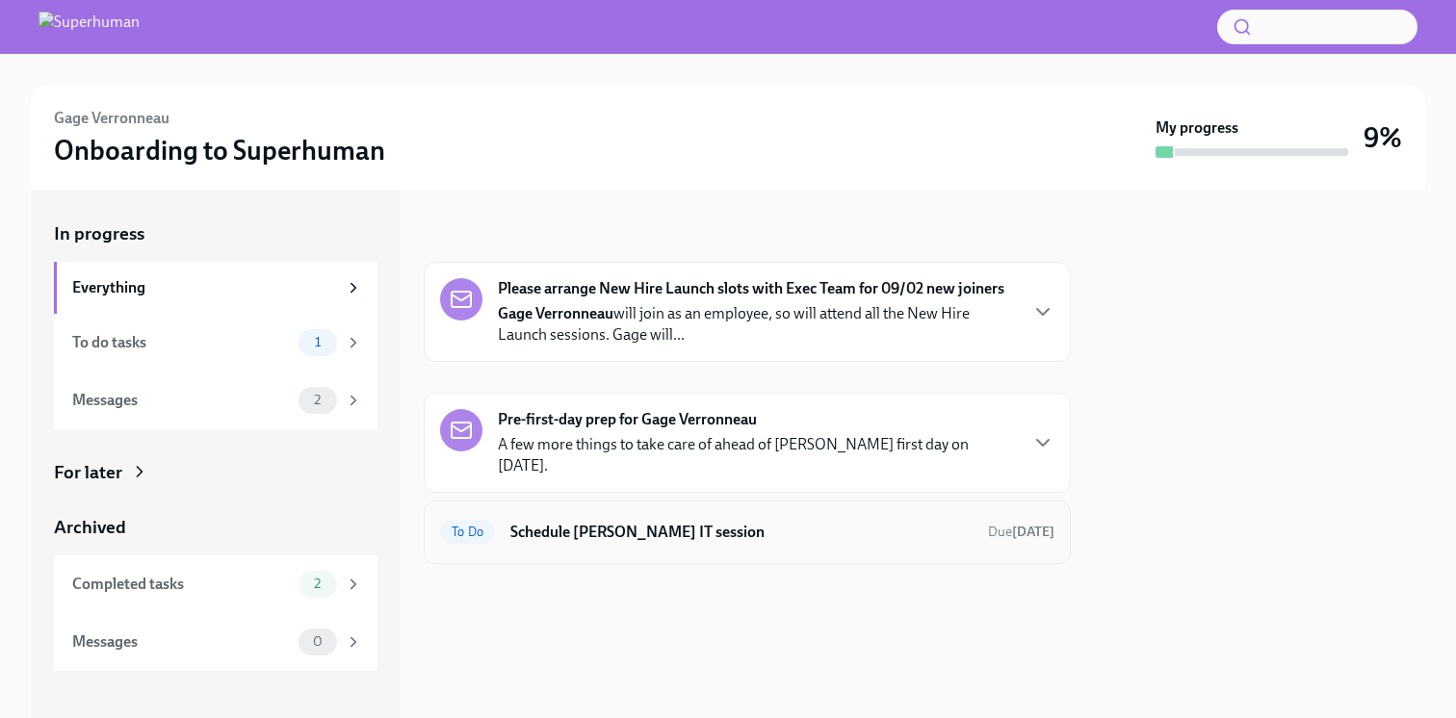
click at [607, 522] on h6 "Schedule [PERSON_NAME] IT session" at bounding box center [741, 532] width 462 height 21
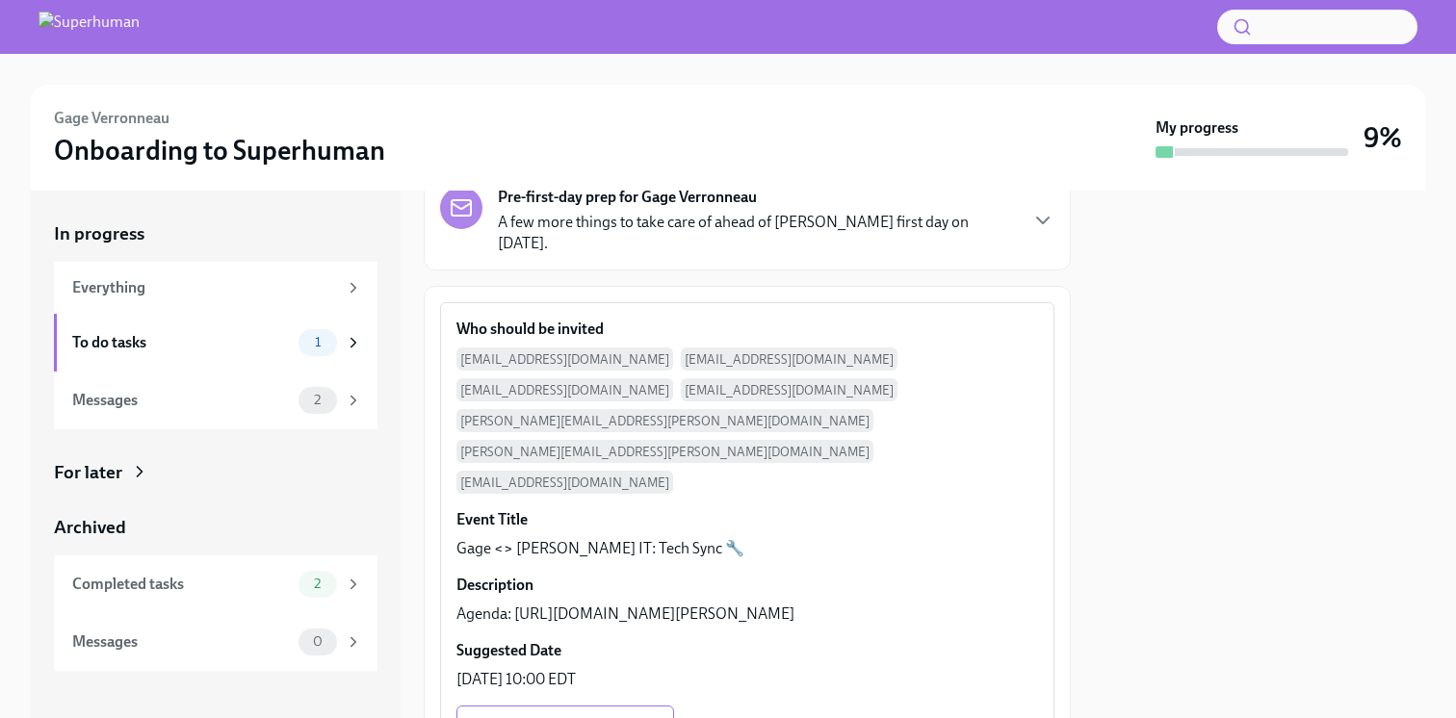
scroll to position [140, 0]
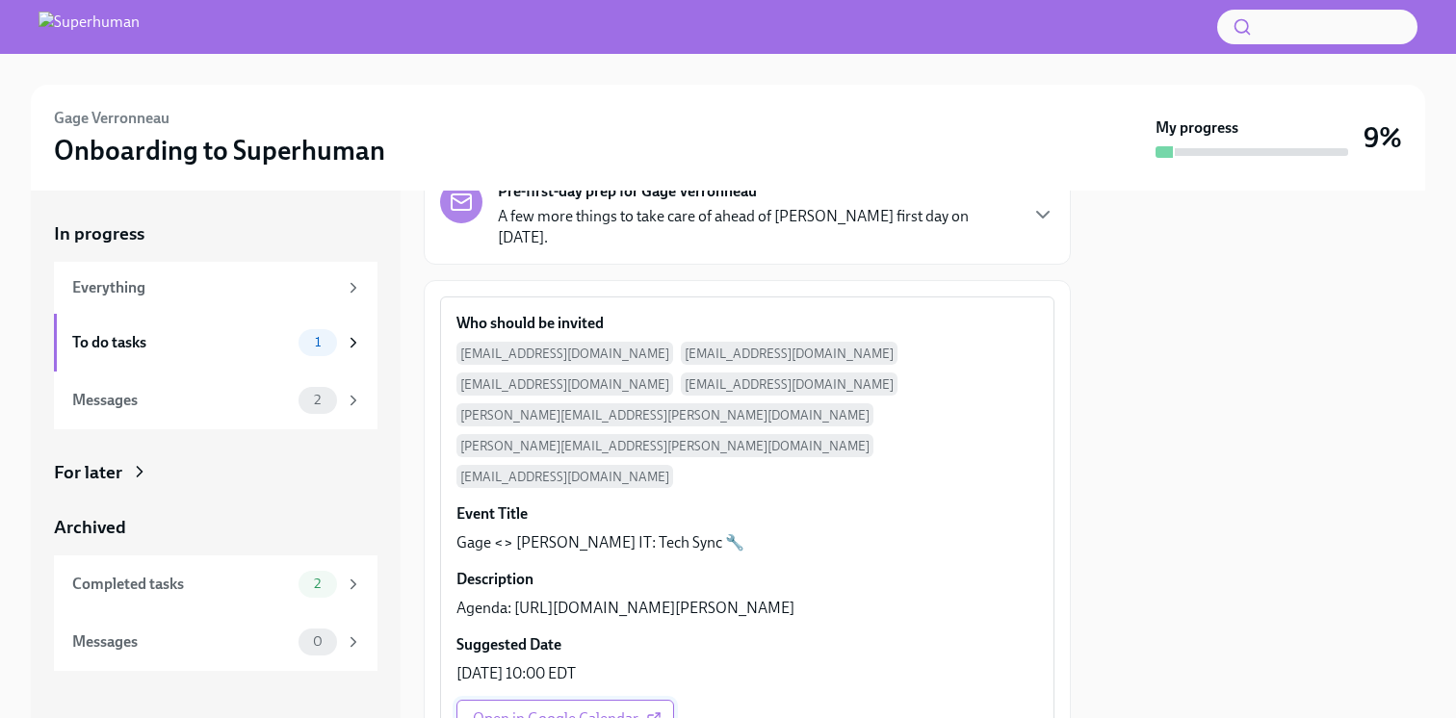
click at [564, 710] on span "Open in Google Calendar" at bounding box center [565, 719] width 185 height 19
